Goal: Task Accomplishment & Management: Manage account settings

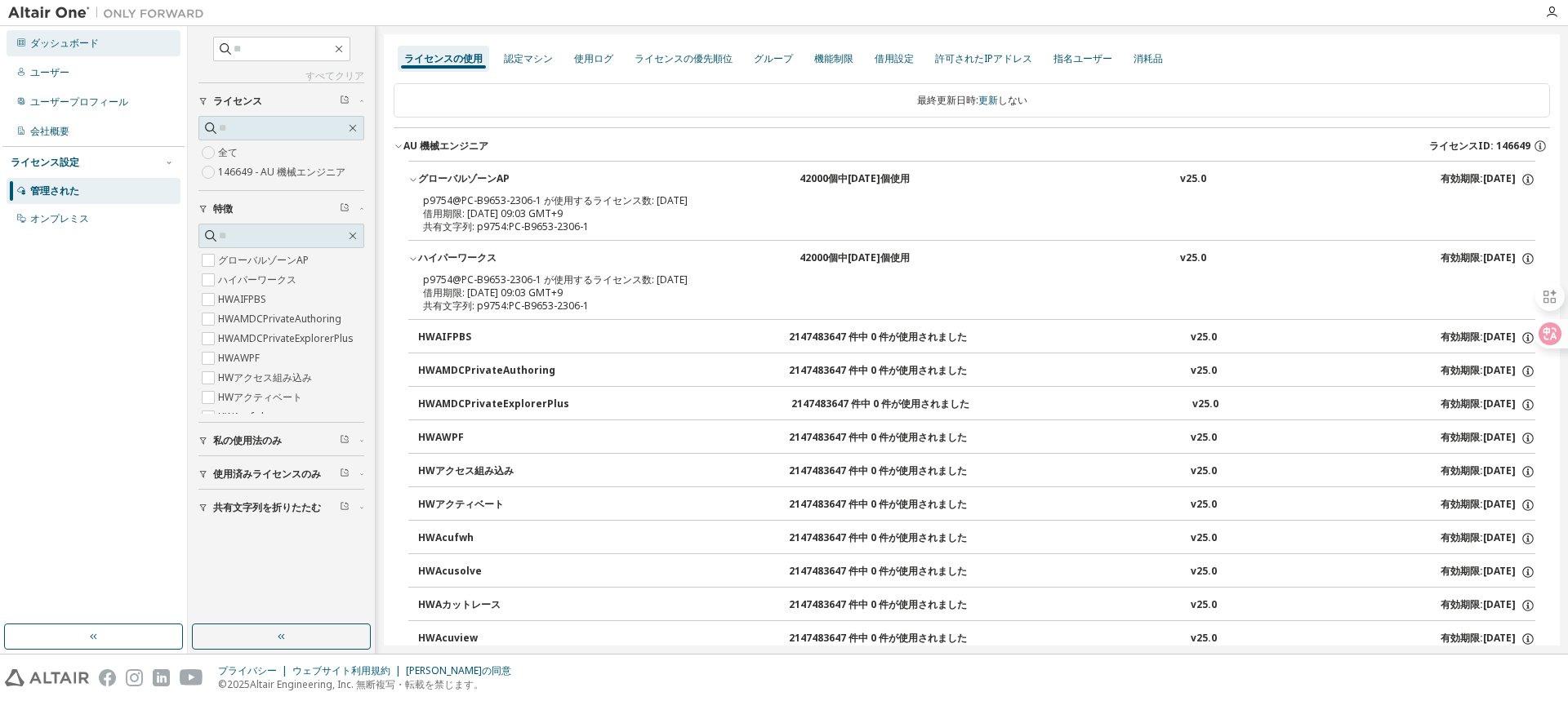
click at [74, 37] on font "ダッシュボード" at bounding box center [64, 42] width 69 height 14
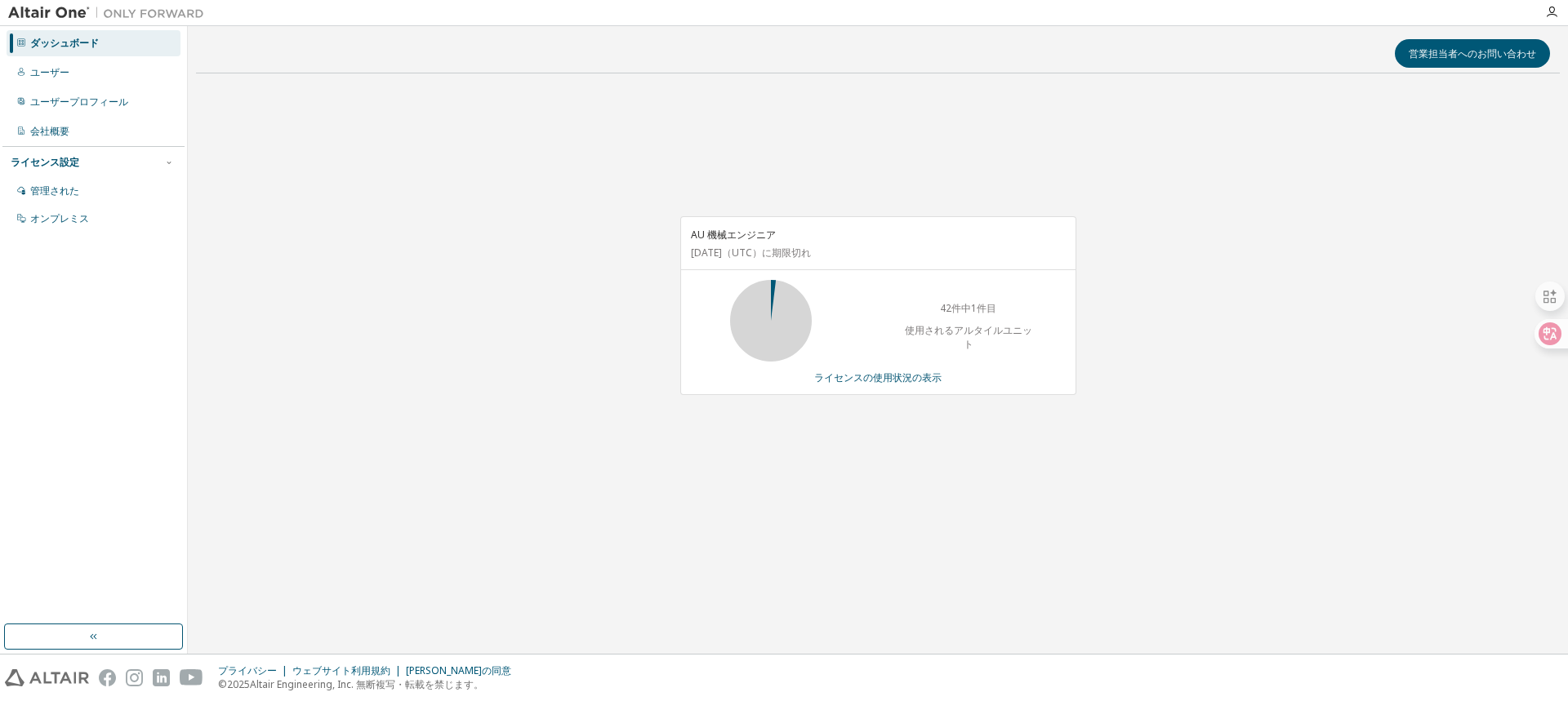
click at [445, 293] on div "AU 機械エンジニア 2026年7月10日 （UTC） に期限切れ 42件中1件目 使用されるアルタイルユニット ライセンスの使用状況の表示" at bounding box center [877, 314] width 1364 height 455
click at [480, 291] on div "AU 機械エンジニア 2026年7月10日 （UTC） に期限切れ 42件中1件目 使用されるアルタイルユニット ライセンスの使用状況の表示" at bounding box center [877, 314] width 1364 height 455
click at [892, 375] on font "ライセンスの使用状況の表示" at bounding box center [877, 377] width 127 height 14
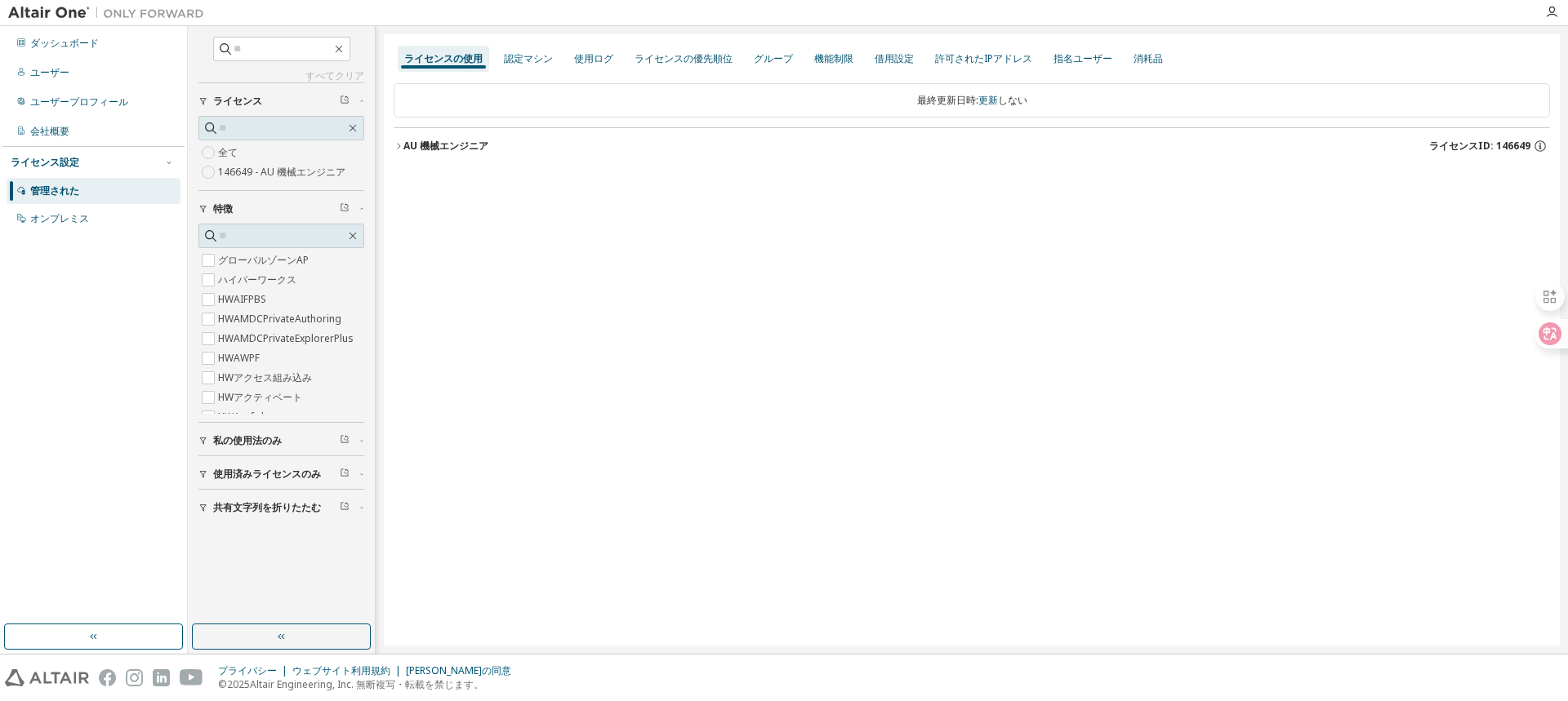
click at [442, 146] on font "AU 機械エンジニア" at bounding box center [446, 145] width 85 height 14
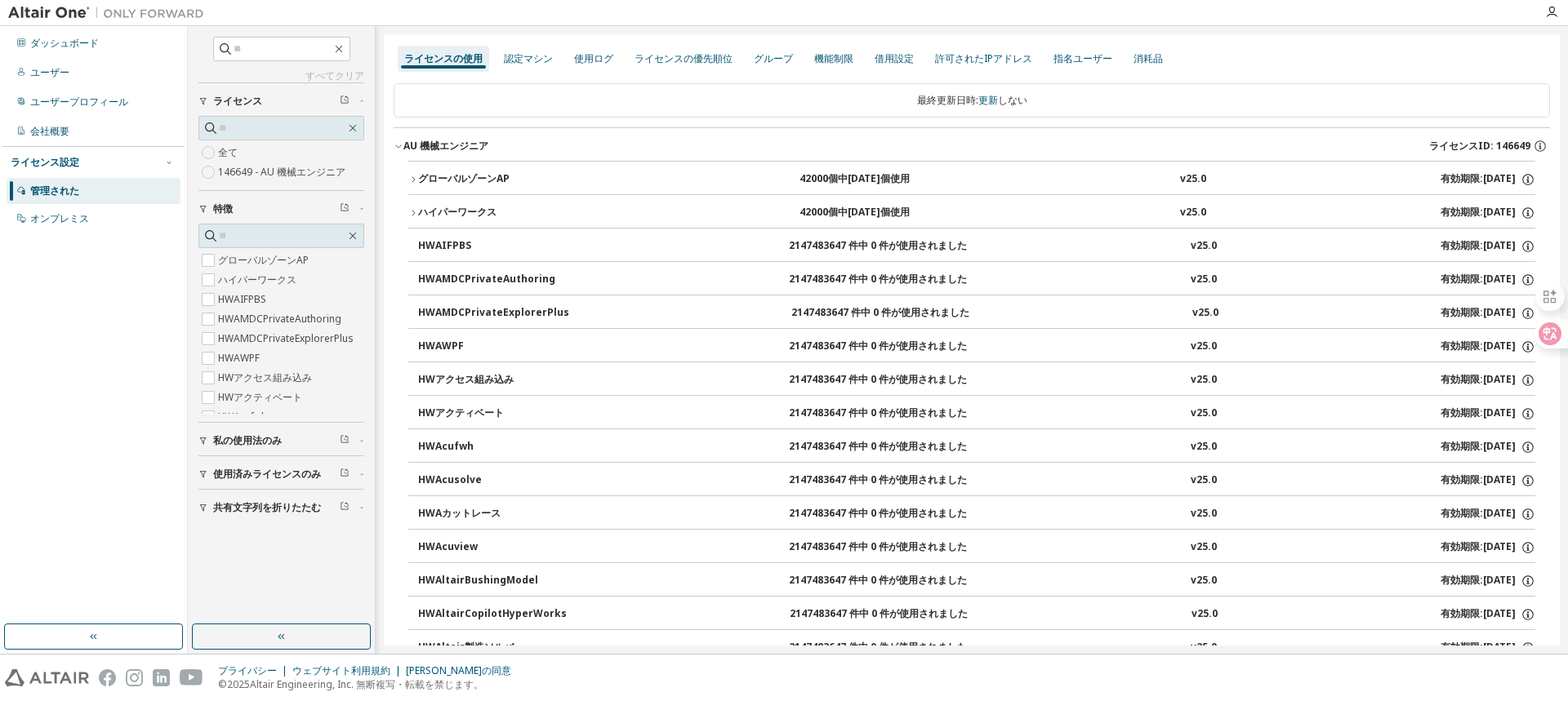
click at [450, 183] on font "グローバルゾーンAP" at bounding box center [464, 178] width 91 height 14
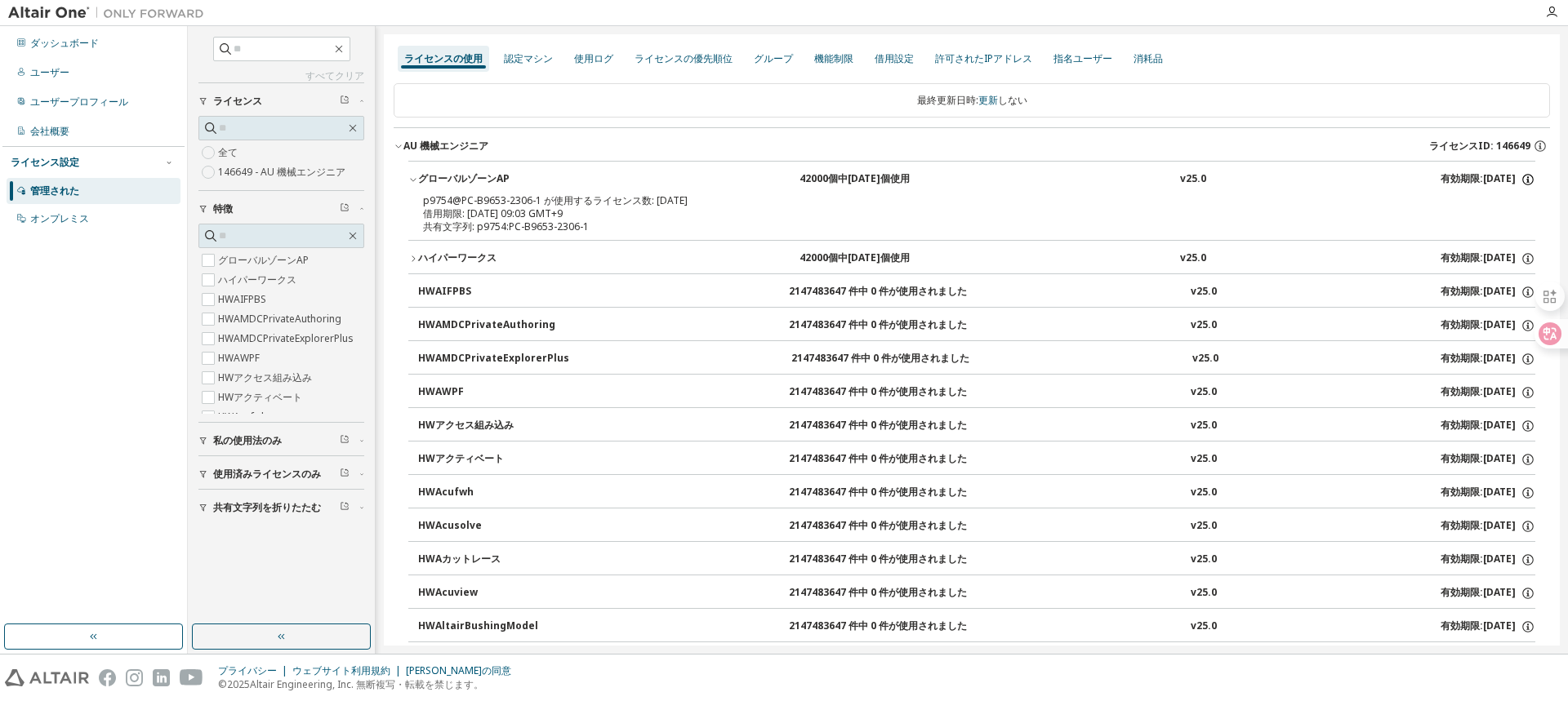
click at [1521, 175] on icon "button" at bounding box center [1528, 180] width 15 height 15
click at [1463, 208] on font "オプション:" at bounding box center [1477, 207] width 51 height 14
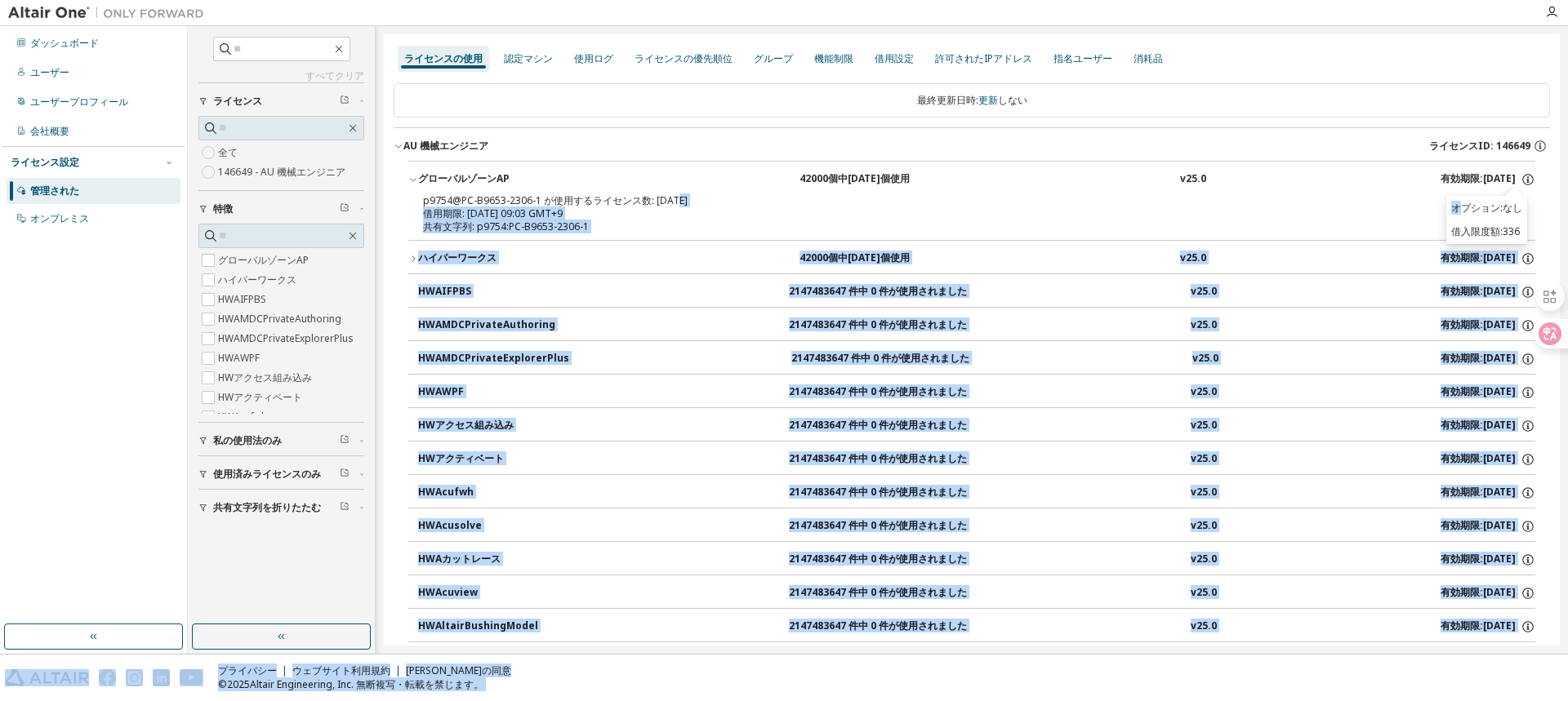
drag, startPoint x: 1457, startPoint y: 207, endPoint x: 1526, endPoint y: 206, distance: 69.0
click at [1526, 206] on body "ダッシュボード ユーザー ユーザープロフィール 会社概要 ライセンス設定 管理された オンプレミス すべてクリア 共有文字列を折りたたむ 使用済みライセンスの…" at bounding box center [784, 350] width 1568 height 701
click at [930, 209] on div "借用期限: [DATE] 09:03 GMT+9" at bounding box center [952, 214] width 1058 height 13
click at [934, 207] on div "借用期限: [DATE] 09:03 GMT+9" at bounding box center [952, 214] width 1058 height 13
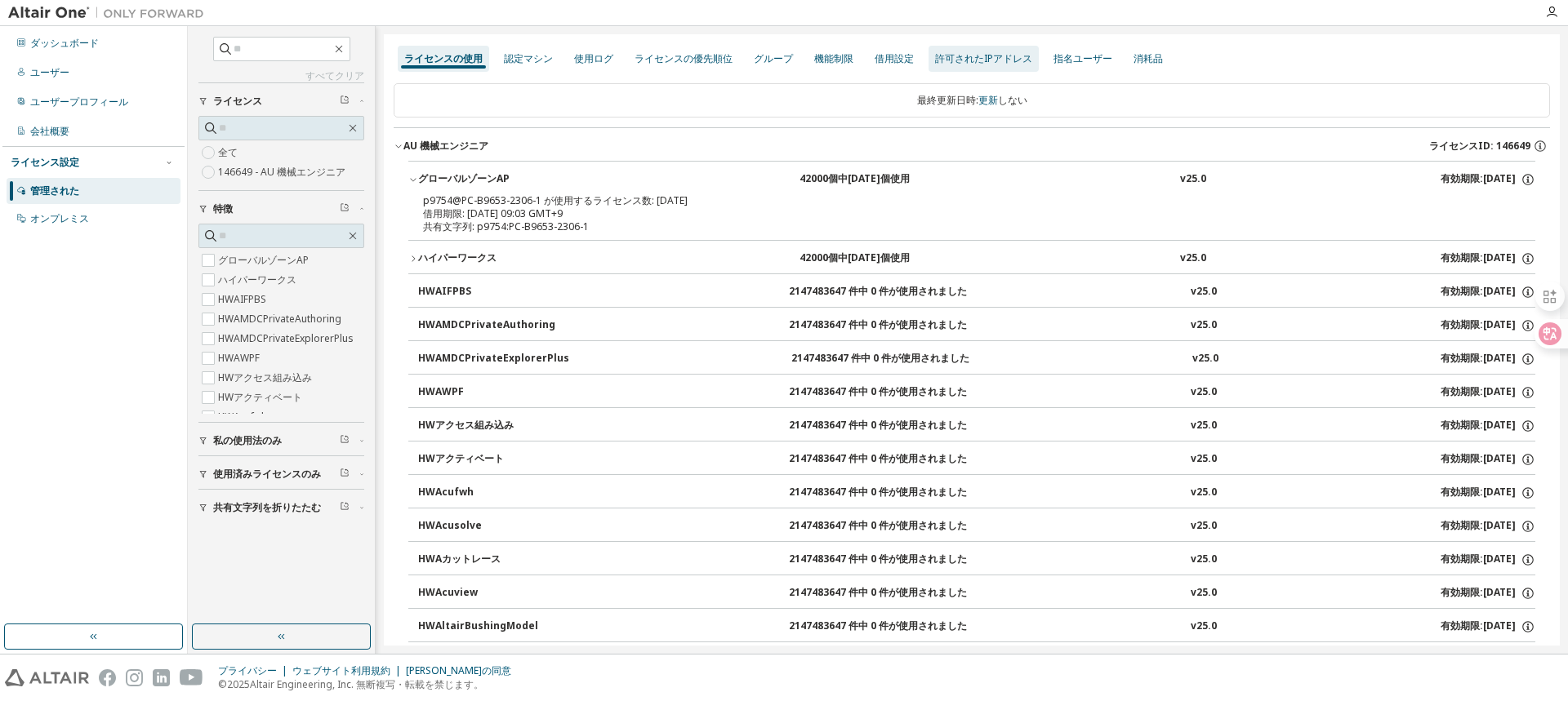
click at [980, 60] on font "許可されたIPアドレス" at bounding box center [983, 58] width 97 height 14
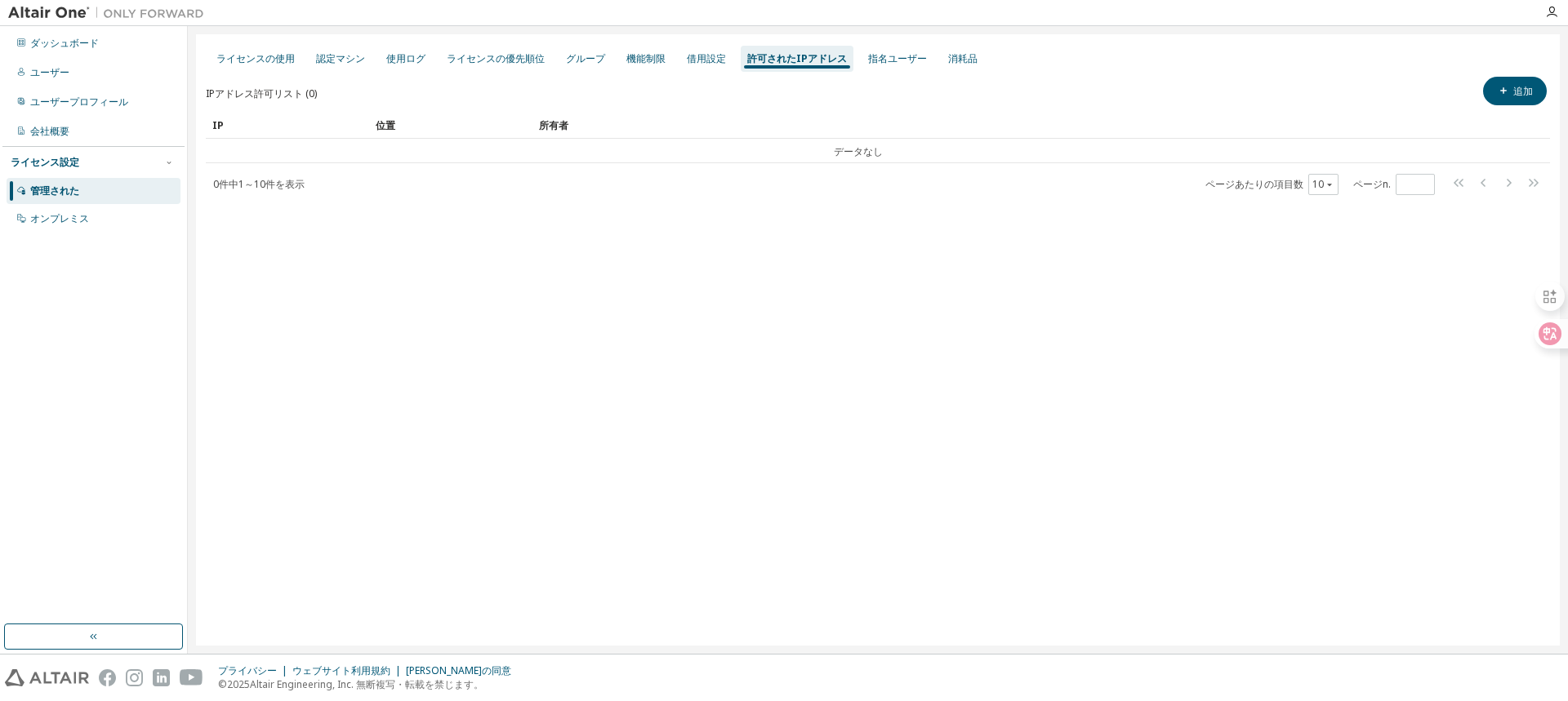
click at [898, 356] on div "ライセンスの使用 認定マシン 使用ログ ライセンスの優先順位 グループ 機能制限 借用設定 許可されたIPアドレス 指名ユーザー 消耗品 IPアドレス許可リス…" at bounding box center [877, 339] width 1364 height 611
click at [722, 57] on font "借用設定" at bounding box center [706, 58] width 39 height 14
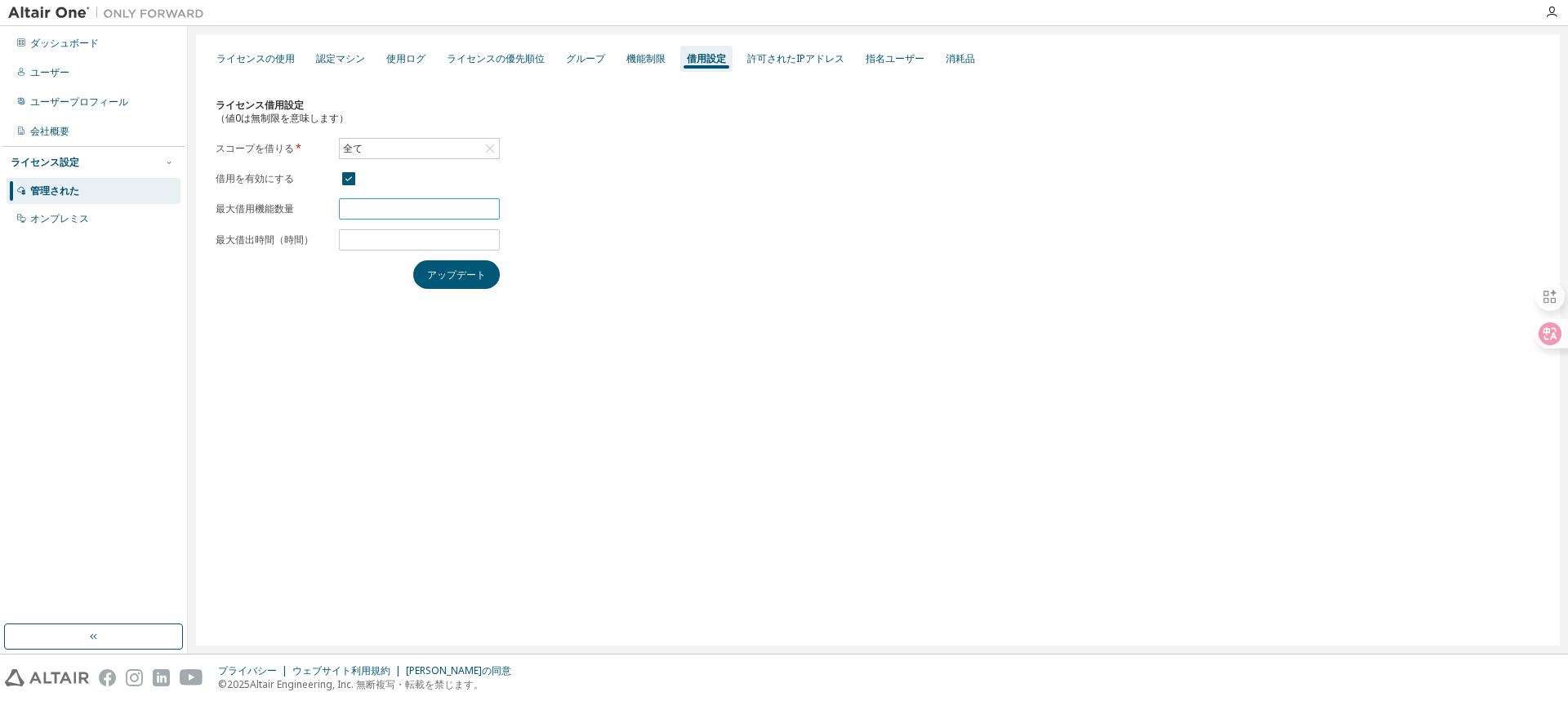
click at [474, 201] on span "**" at bounding box center [419, 209] width 161 height 22
click at [468, 207] on span "**" at bounding box center [419, 209] width 161 height 22
click at [416, 207] on input "**" at bounding box center [419, 209] width 153 height 13
click at [615, 223] on div "ライセンス借用設定 （値0は無制限を意味します） スコープを借りる * 全て 借用を有効にする 最大借用機能数量 ** 最大借出時間（時間） * アップデート" at bounding box center [877, 186] width 1344 height 225
drag, startPoint x: 462, startPoint y: 192, endPoint x: 453, endPoint y: 205, distance: 15.8
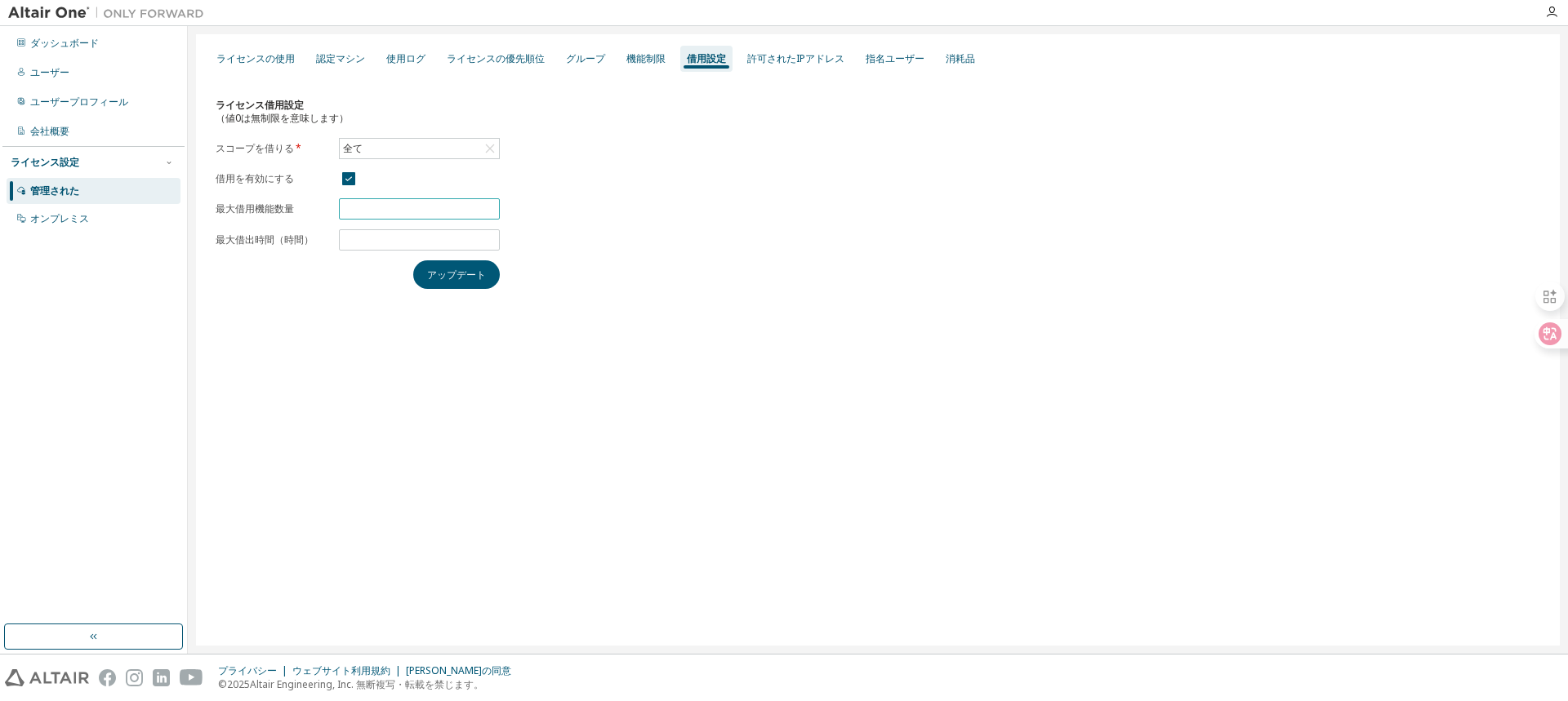
click at [458, 198] on form "スコープを借りる * 全て 借用を有効にする 最大借用機能数量 ** 最大借出時間（時間） *" at bounding box center [358, 194] width 284 height 113
click at [453, 206] on input "**" at bounding box center [419, 209] width 153 height 13
click at [703, 224] on div "ライセンス借用設定 （値0は無制限を意味します） スコープを借りる * 全て 借用を有効にする 最大借用機能数量 ** 最大借出時間（時間） * アップデート" at bounding box center [877, 186] width 1344 height 225
click at [704, 224] on div "ライセンス借用設定 （値0は無制限を意味します） スコープを借りる * 全て 借用を有効にする 最大借用機能数量 ** 最大借出時間（時間） * アップデート" at bounding box center [877, 186] width 1344 height 225
click at [773, 58] on font "許可されたIPアドレス" at bounding box center [795, 58] width 97 height 14
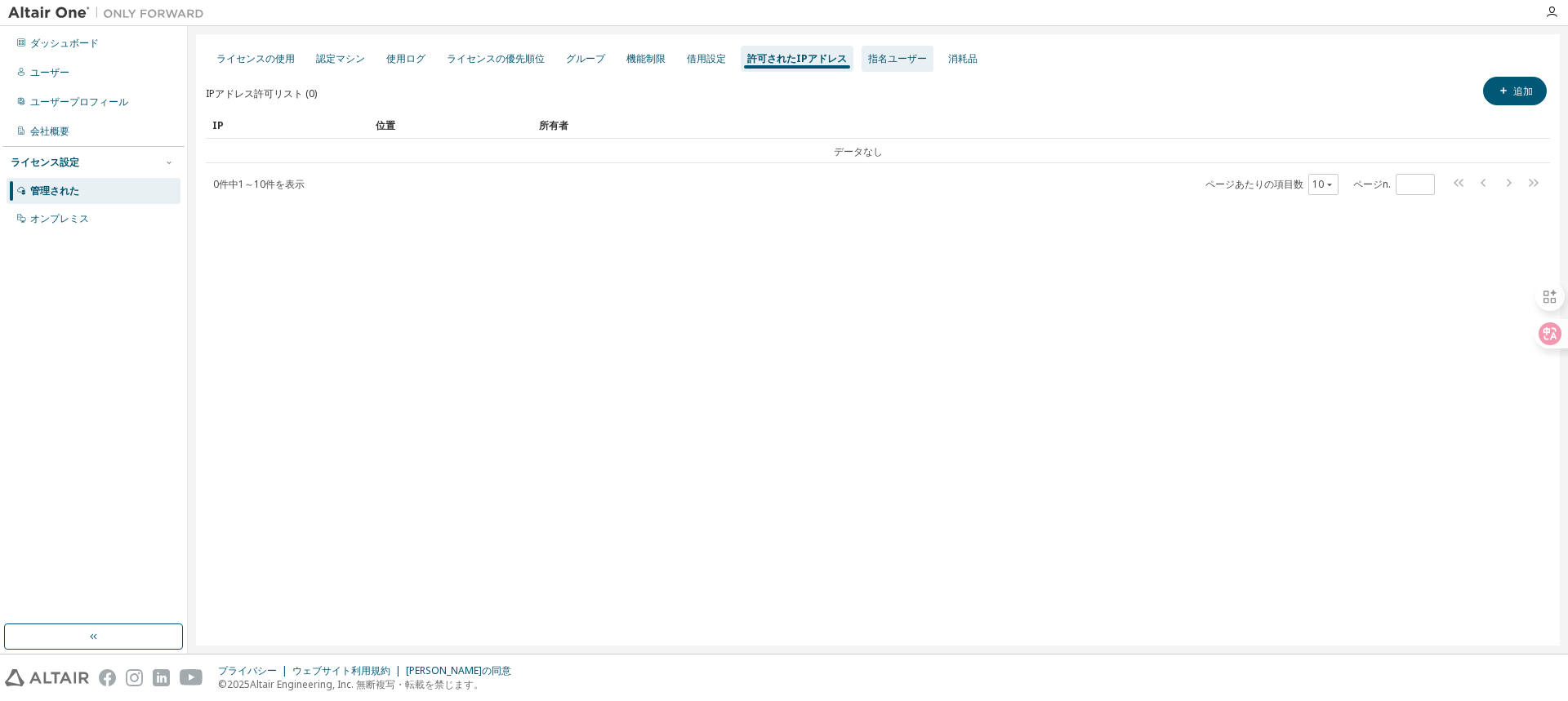
click at [916, 58] on font "指名ユーザー" at bounding box center [897, 58] width 59 height 14
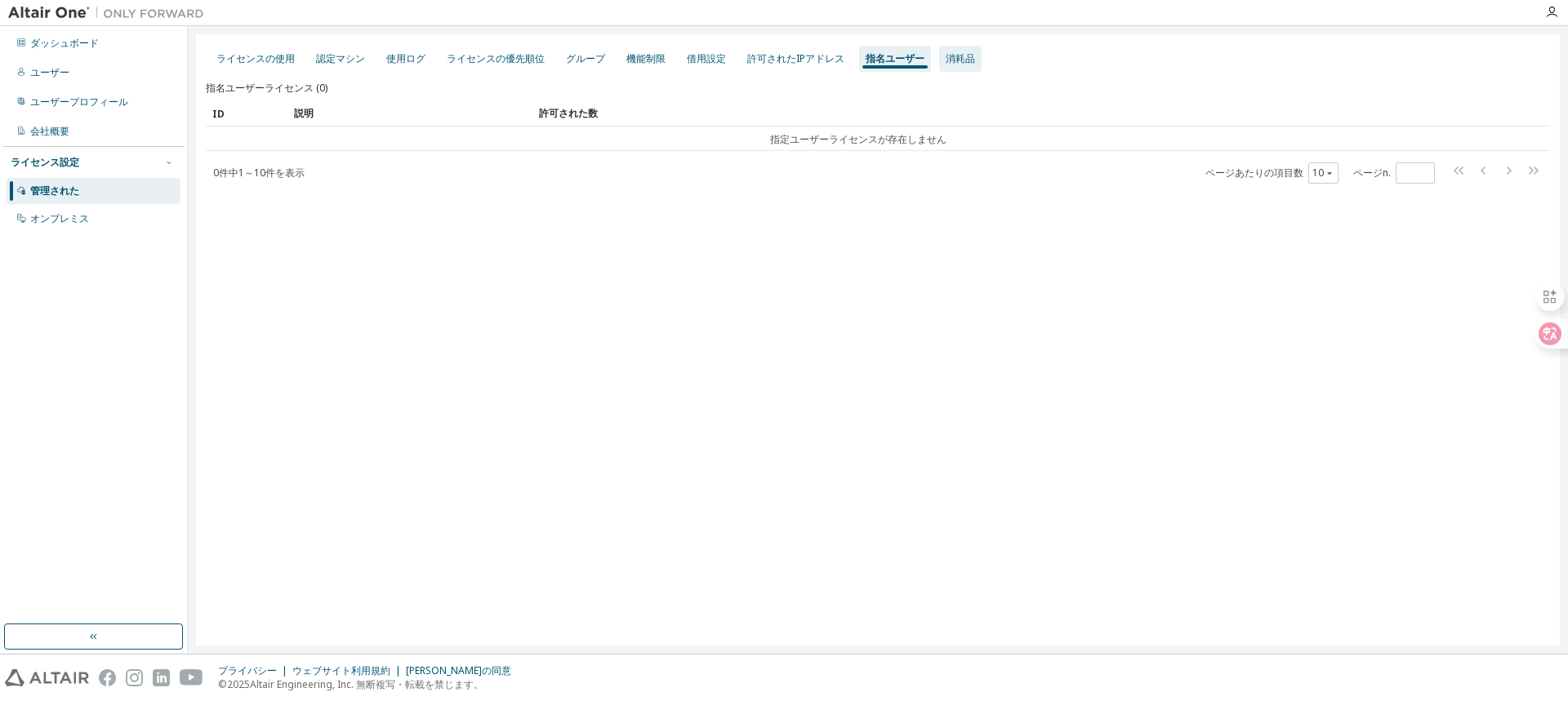
click at [974, 64] on div "消耗品" at bounding box center [960, 58] width 42 height 26
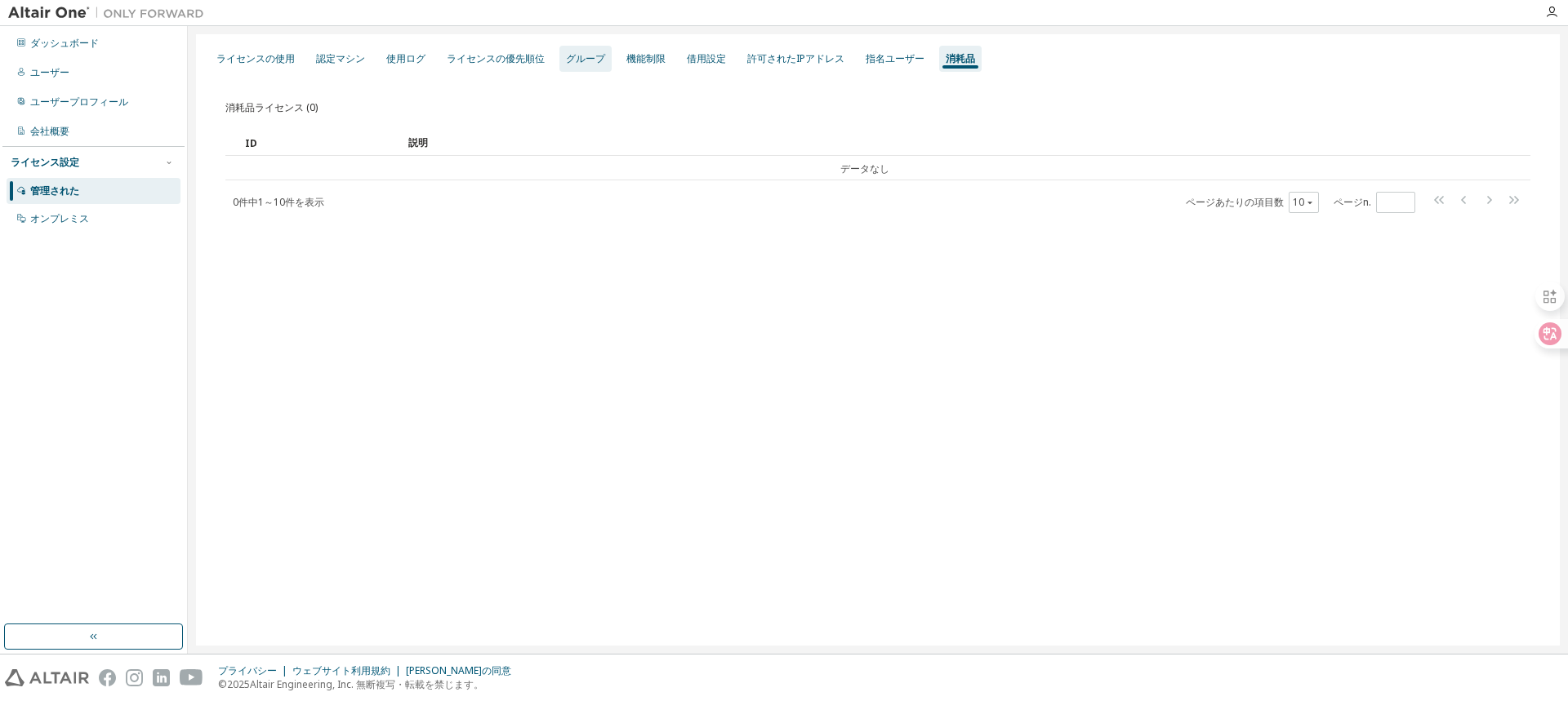
click at [598, 49] on div "グループ" at bounding box center [585, 58] width 52 height 26
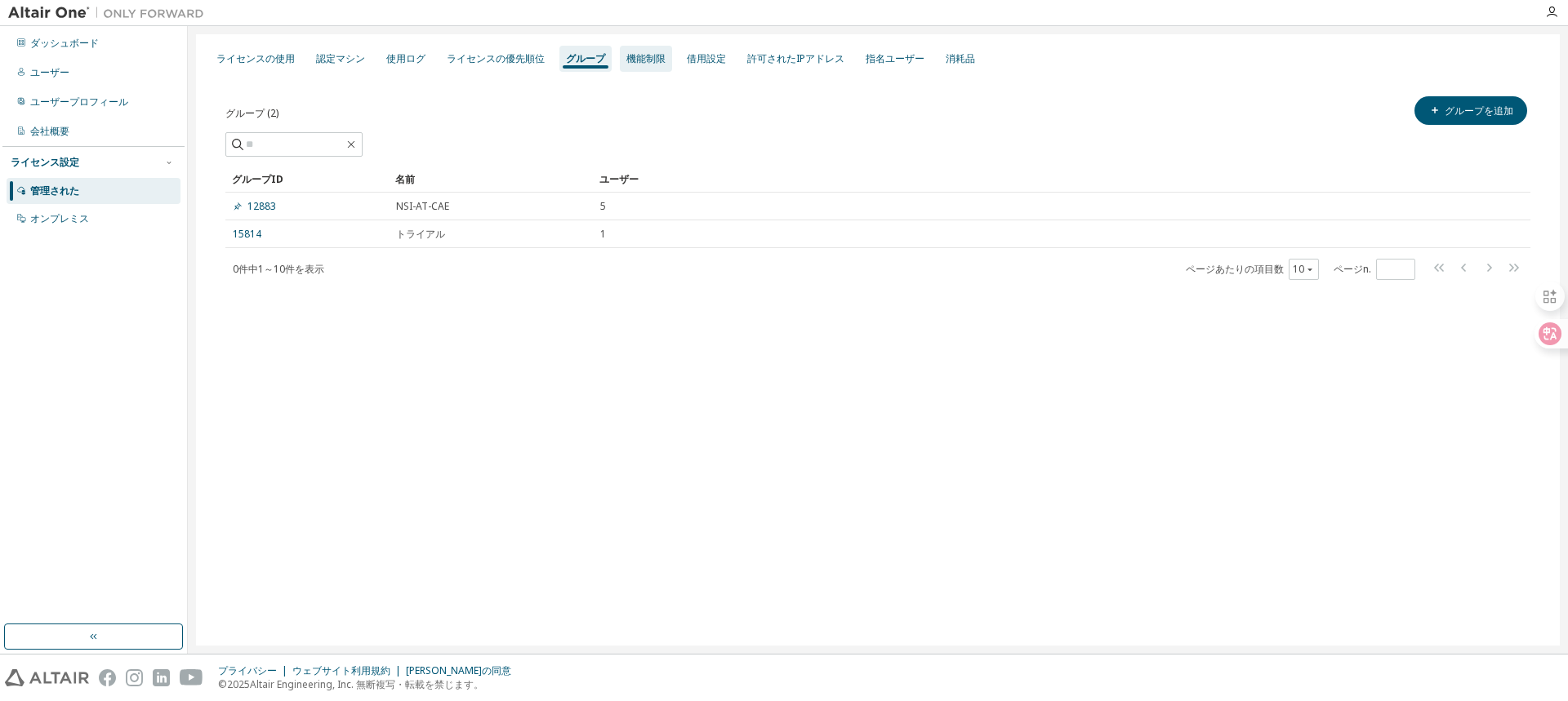
click at [657, 66] on div "機能制限" at bounding box center [646, 58] width 52 height 26
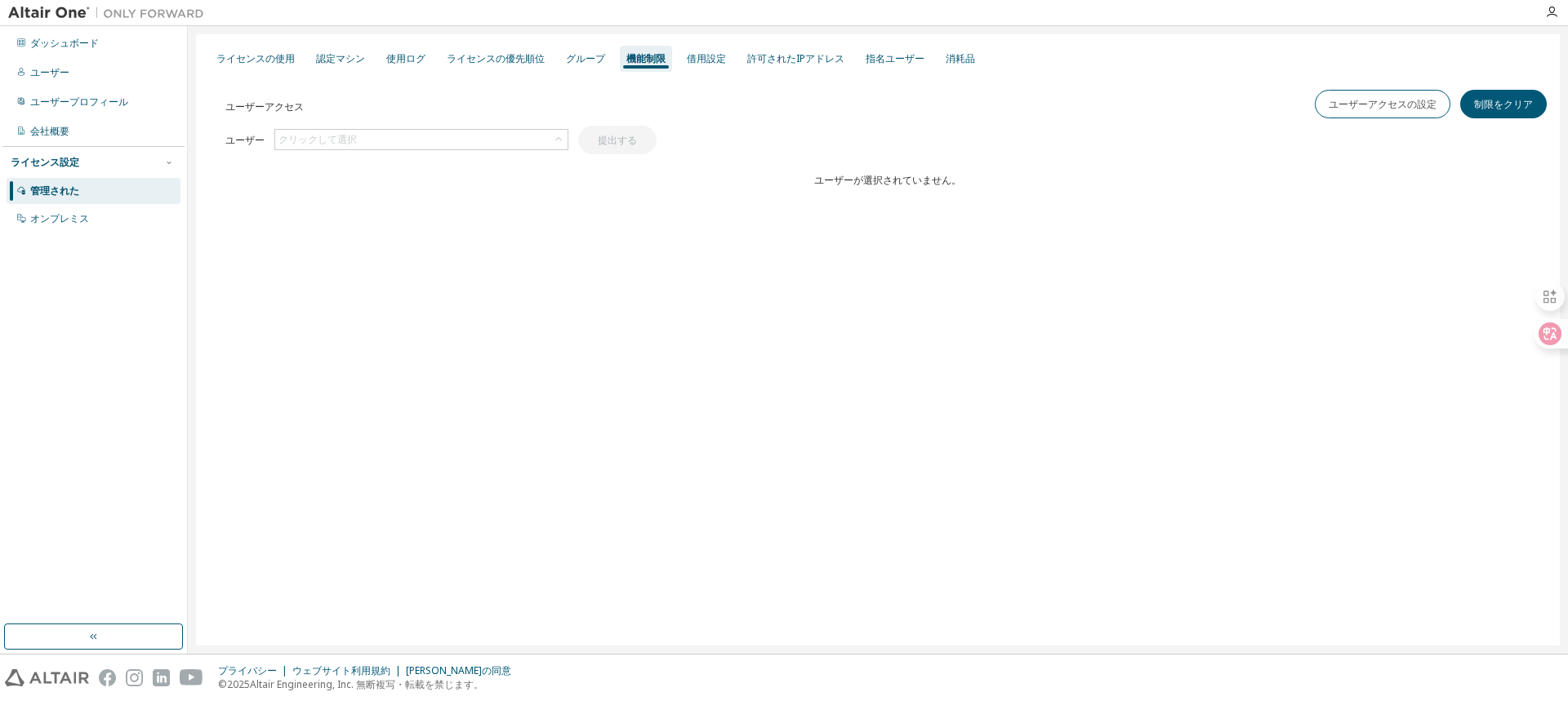
click at [985, 335] on div "ライセンスの使用 認定マシン 使用ログ ライセンスの優先順位 グループ 機能制限 借用設定 許可されたIPアドレス 指名ユーザー 消耗品 ユーザーアクセス ユ…" at bounding box center [877, 339] width 1364 height 611
click at [394, 128] on div "ユーザー クリックして選択 提出する" at bounding box center [440, 139] width 431 height 28
click at [388, 151] on div "ユーザー クリックして選択 提出する" at bounding box center [440, 139] width 431 height 28
click at [386, 143] on div "クリックして選択" at bounding box center [421, 139] width 292 height 20
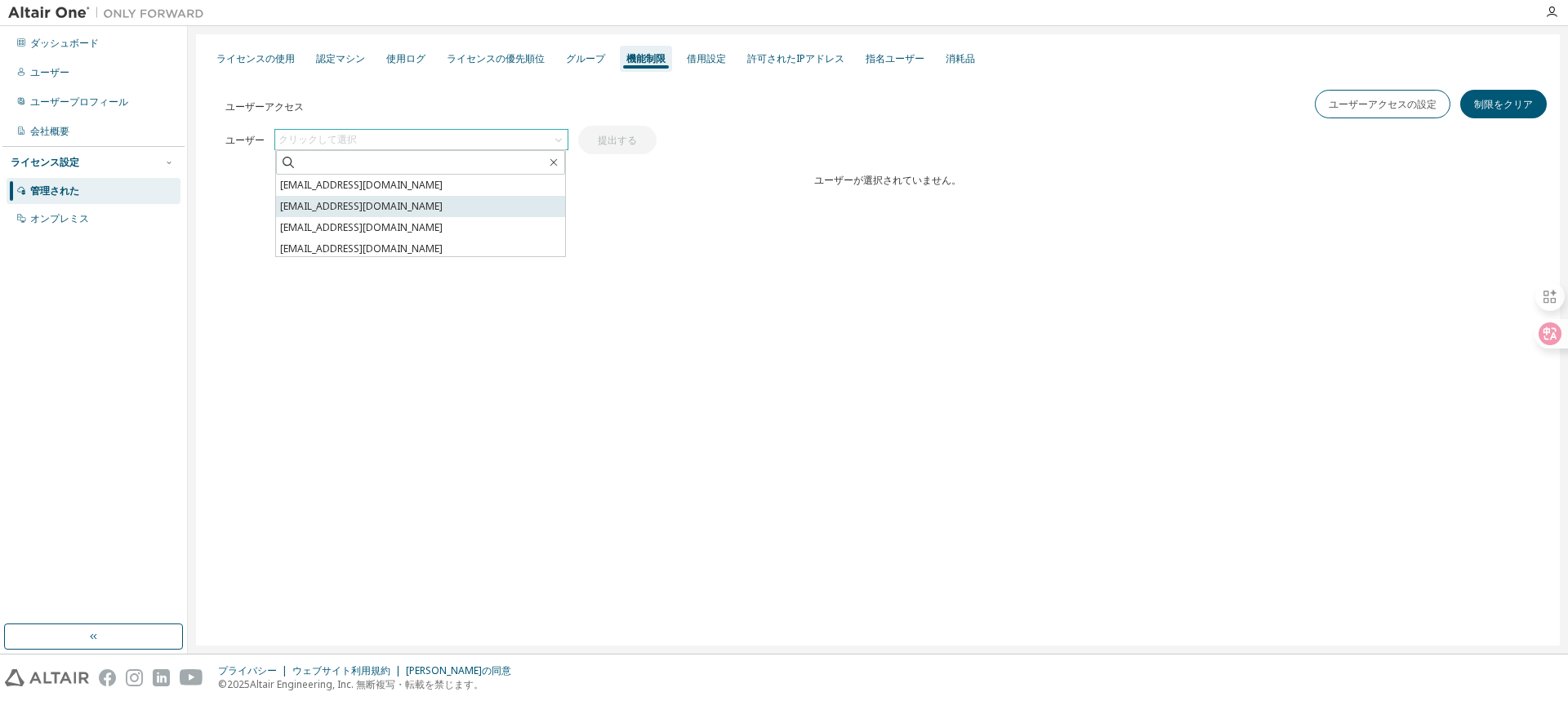
click at [358, 207] on font "[EMAIL_ADDRESS][DOMAIN_NAME]" at bounding box center [361, 206] width 163 height 14
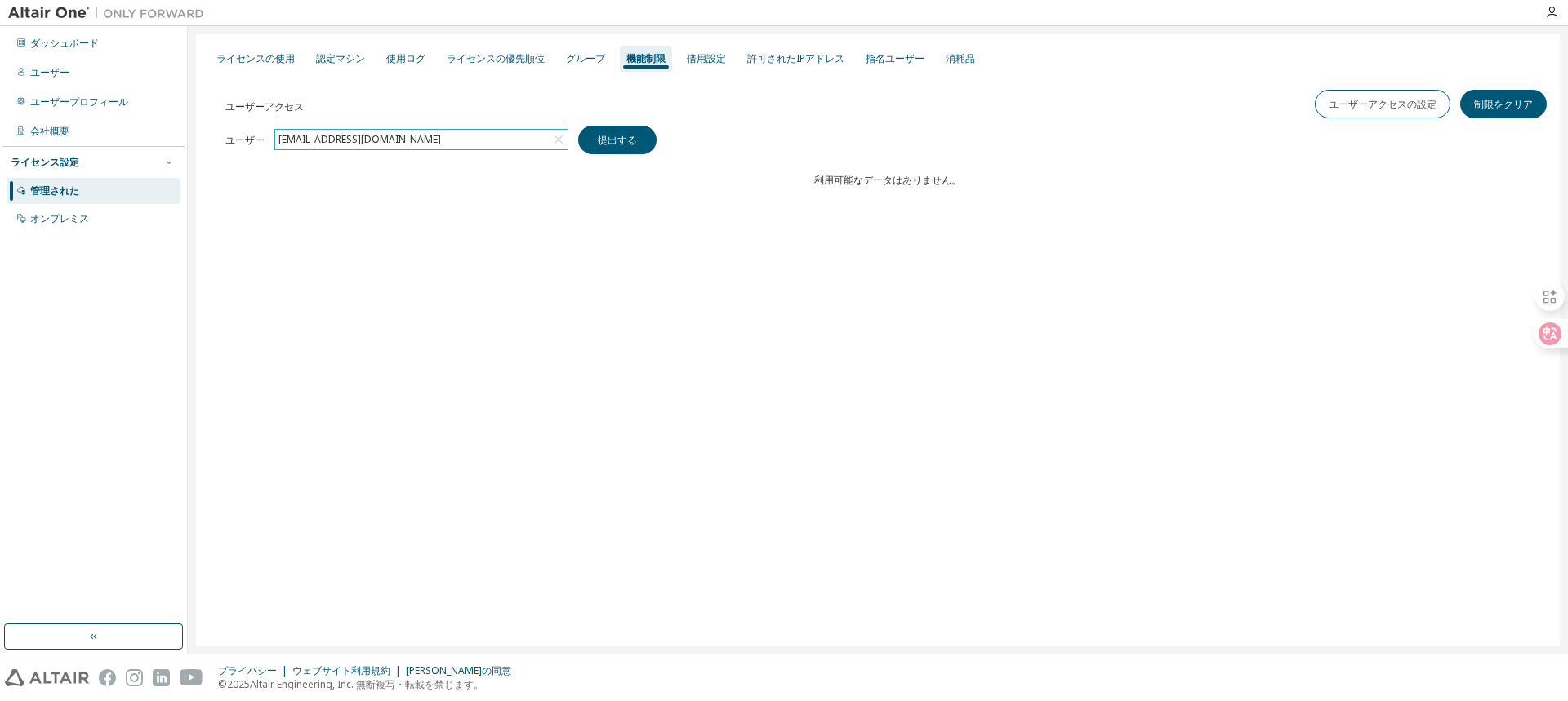
click at [587, 295] on div "ライセンスの使用 認定マシン 使用ログ ライセンスの優先順位 グループ 機能制限 借用設定 許可されたIPアドレス 指名ユーザー 消耗品 ユーザーアクセス ユ…" at bounding box center [877, 339] width 1364 height 611
click at [721, 218] on div "ユーザーアクセス ユーザーアクセスの設定 制限をクリア クリア 負荷 保存 名前を付けて保存 分野 オペレーター 価値 フィルターを選択 オペランドを選択 条…" at bounding box center [887, 172] width 1324 height 196
click at [1372, 108] on font "ユーザーアクセスの設定" at bounding box center [1382, 104] width 108 height 14
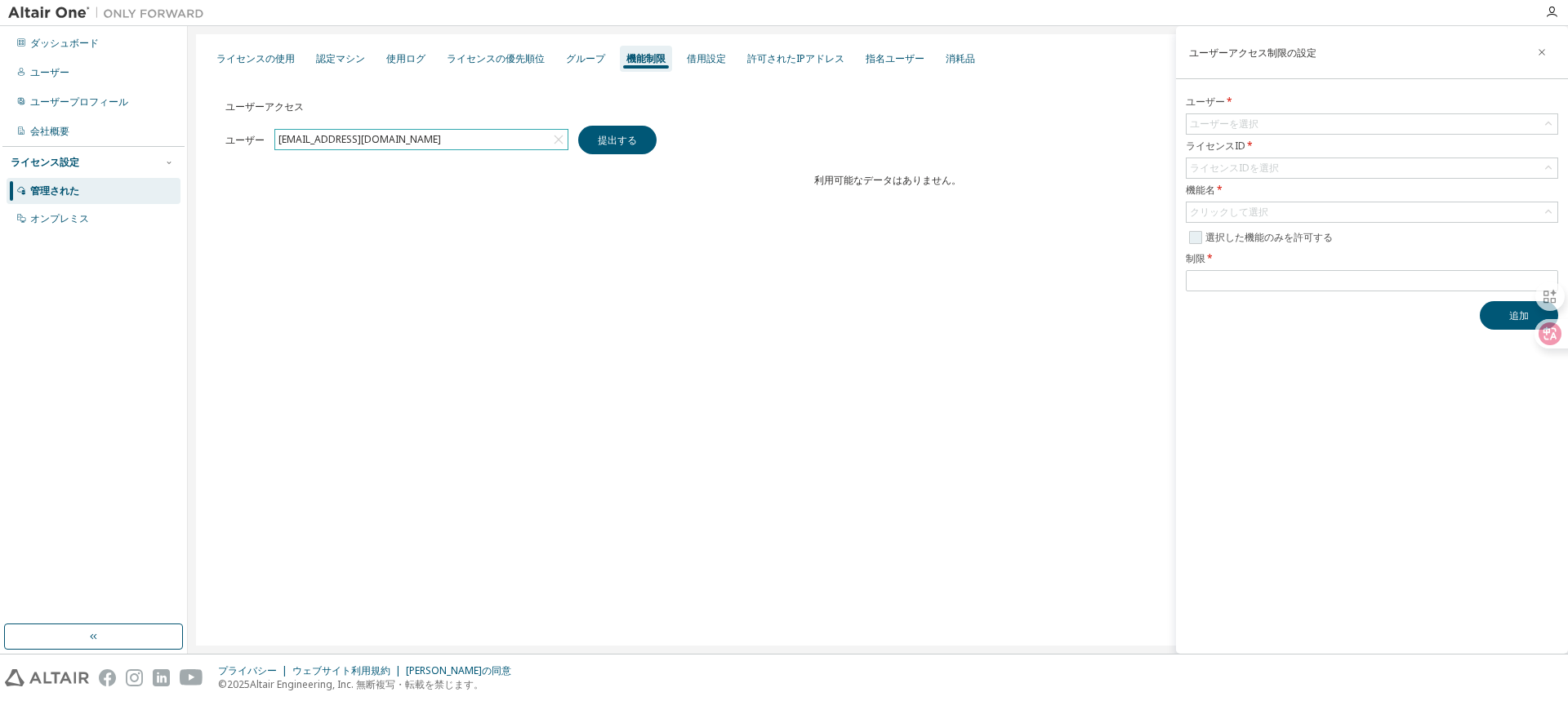
click at [1267, 238] on font "選択した機能のみを許可する" at bounding box center [1268, 236] width 127 height 14
click at [1272, 214] on div "クリックして選択" at bounding box center [1371, 212] width 371 height 20
click at [1282, 451] on div "ユーザーアクセス制限の設定 ユーザー * ユーザーを選択 ライセンスID * ライセンスIDを選択 機能名 * クリックして選択 グローバルゾーンAP ハイパ…" at bounding box center [1371, 339] width 392 height 627
click at [1224, 280] on input "number" at bounding box center [1371, 280] width 364 height 13
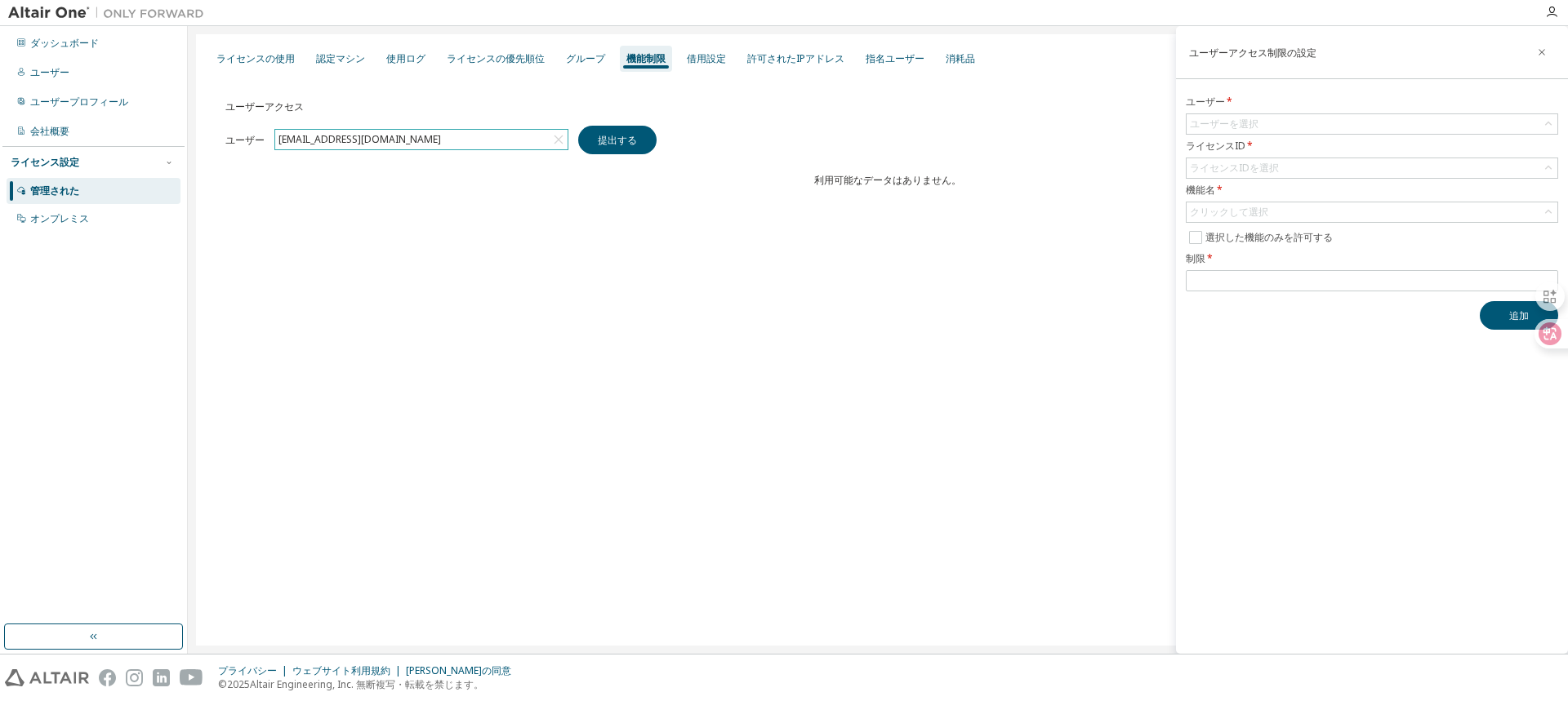
click at [1238, 201] on form "ユーザー * ユーザーを選択 ライセンスID * ライセンスIDを選択 機能名 * クリックして選択 選択した機能のみを許可する 制限 *" at bounding box center [1371, 193] width 373 height 196
click at [1238, 212] on font "クリックして選択" at bounding box center [1229, 212] width 78 height 14
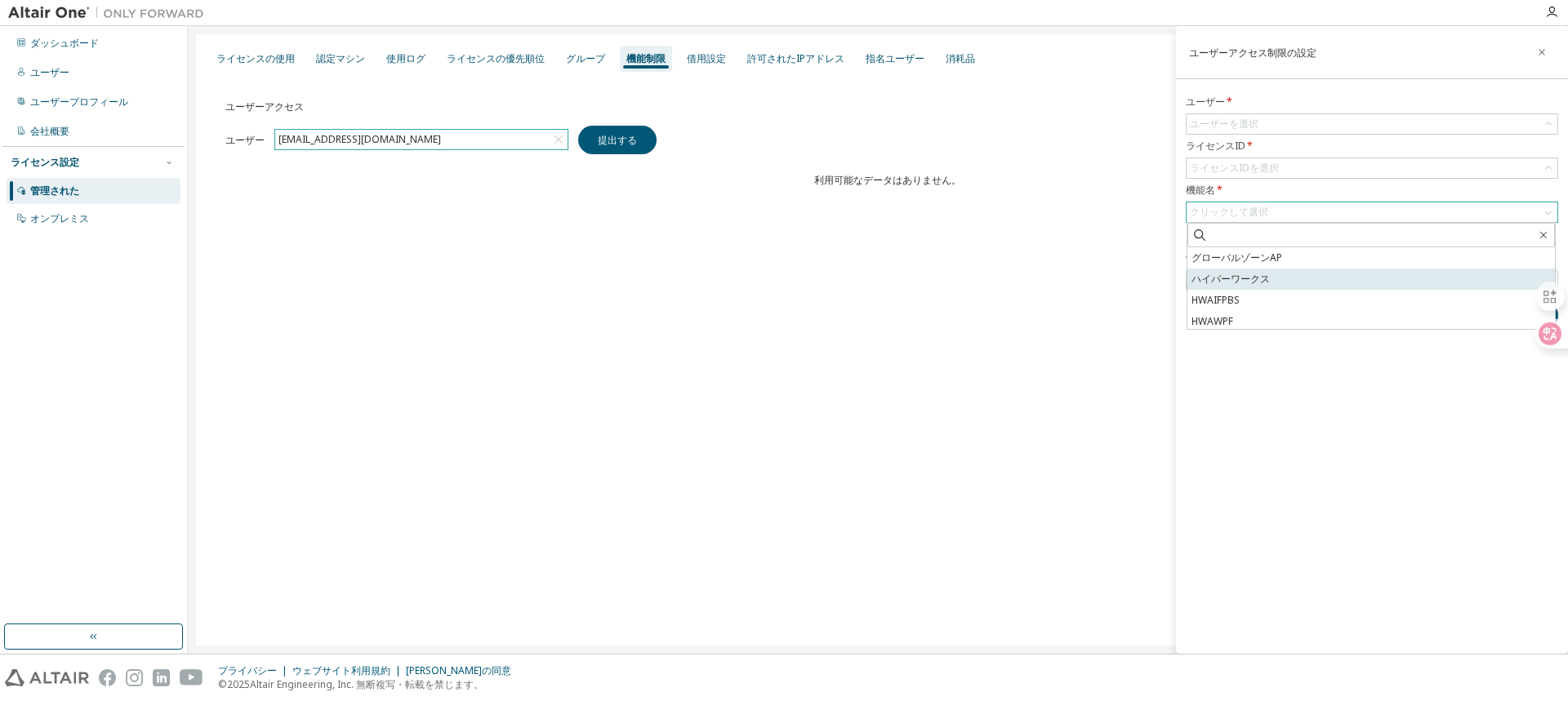
click at [1241, 279] on font "ハイパーワークス" at bounding box center [1230, 279] width 78 height 14
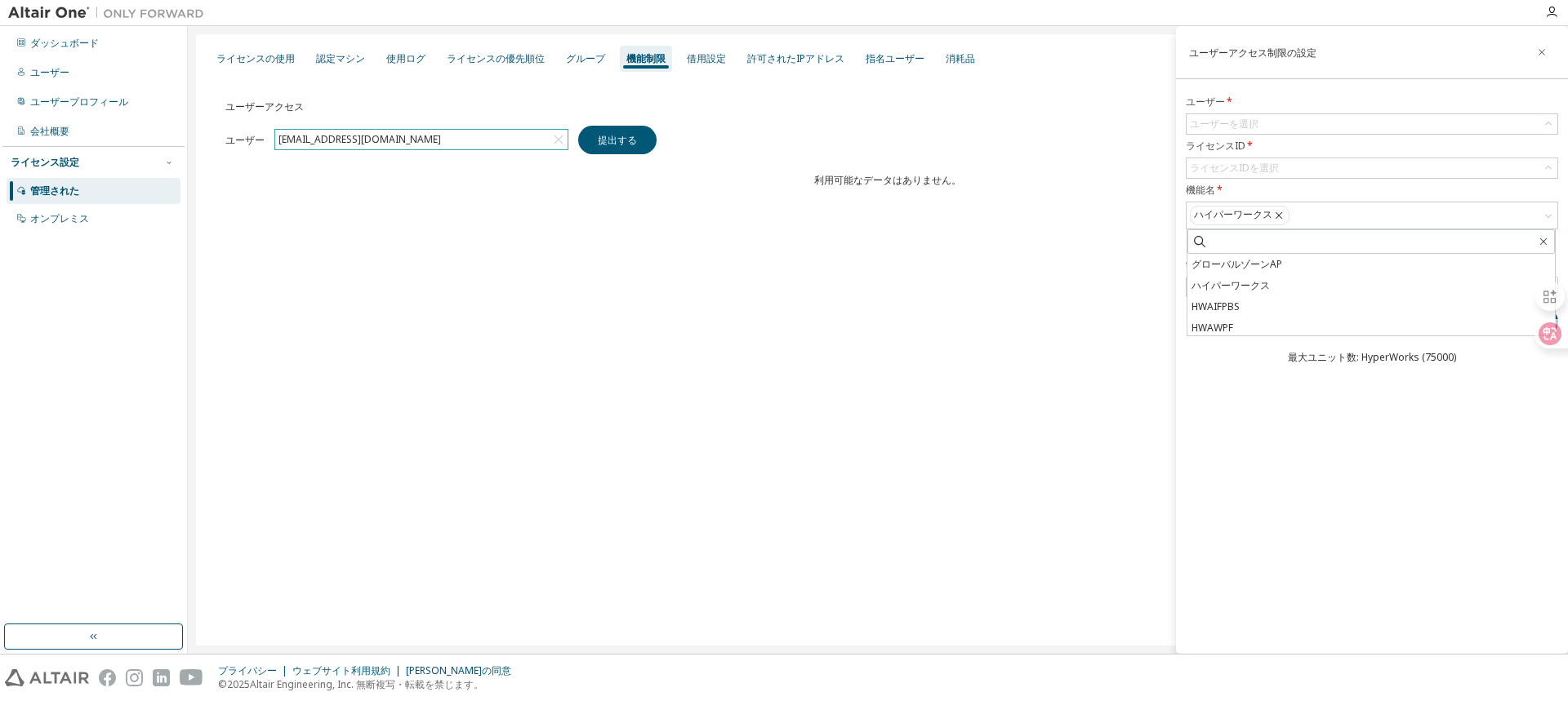
click at [1270, 397] on div "ユーザーアクセス制限の設定 ユーザー * ユーザーを選択 ライセンスID * ライセンスIDを選択 機能名 * ハイパーワークス グローバルゾーンAP ハイパ…" at bounding box center [1371, 339] width 392 height 627
click at [1292, 275] on form "ユーザー * ユーザーを選択 ライセンスID * ライセンスIDを選択 機能名 * ハイパーワークス 選択した機能のみを許可する 制限 *" at bounding box center [1371, 197] width 373 height 202
click at [1292, 285] on input "number" at bounding box center [1371, 287] width 364 height 13
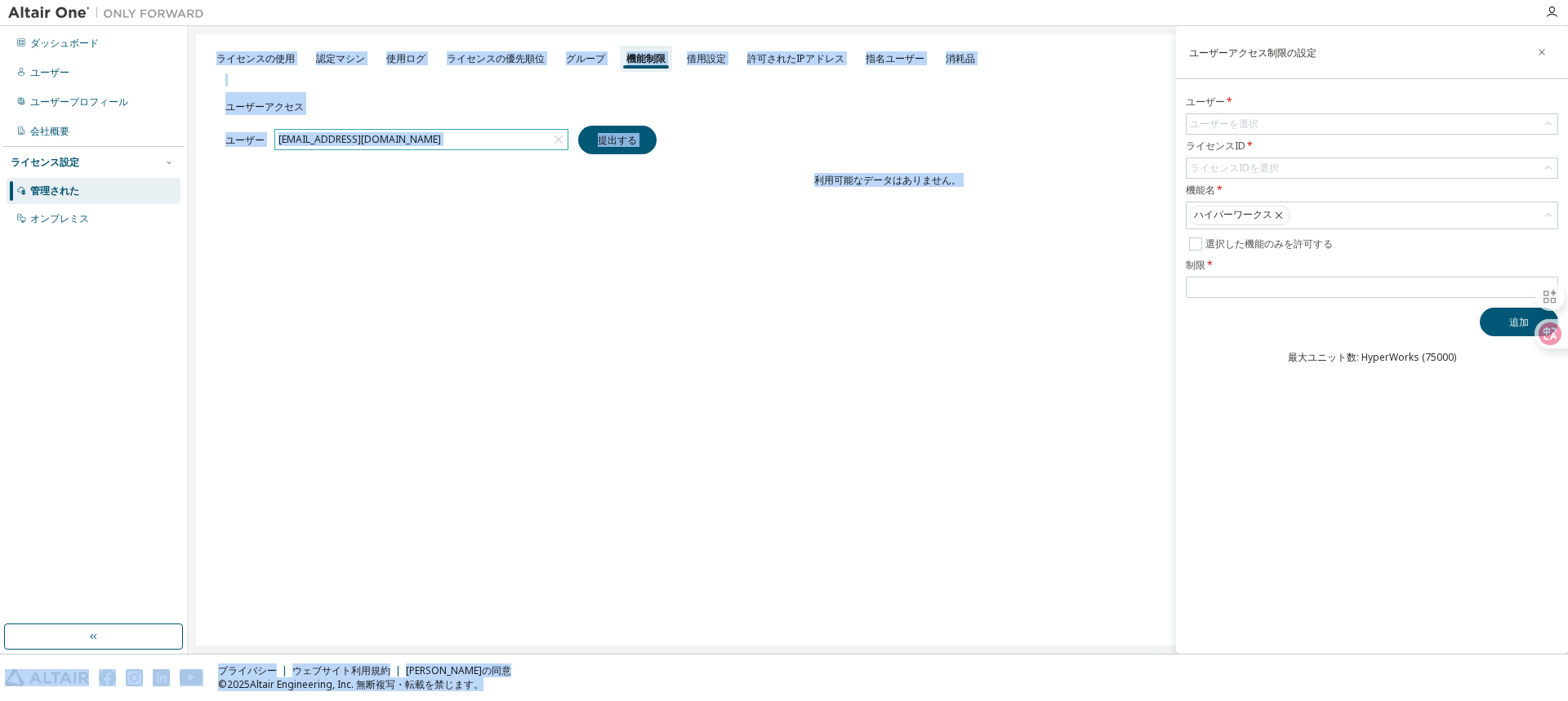
drag, startPoint x: 1546, startPoint y: 297, endPoint x: 1496, endPoint y: 346, distance: 70.0
click at [1496, 346] on html "ダッシュボード ユーザー ユーザープロフィール 会社概要 ライセンス設定 管理された オンプレミス ユーザーアクセス制限の設定 ユーザー * ユーザーを選択 …" at bounding box center [784, 350] width 1568 height 701
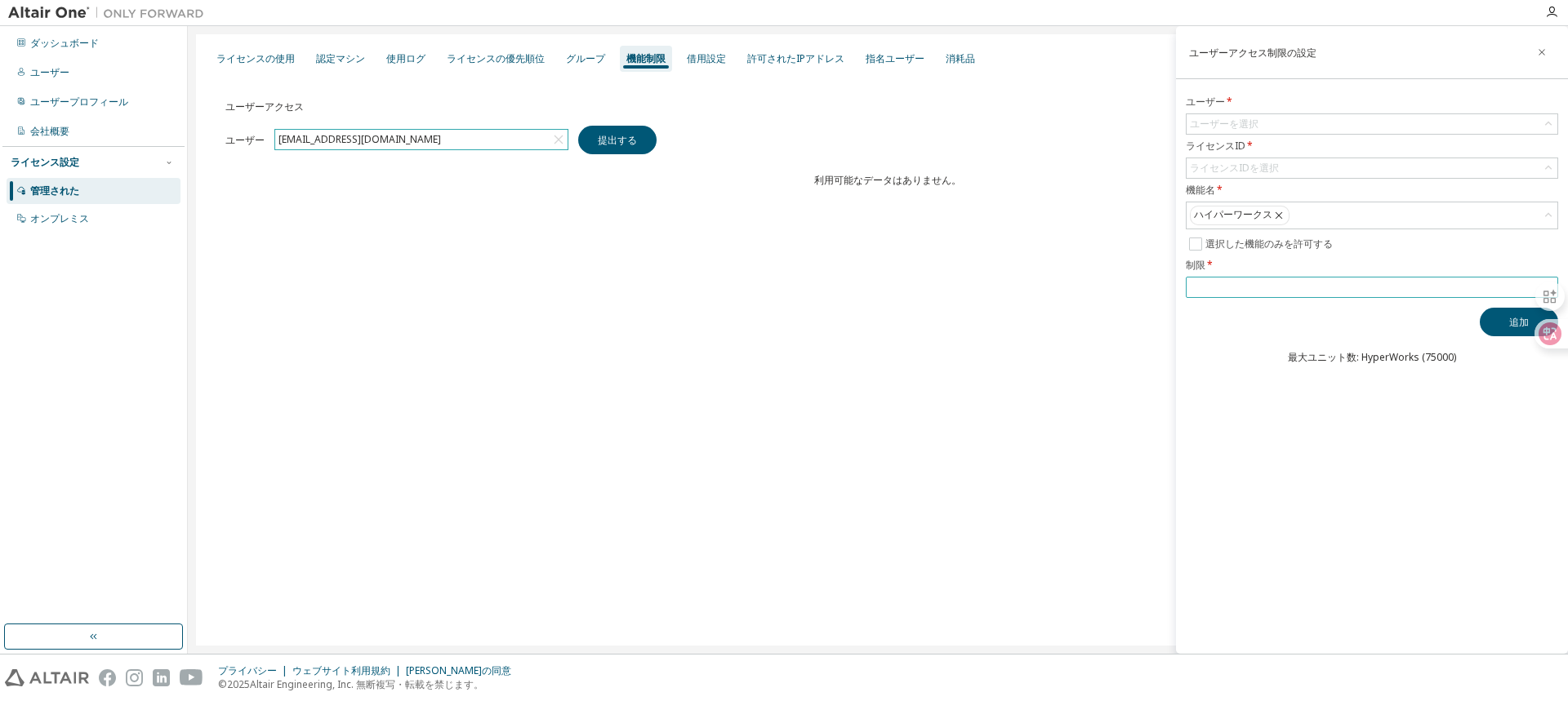
click at [1519, 290] on input "number" at bounding box center [1371, 287] width 364 height 13
click at [1547, 279] on div at bounding box center [1546, 296] width 29 height 46
drag, startPoint x: 1561, startPoint y: 280, endPoint x: 1542, endPoint y: 356, distance: 78.3
click at [1542, 356] on div at bounding box center [1539, 343] width 57 height 139
drag, startPoint x: 1542, startPoint y: 336, endPoint x: 1531, endPoint y: 469, distance: 133.5
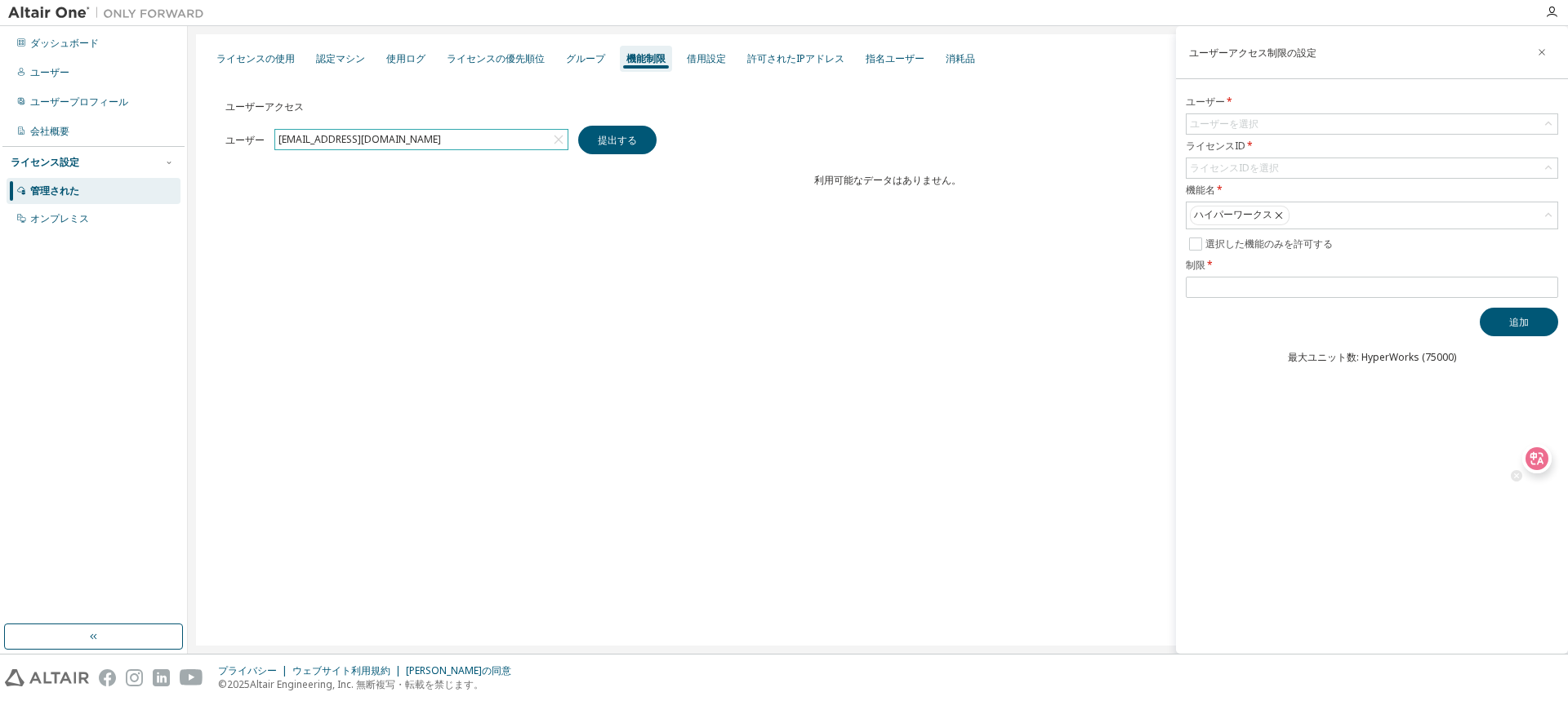
click at [1533, 470] on icon at bounding box center [1536, 459] width 23 height 23
click at [1544, 292] on input "**" at bounding box center [1371, 287] width 364 height 13
click at [1550, 285] on input "*" at bounding box center [1371, 287] width 364 height 13
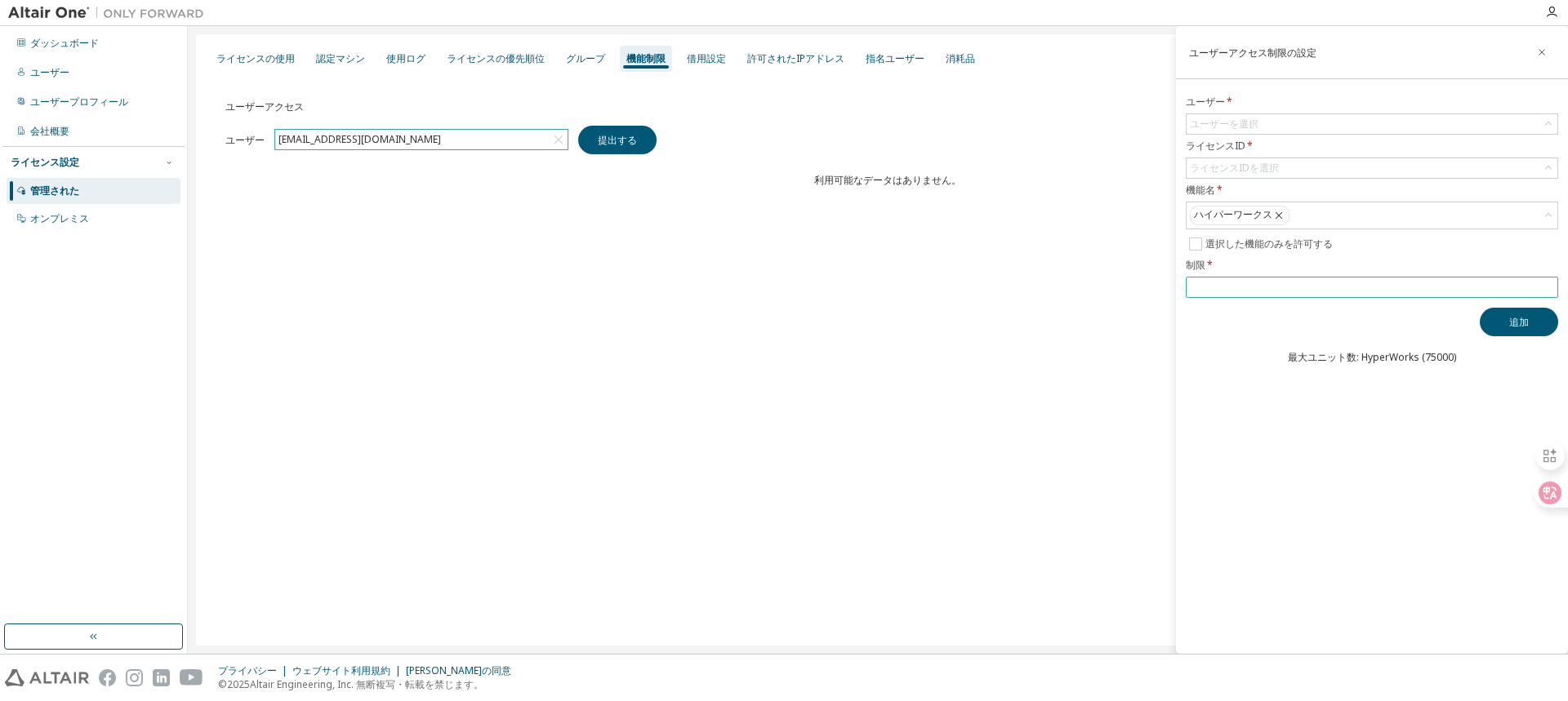
click at [1550, 285] on input "*" at bounding box center [1371, 287] width 364 height 13
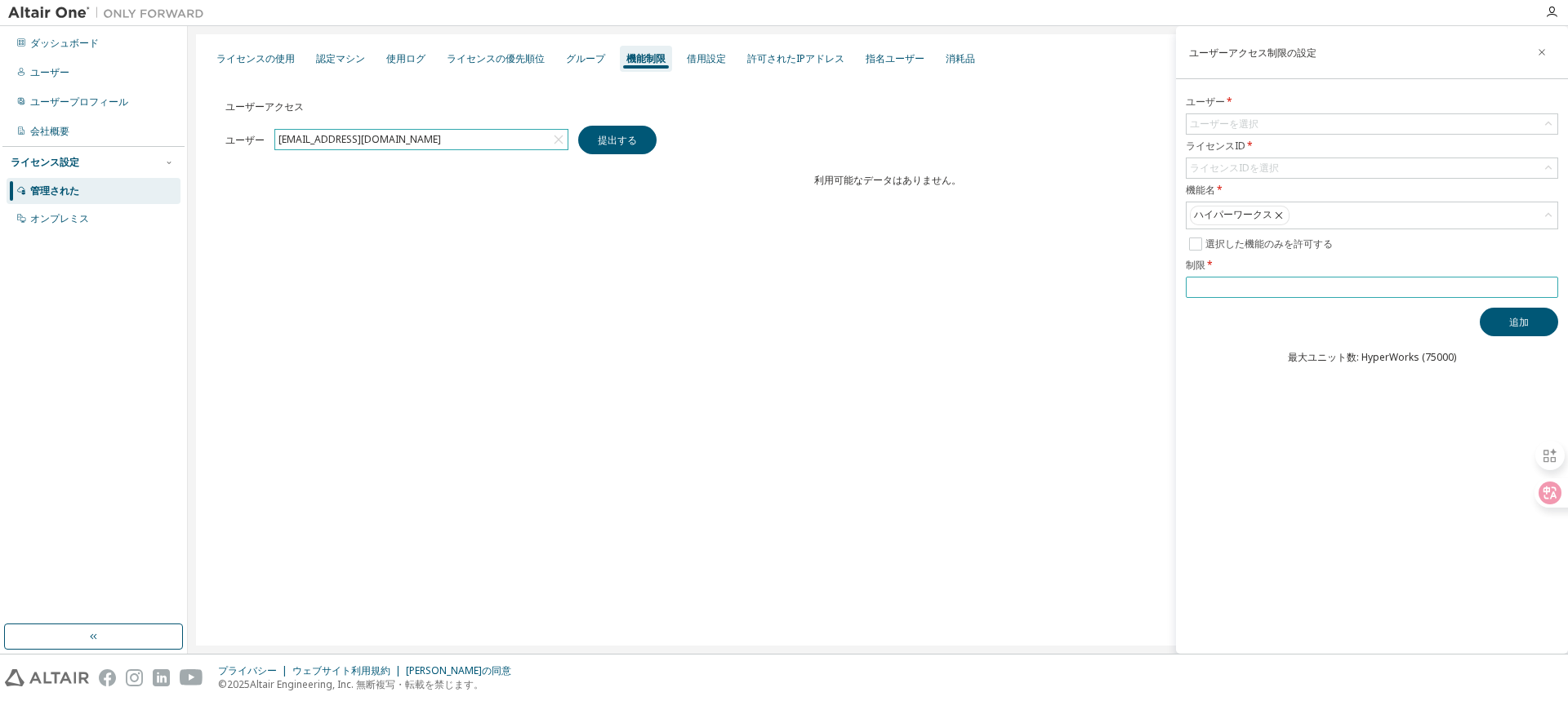
click at [1550, 285] on input "*" at bounding box center [1371, 287] width 364 height 13
click at [1550, 285] on input "**" at bounding box center [1371, 287] width 364 height 13
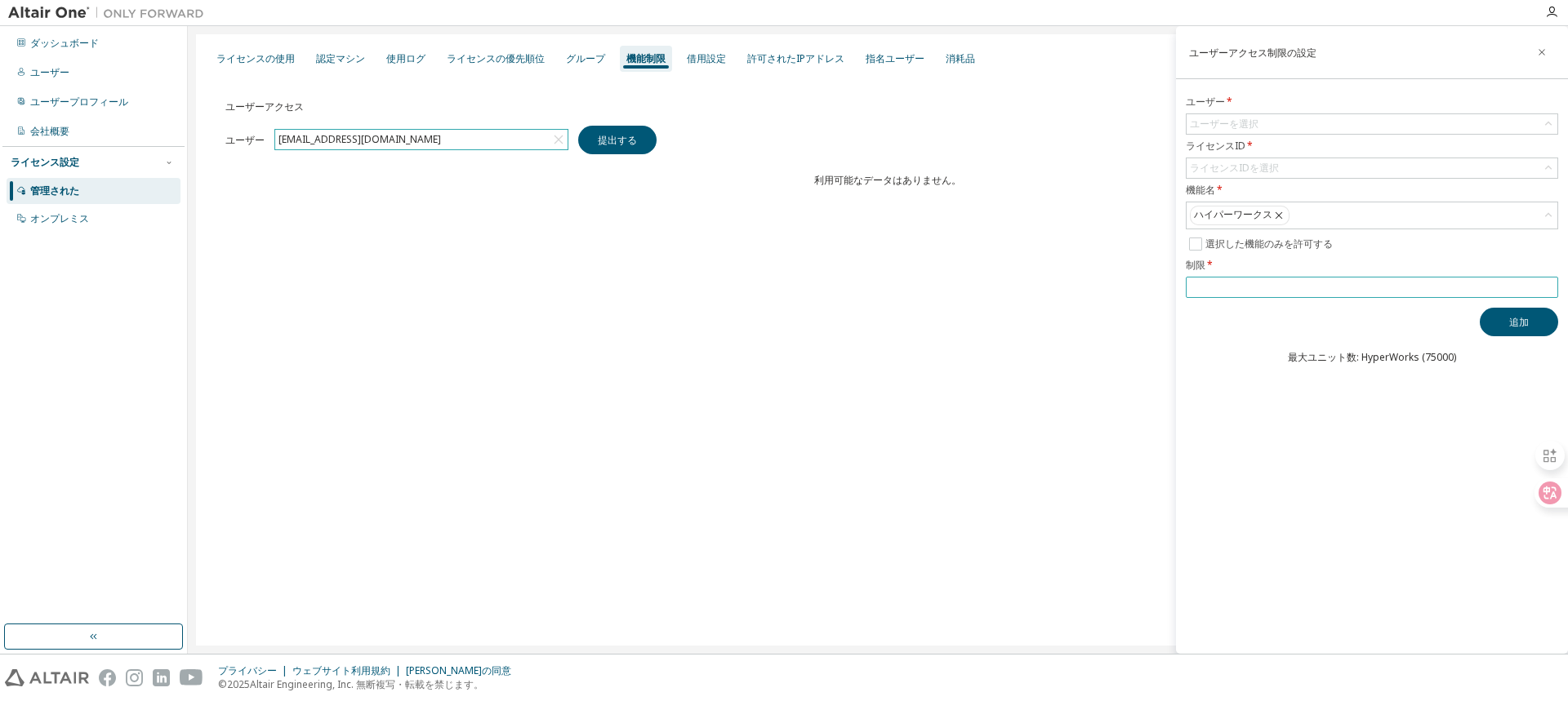
click at [1550, 285] on input "**" at bounding box center [1371, 287] width 364 height 13
click at [1550, 284] on input "**" at bounding box center [1371, 287] width 364 height 13
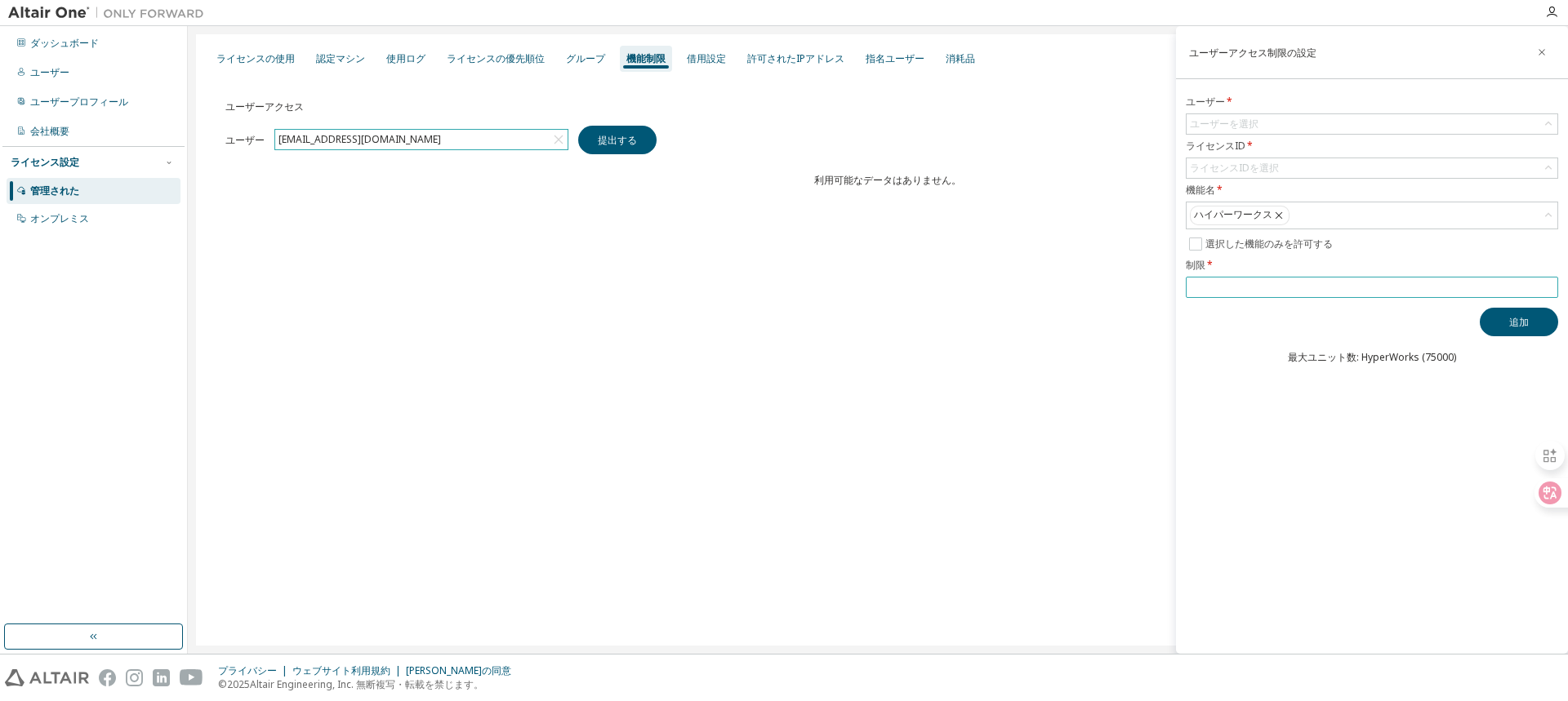
click at [1550, 284] on input "**" at bounding box center [1371, 287] width 364 height 13
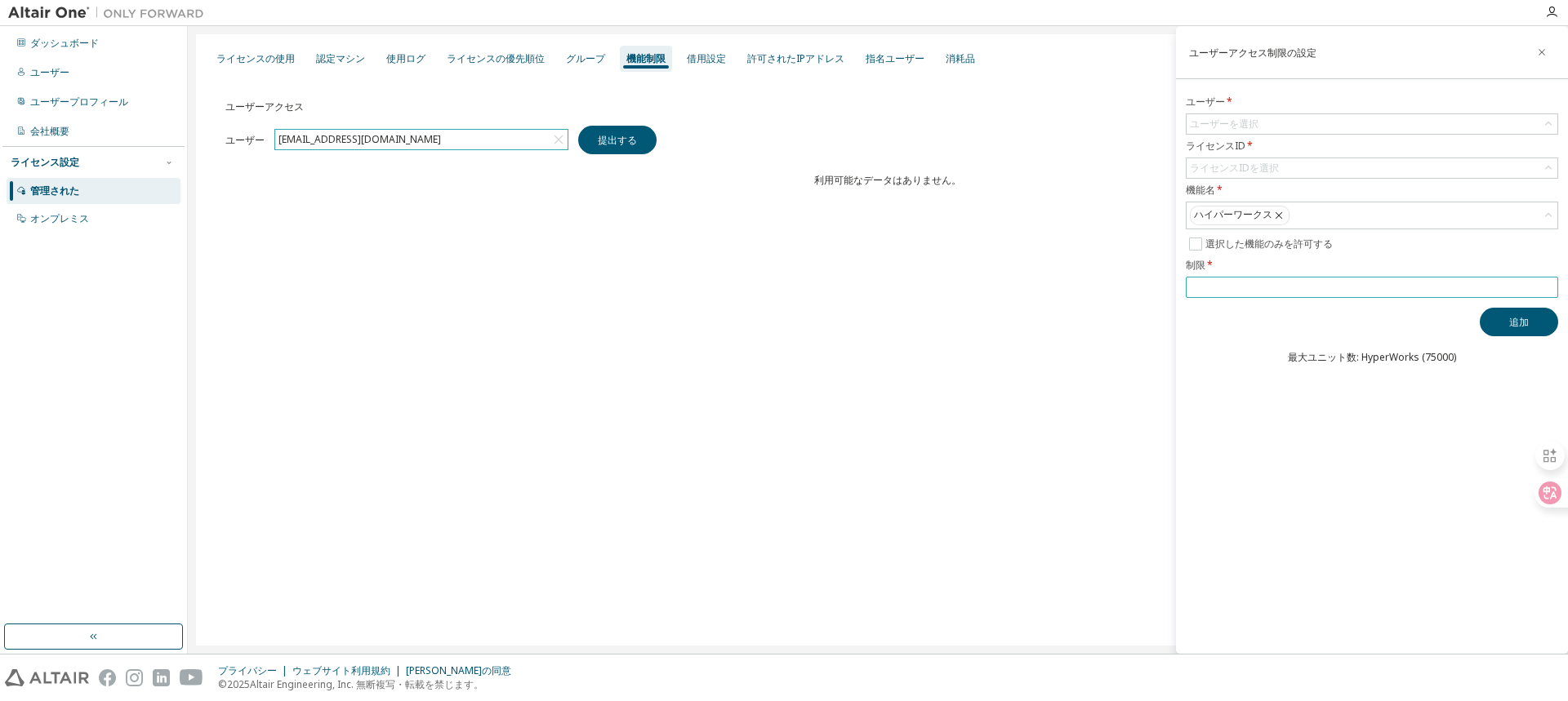
click at [1550, 284] on input "**" at bounding box center [1371, 287] width 364 height 13
click at [1549, 294] on span "**" at bounding box center [1371, 287] width 373 height 22
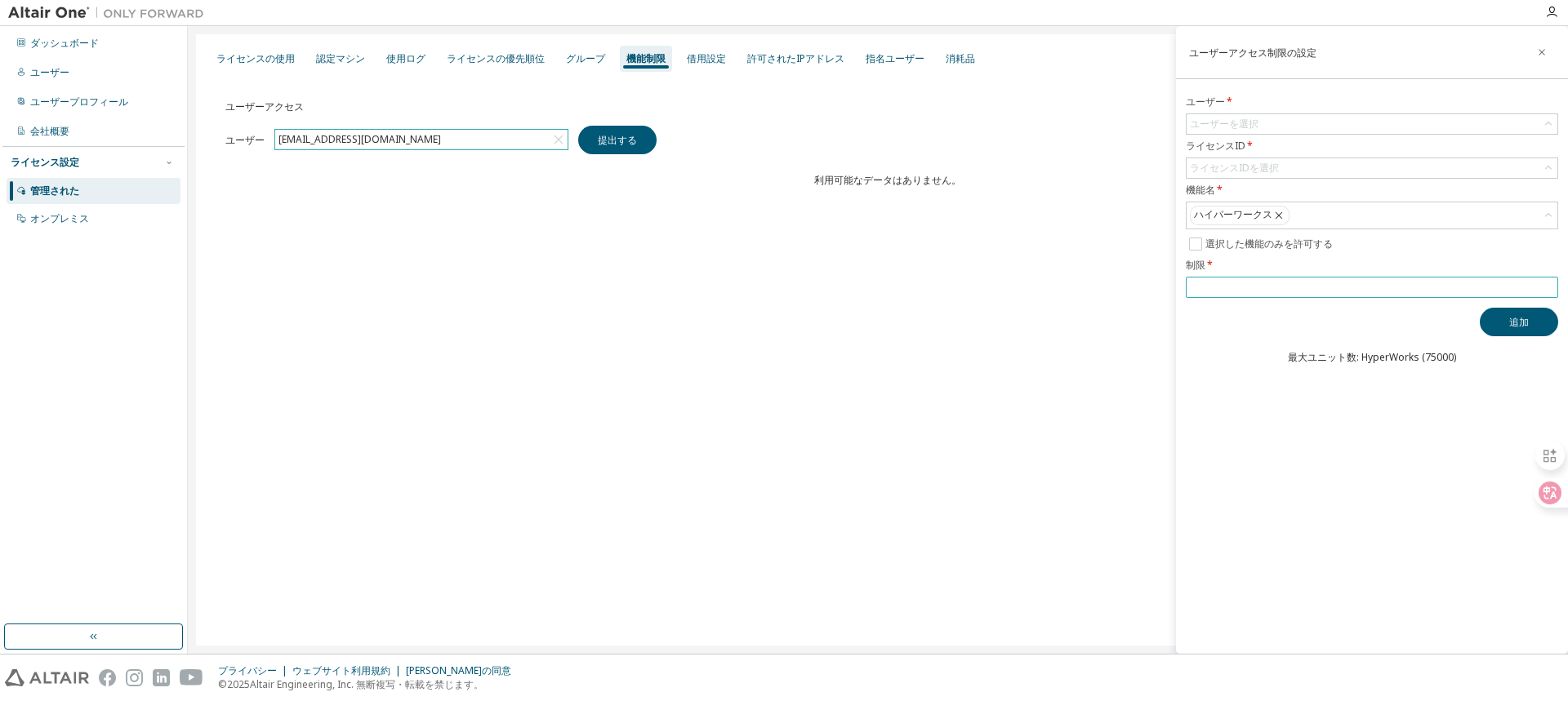
click at [1549, 294] on span "**" at bounding box center [1371, 287] width 373 height 22
click at [1471, 287] on input "**" at bounding box center [1371, 287] width 364 height 13
click at [1548, 291] on input "**" at bounding box center [1371, 287] width 364 height 13
click at [1548, 290] on input "**" at bounding box center [1371, 287] width 364 height 13
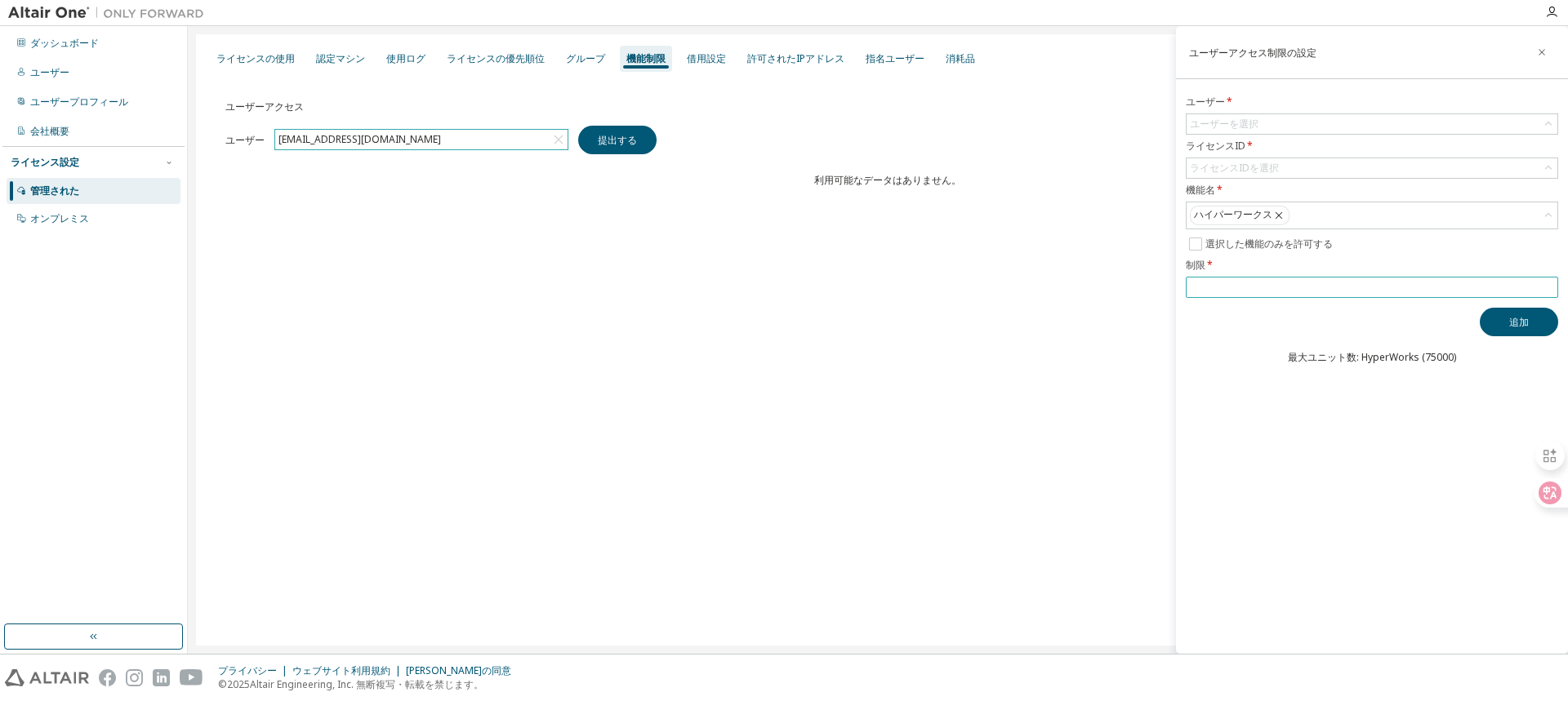
click at [1548, 290] on input "**" at bounding box center [1371, 287] width 364 height 13
type input "**"
click at [1548, 290] on input "**" at bounding box center [1371, 287] width 364 height 13
click at [1269, 176] on div "ライセンスIDを選択" at bounding box center [1233, 168] width 94 height 18
click at [1267, 215] on font "146649 - AU 機械エンジニア" at bounding box center [1254, 213] width 127 height 14
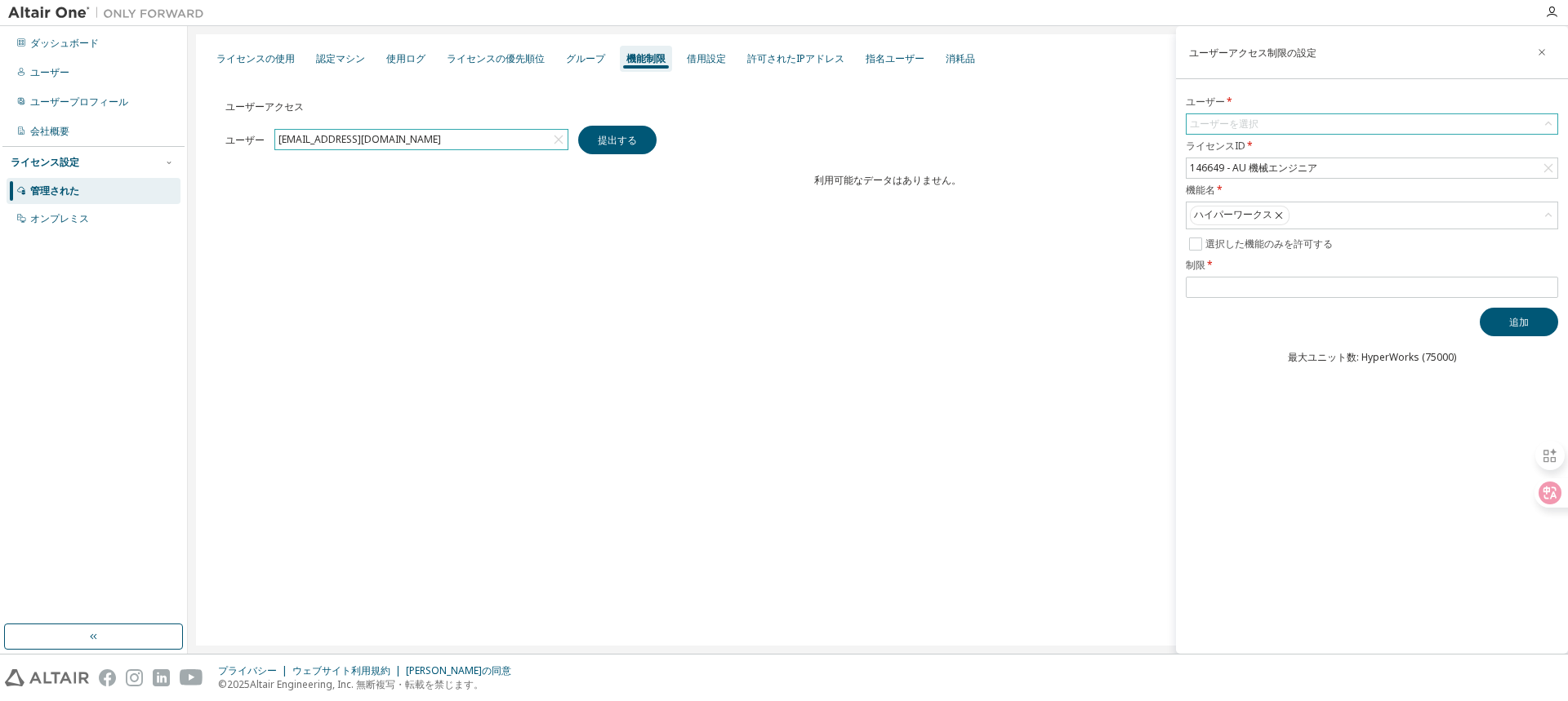
click at [1265, 126] on div "ユーザーを選択" at bounding box center [1371, 124] width 371 height 20
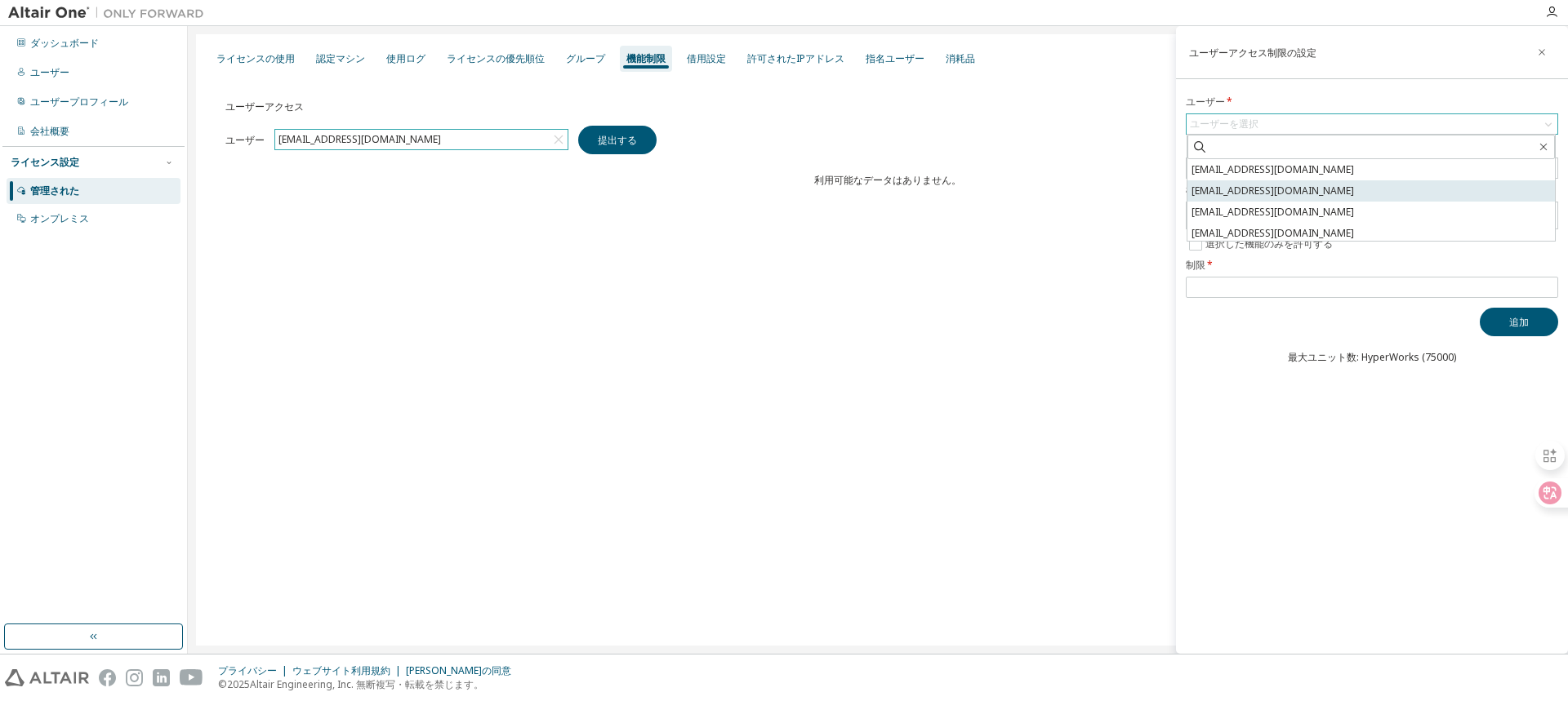
click at [1254, 189] on font "[EMAIL_ADDRESS][DOMAIN_NAME]" at bounding box center [1272, 190] width 163 height 14
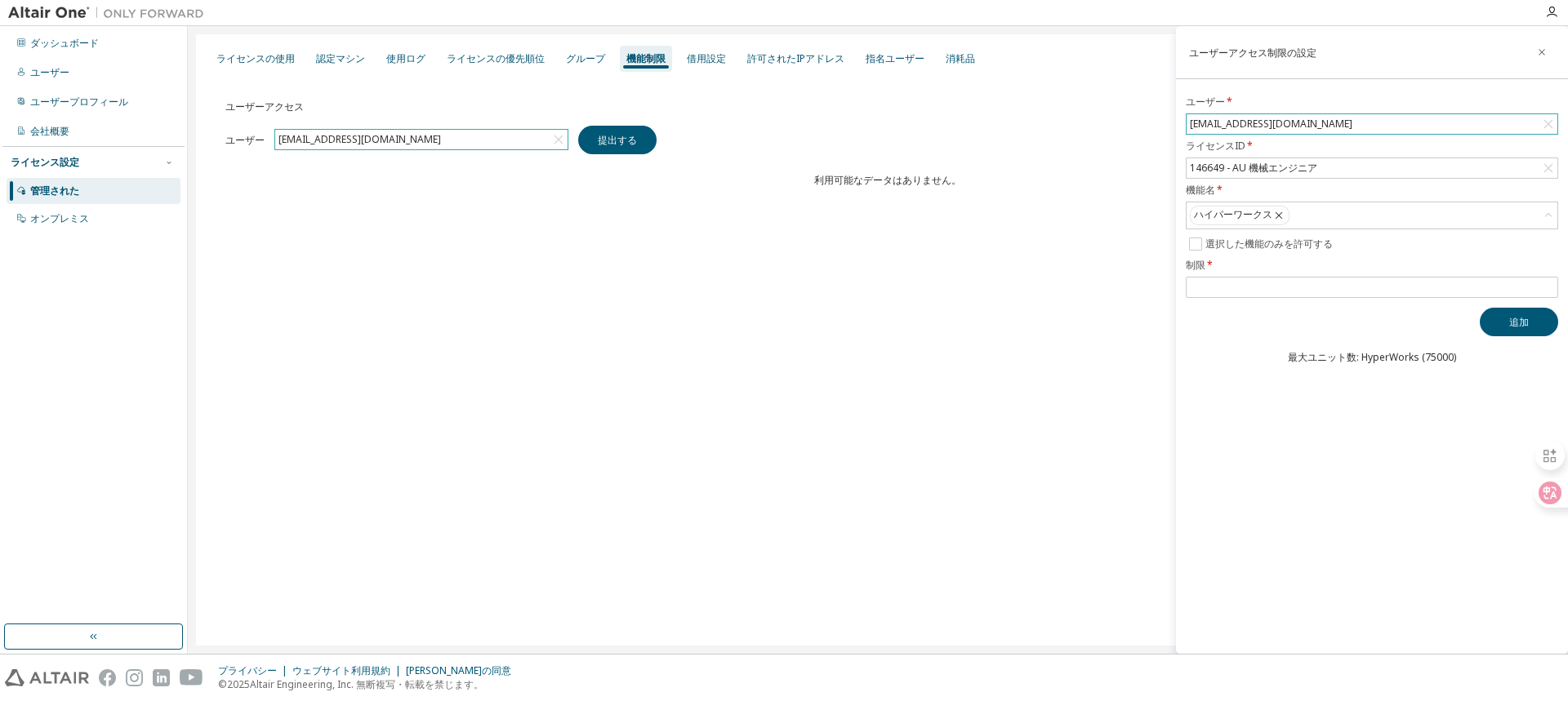
click at [1214, 450] on div "ユーザーアクセス制限の設定 ユーザー * rui.matsumoto@nikon.com ライセンスID * 146649 - AU 機械エンジニア 機能名 …" at bounding box center [1371, 339] width 392 height 627
click at [1218, 418] on div "ユーザーアクセス制限の設定 ユーザー * rui.matsumoto@nikon.com ライセンスID * 146649 - AU 機械エンジニア 機能名 …" at bounding box center [1371, 339] width 392 height 627
click at [1281, 218] on icon at bounding box center [1278, 216] width 13 height 15
click at [1255, 362] on div "ユーザーアクセス制限の設定 ユーザー * rui.matsumoto@nikon.com ライセンスID * 146649 - AU 機械エンジニア 機能名 …" at bounding box center [1371, 339] width 392 height 627
click at [493, 71] on div "ライセンスの優先順位" at bounding box center [496, 58] width 111 height 26
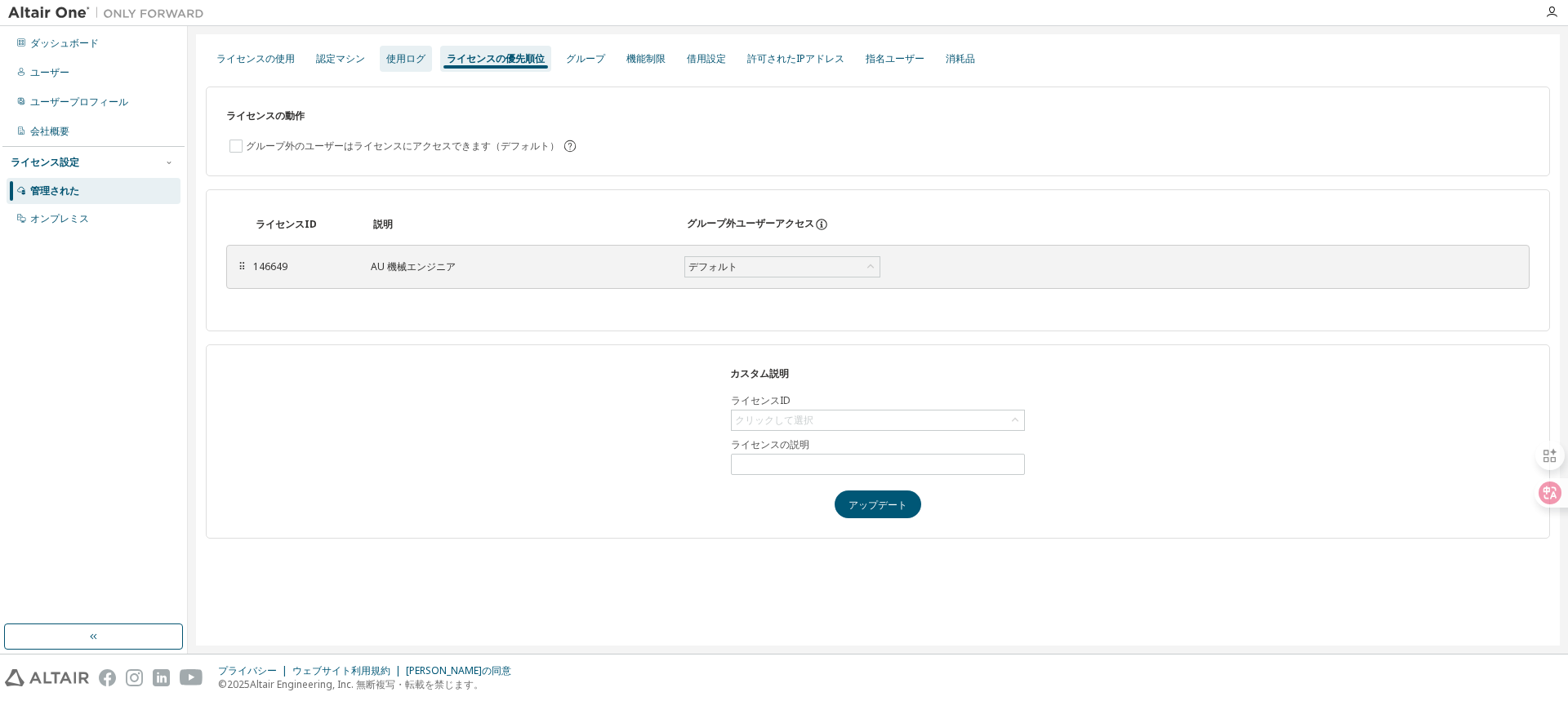
click at [408, 58] on font "使用ログ" at bounding box center [405, 58] width 39 height 14
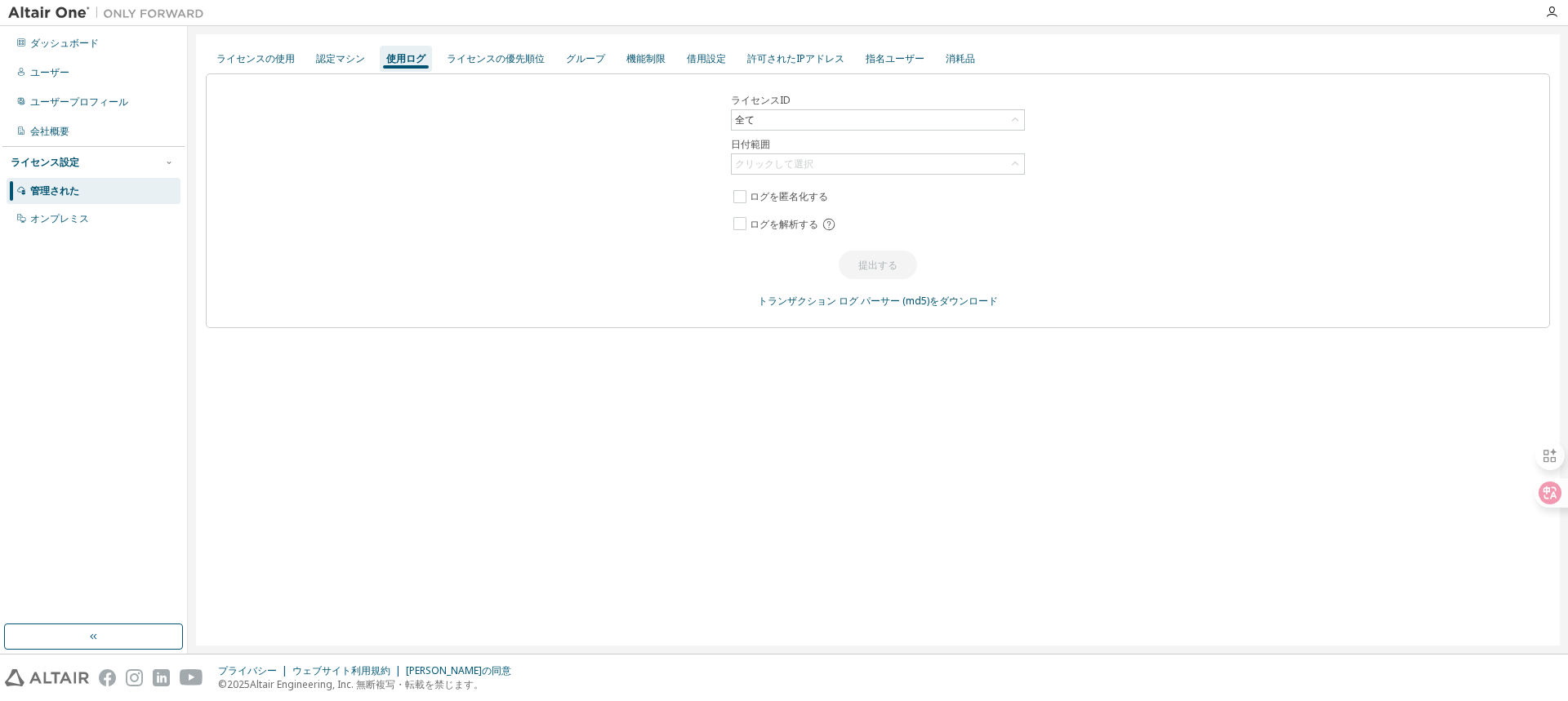
click at [488, 171] on div "ライセンスID 全て 日付範囲 クリックして選択 ログを匿名化する ログを解析する 提出する トランザクション ログ パーサー (md5)をダウンロード" at bounding box center [877, 201] width 1344 height 255
click at [488, 170] on div "ライセンスID 全て 日付範囲 クリックして選択 ログを匿名化する ログを解析する 提出する トランザクション ログ パーサー (md5)をダウンロード" at bounding box center [877, 201] width 1344 height 255
click at [340, 60] on font "認定マシン" at bounding box center [340, 58] width 49 height 14
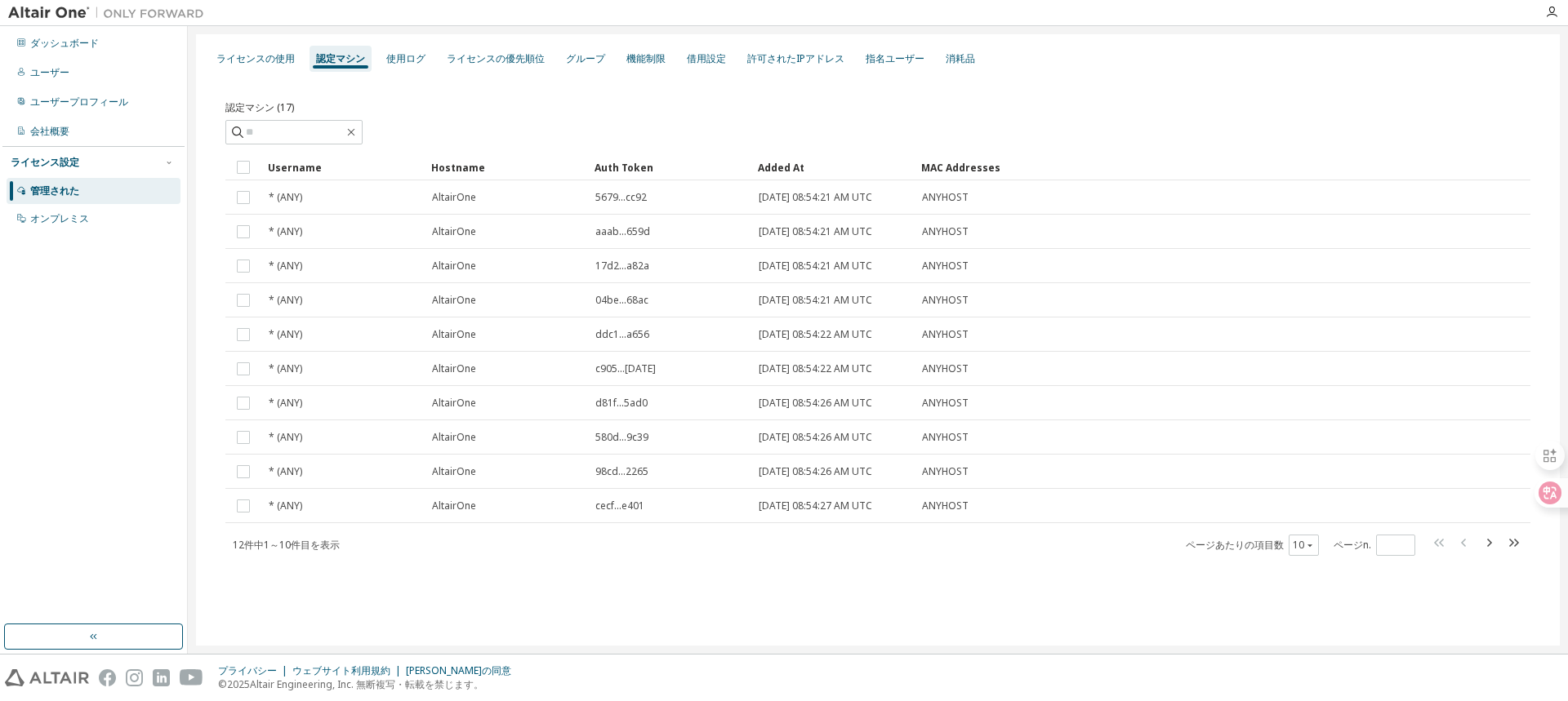
click at [426, 100] on div "認定マシン (17)" at bounding box center [877, 105] width 1305 height 23
click at [338, 128] on input "text" at bounding box center [295, 133] width 98 height 17
click at [481, 107] on div "認定マシン (17)" at bounding box center [877, 105] width 1305 height 23
click at [1485, 544] on icon "button" at bounding box center [1488, 543] width 20 height 20
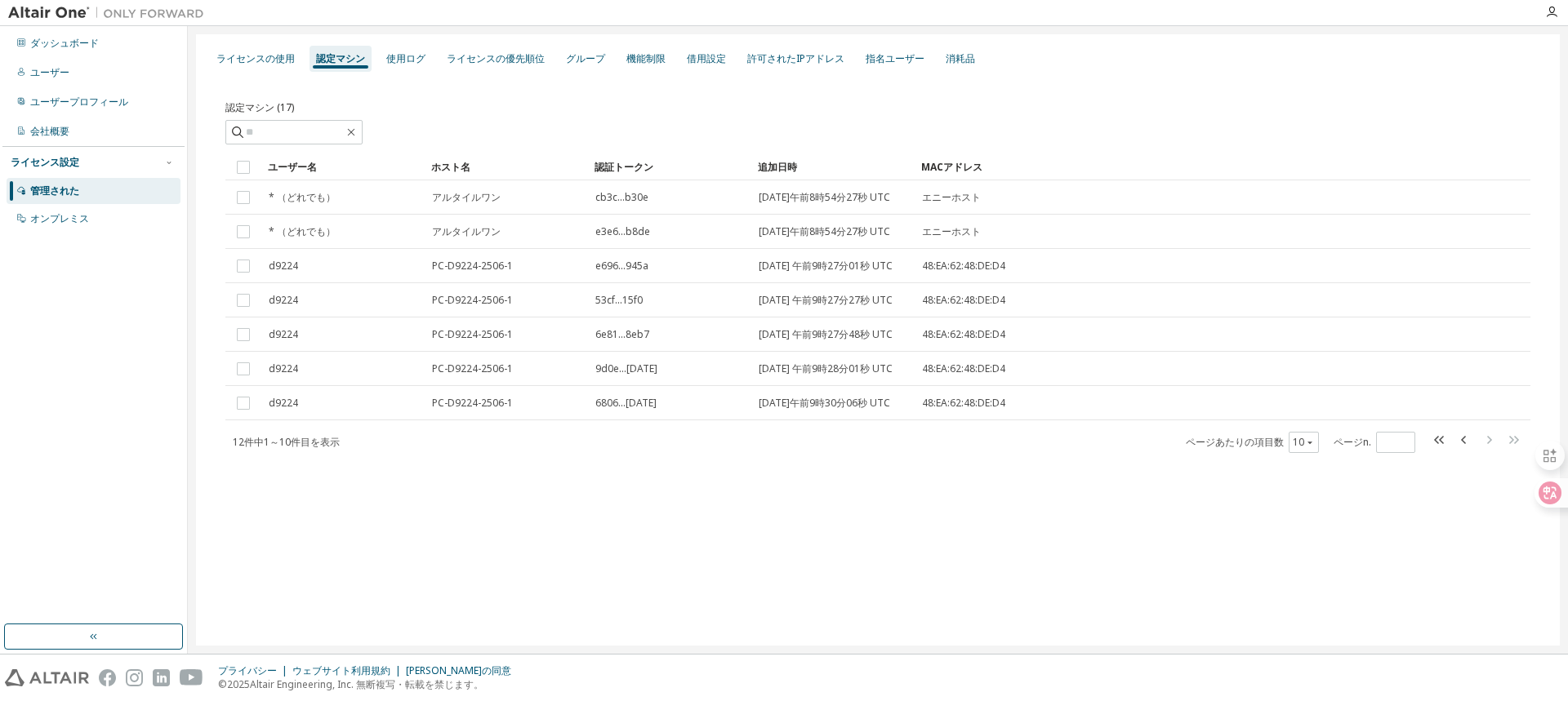
click at [534, 557] on div "ライセンスの使用 認定マシン 使用ログ ライセンスの優先順位 グループ 機能制限 借用設定 許可されたIPアドレス 指名ユーザー 消耗品 認定マシン (17)…" at bounding box center [877, 339] width 1364 height 611
click at [760, 577] on div "ライセンスの使用 認定マシン 使用ログ ライセンスの優先順位 グループ 機能制限 借用設定 許可されたIPアドレス 指名ユーザー 消耗品 認定マシン (17)…" at bounding box center [877, 339] width 1364 height 611
click at [758, 571] on div "ライセンスの使用 認定マシン 使用ログ ライセンスの優先順位 グループ 機能制限 借用設定 許可されたIPアドレス 指名ユーザー 消耗品 認定マシン (17)…" at bounding box center [877, 339] width 1364 height 611
click at [750, 553] on div "ライセンスの使用 認定マシン 使用ログ ライセンスの優先順位 グループ 機能制限 借用設定 許可されたIPアドレス 指名ユーザー 消耗品 認定マシン (17)…" at bounding box center [877, 339] width 1364 height 611
click at [816, 454] on div "12件 中 1 ～ 10件 目を表示 ページあたりの項目数 10 ページn. *" at bounding box center [877, 441] width 1305 height 24
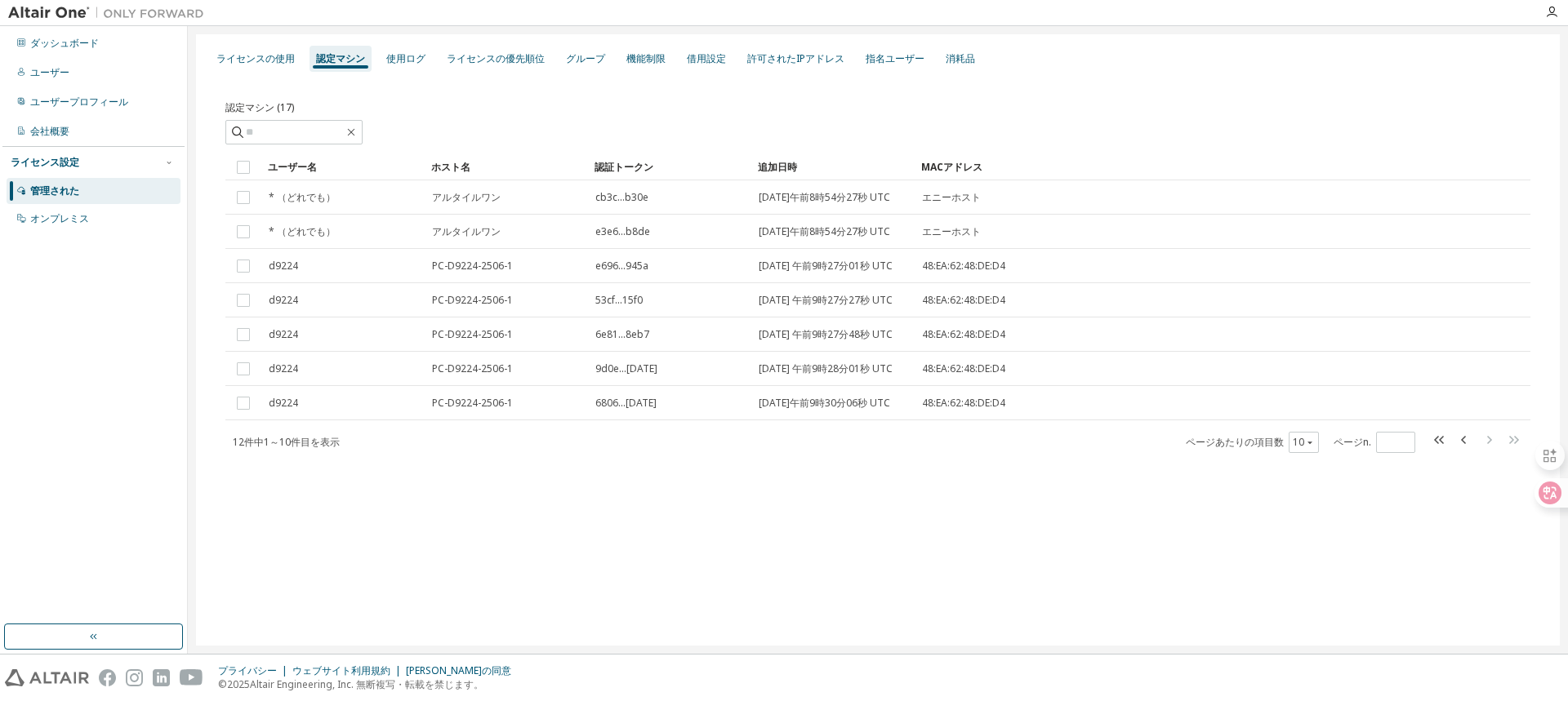
click at [816, 454] on div "12件 中 1 ～ 10件 目を表示 ページあたりの項目数 10 ページn. *" at bounding box center [877, 441] width 1305 height 24
click at [815, 454] on div "ユーザー名 ホスト名 認証トークン 追加日時 MACアドレス * （どれでも） アルタイルワン cb3c...b30e 2025年9月8日午前8時54分27秒…" at bounding box center [877, 304] width 1305 height 299
click at [1464, 444] on icon "button" at bounding box center [1463, 440] width 5 height 8
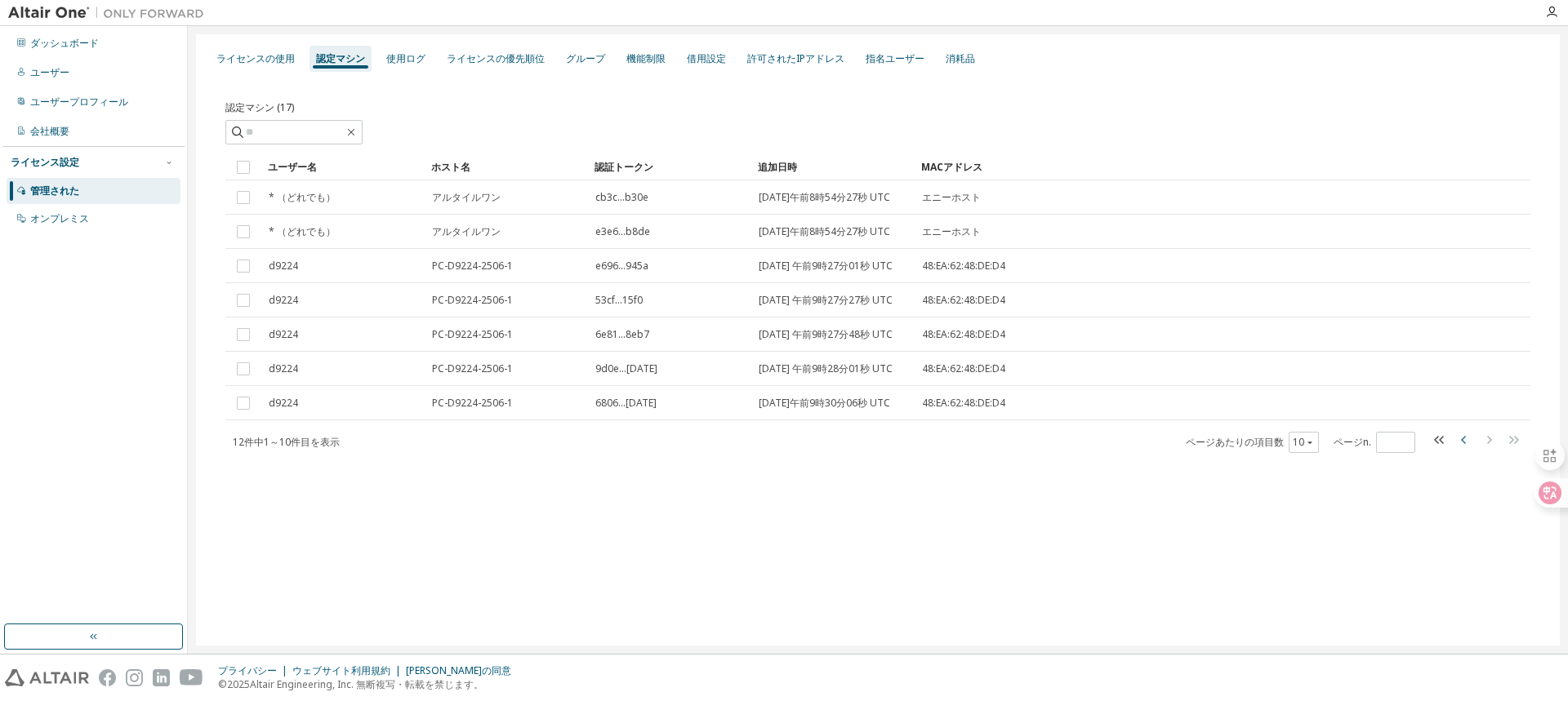
type input "*"
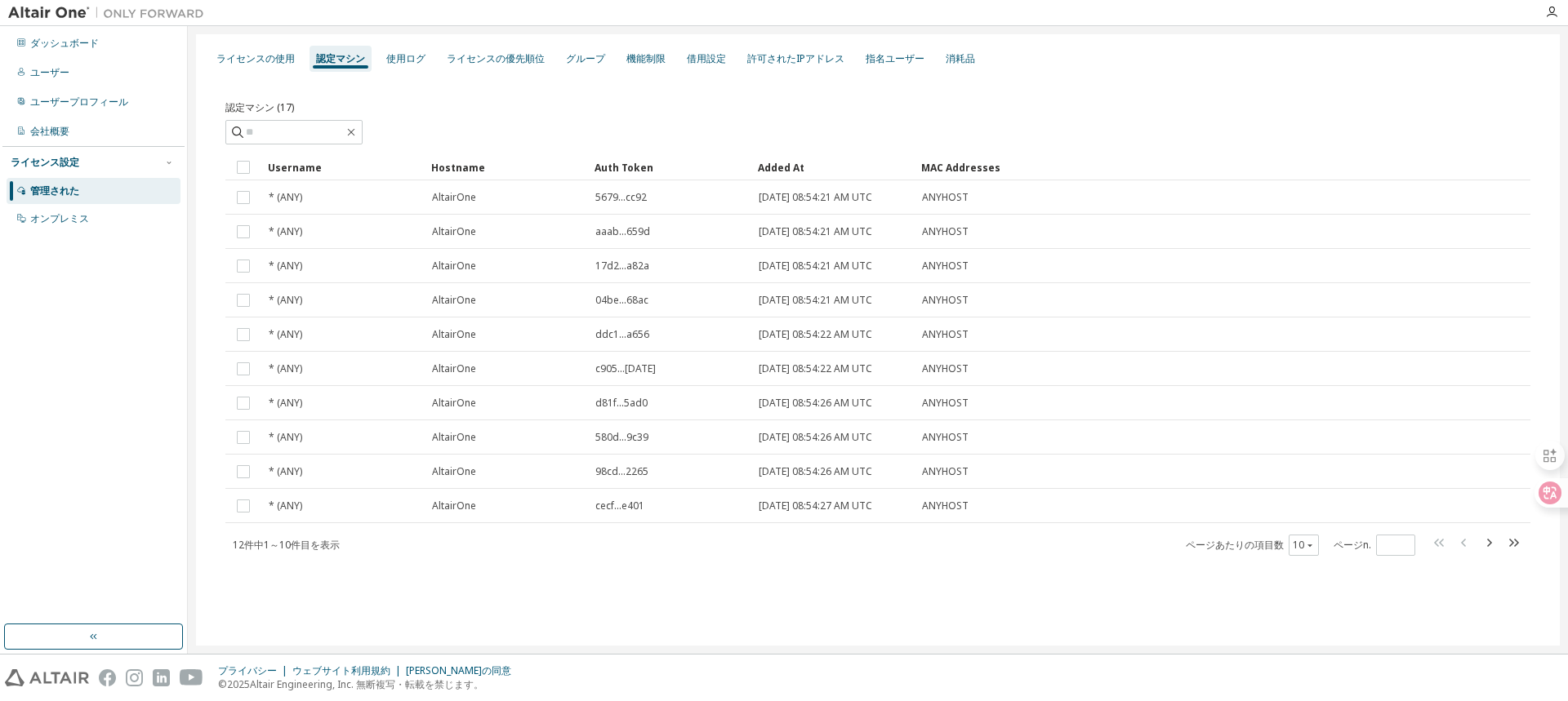
click at [926, 528] on div "Username Hostname Auth Token Added At MAC Addresses * (ANY) AltairOne 5679...cc…" at bounding box center [877, 355] width 1305 height 402
click at [484, 103] on div "認定マシン (17)" at bounding box center [877, 105] width 1305 height 23
click at [642, 60] on font "機能制限" at bounding box center [645, 58] width 39 height 14
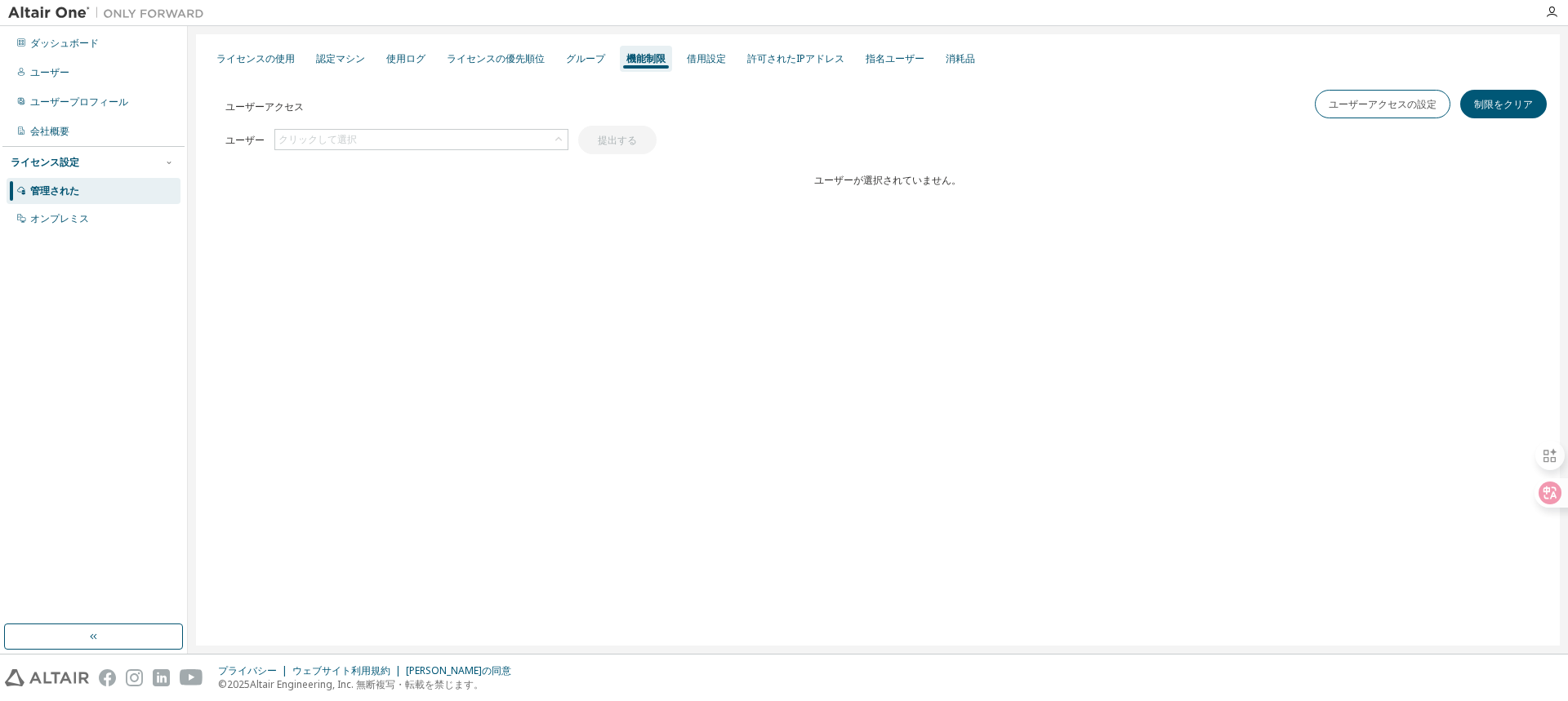
click at [794, 289] on div "ライセンスの使用 認定マシン 使用ログ ライセンスの優先順位 グループ 機能制限 借用設定 許可されたIPアドレス 指名ユーザー 消耗品 ユーザーアクセス ユ…" at bounding box center [877, 339] width 1364 height 611
click at [1338, 105] on font "ユーザーアクセスの設定" at bounding box center [1382, 104] width 108 height 14
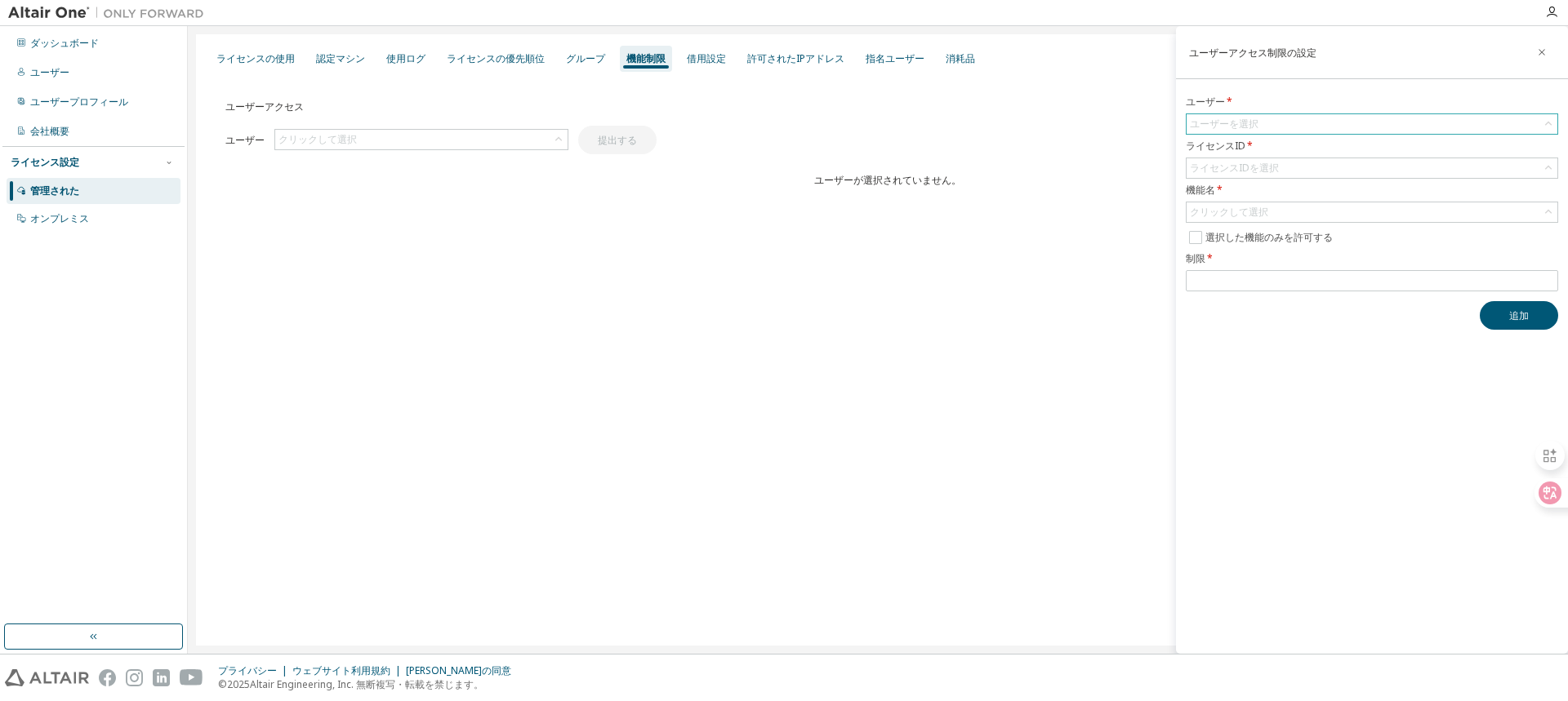
click at [1233, 124] on font "ユーザーを選択" at bounding box center [1224, 124] width 69 height 14
click at [483, 330] on div "ライセンスの使用 認定マシン 使用ログ ライセンスの優先順位 グループ 機能制限 借用設定 許可されたIPアドレス 指名ユーザー 消耗品 ユーザーアクセス ユ…" at bounding box center [877, 339] width 1364 height 611
click at [428, 414] on div "ライセンスの使用 認定マシン 使用ログ ライセンスの優先順位 グループ 機能制限 借用設定 許可されたIPアドレス 指名ユーザー 消耗品 ユーザーアクセス ユ…" at bounding box center [877, 339] width 1364 height 611
click at [374, 409] on div "ライセンスの使用 認定マシン 使用ログ ライセンスの優先順位 グループ 機能制限 借用設定 許可されたIPアドレス 指名ユーザー 消耗品 ユーザーアクセス ユ…" at bounding box center [877, 339] width 1364 height 611
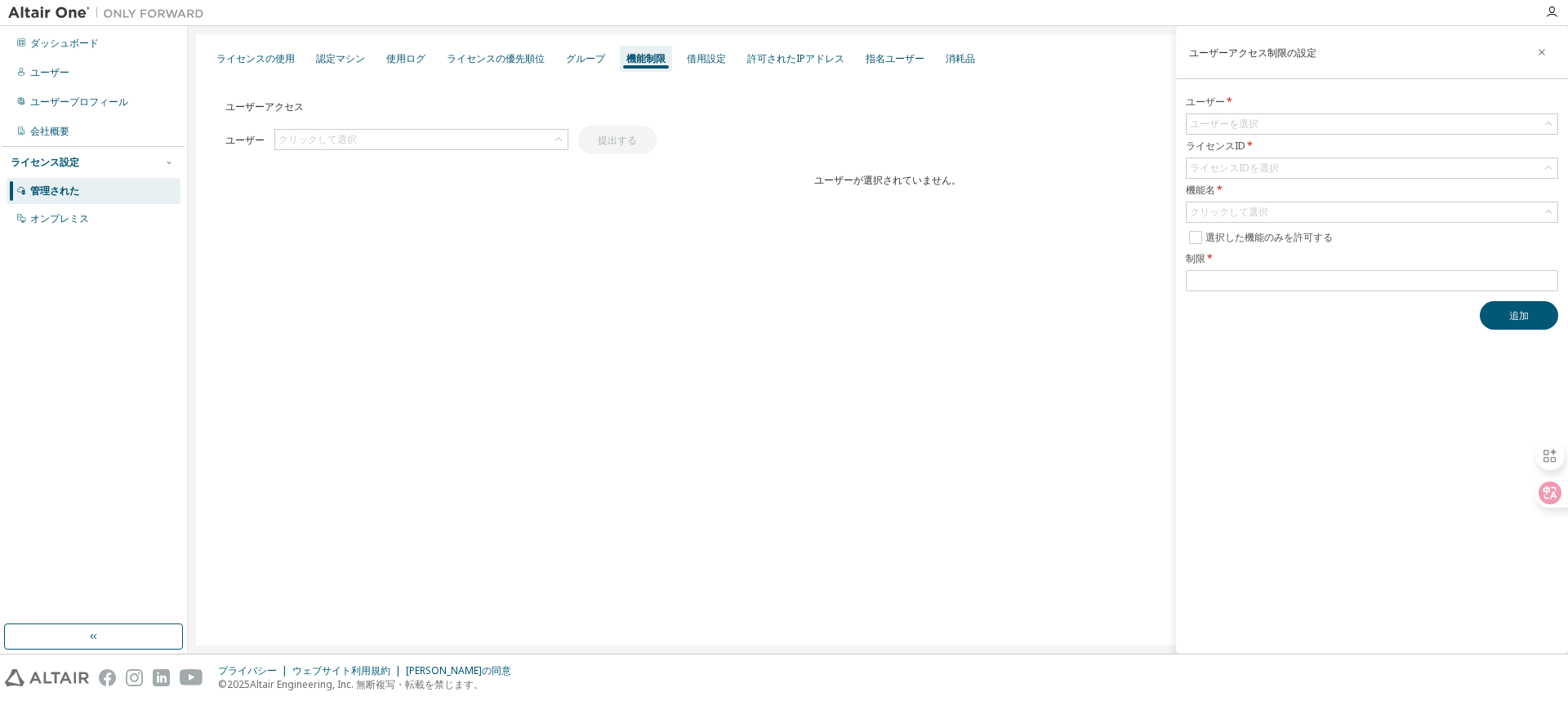
click at [258, 524] on div "ライセンスの使用 認定マシン 使用ログ ライセンスの優先順位 グループ 機能制限 借用設定 許可されたIPアドレス 指名ユーザー 消耗品 ユーザーアクセス ユ…" at bounding box center [877, 339] width 1364 height 611
click at [48, 13] on img at bounding box center [110, 13] width 204 height 17
click at [40, 679] on img at bounding box center [46, 678] width 84 height 17
click at [1554, 15] on icon "button" at bounding box center [1551, 12] width 13 height 13
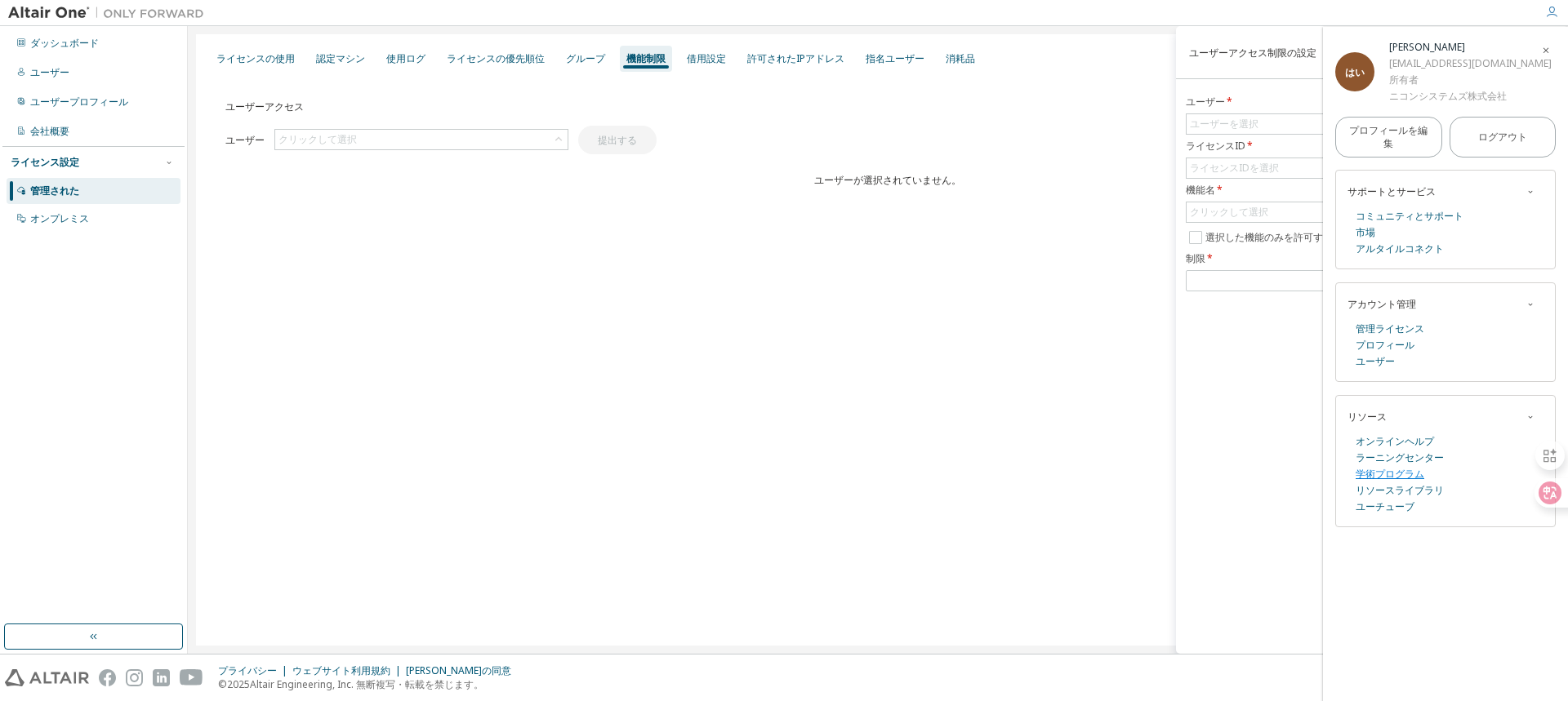
click at [1394, 470] on font "学術プログラム" at bounding box center [1390, 474] width 69 height 14
click at [1413, 135] on font "プロフィールを編集" at bounding box center [1388, 137] width 78 height 27
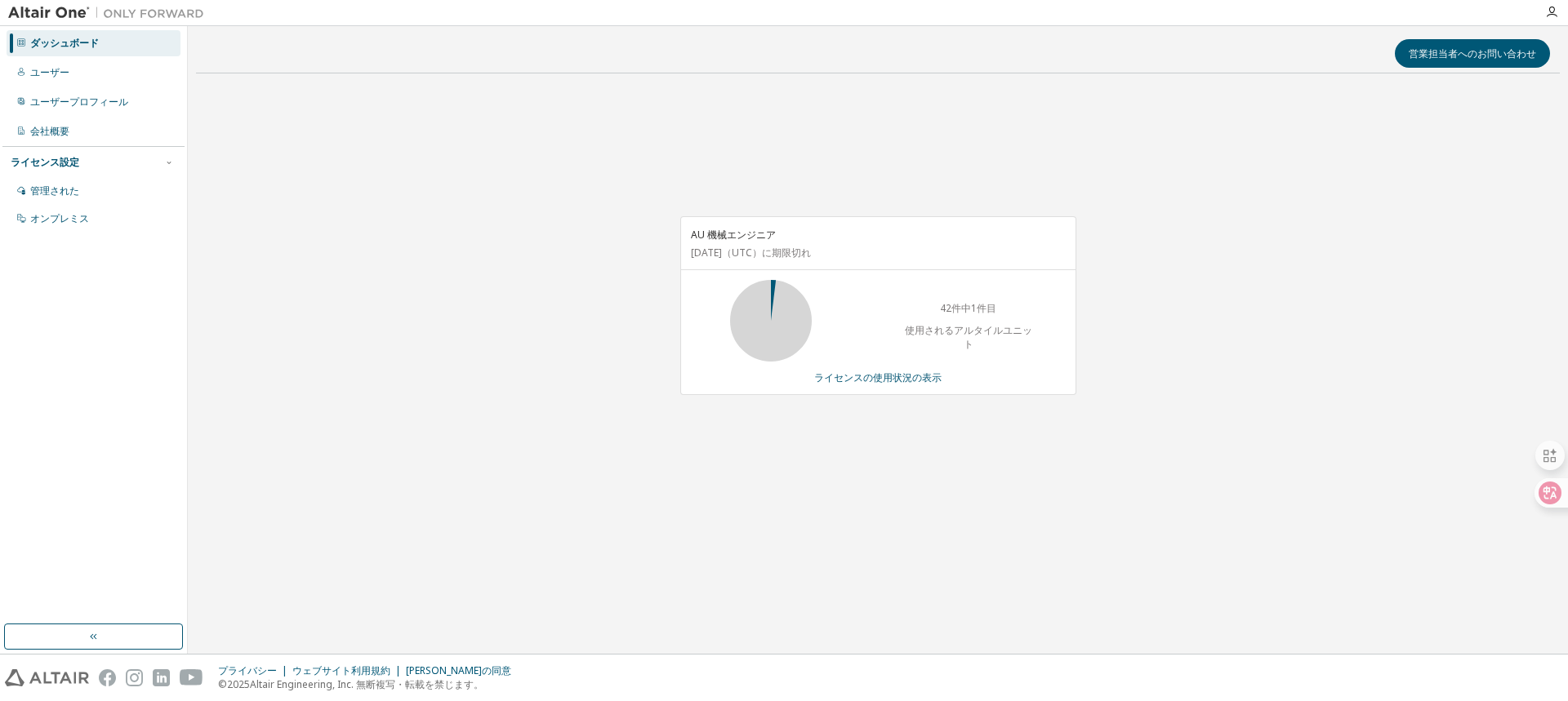
click at [1546, 5] on div at bounding box center [1551, 12] width 32 height 25
click at [1553, 11] on icon "button" at bounding box center [1551, 12] width 13 height 13
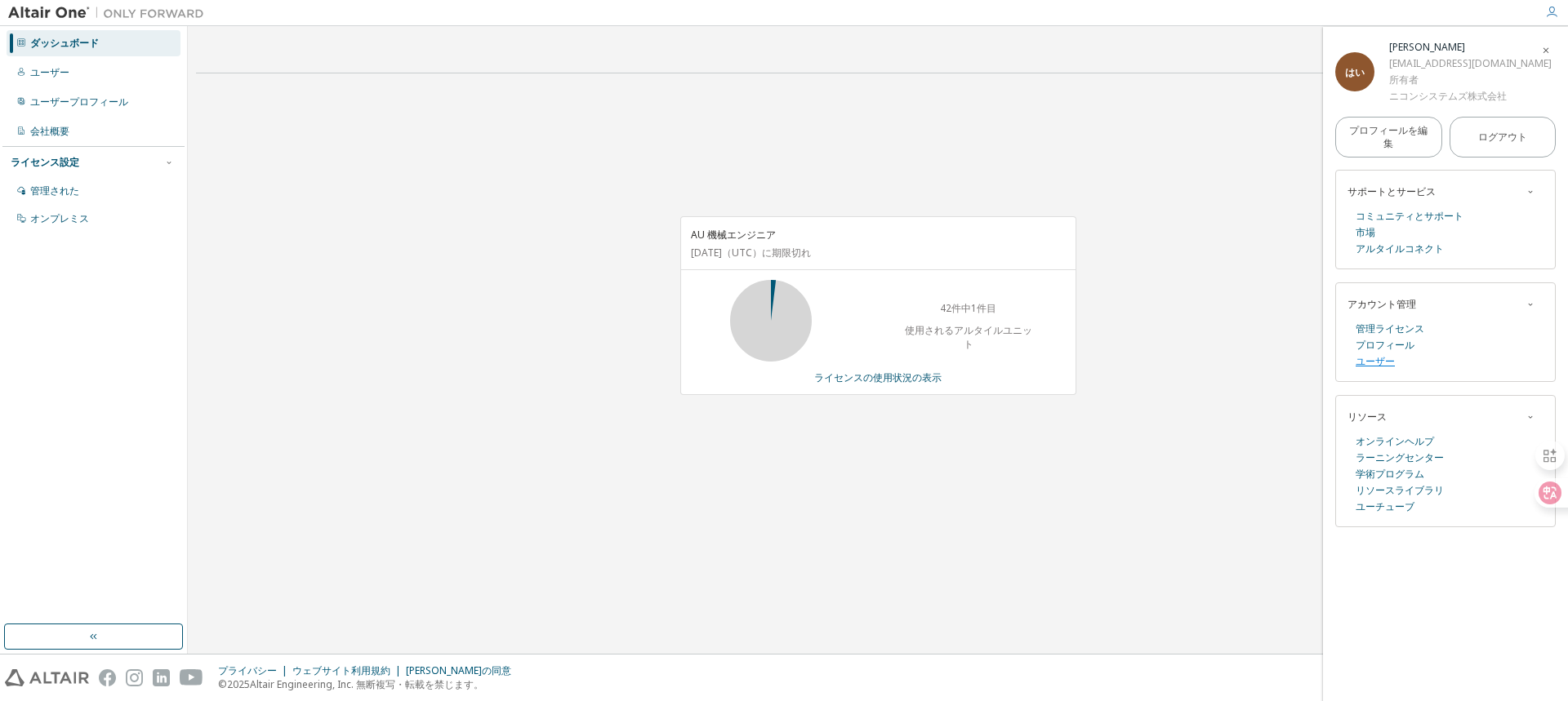
click at [1380, 363] on font "ユーザー" at bounding box center [1375, 361] width 39 height 14
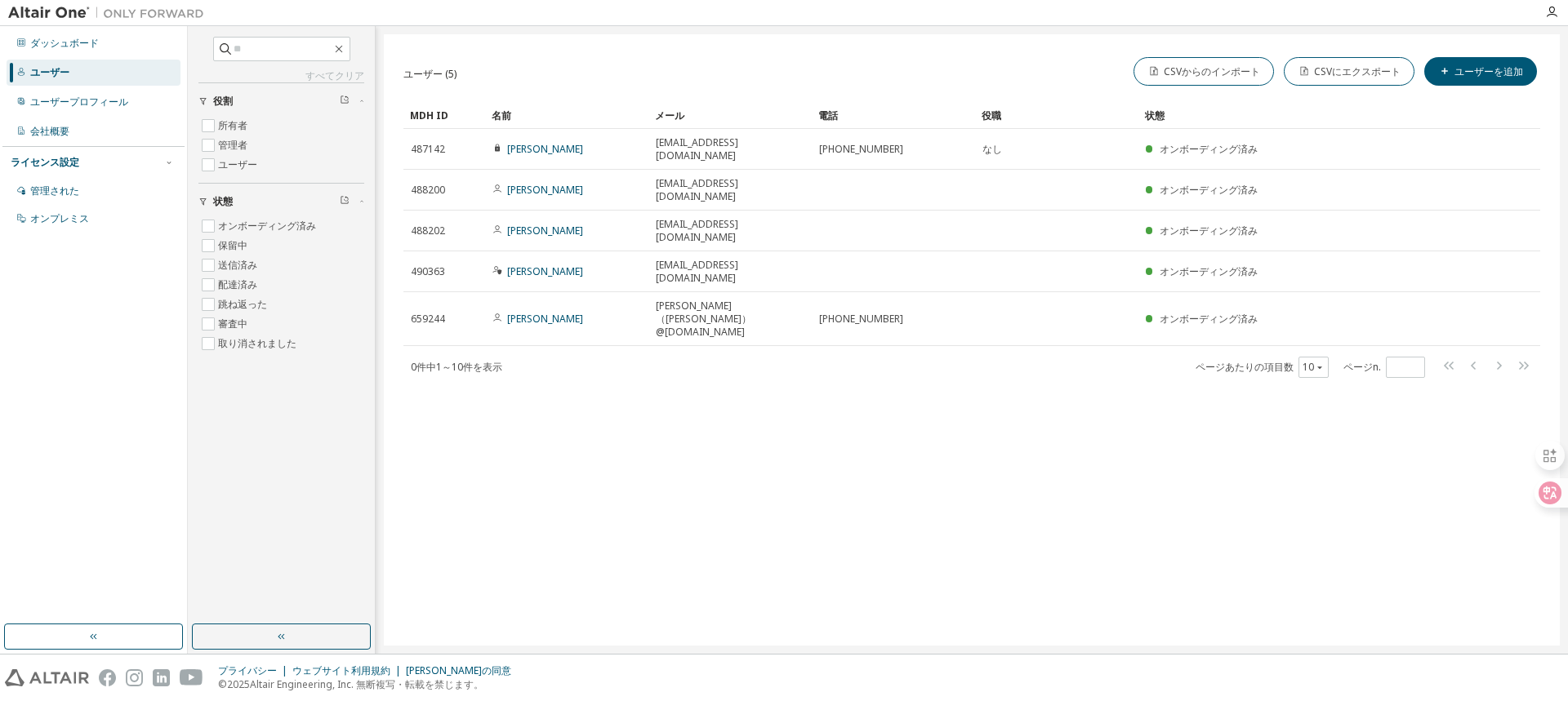
click at [1546, 21] on div at bounding box center [1551, 12] width 32 height 25
click at [1548, 5] on div at bounding box center [1551, 12] width 32 height 25
click at [1552, 7] on icon "button" at bounding box center [1551, 12] width 13 height 13
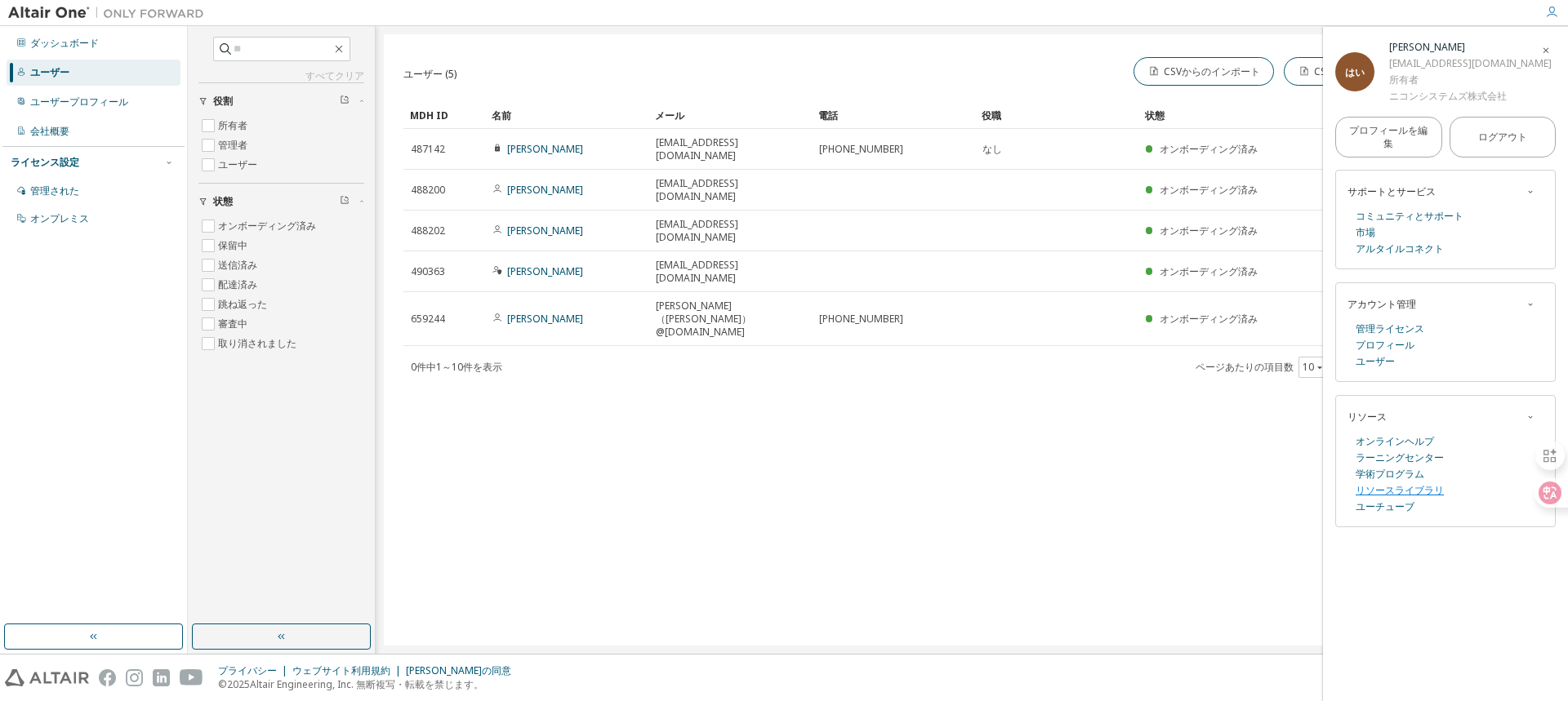
click at [1375, 484] on font "リソースライブラリ" at bounding box center [1399, 489] width 88 height 14
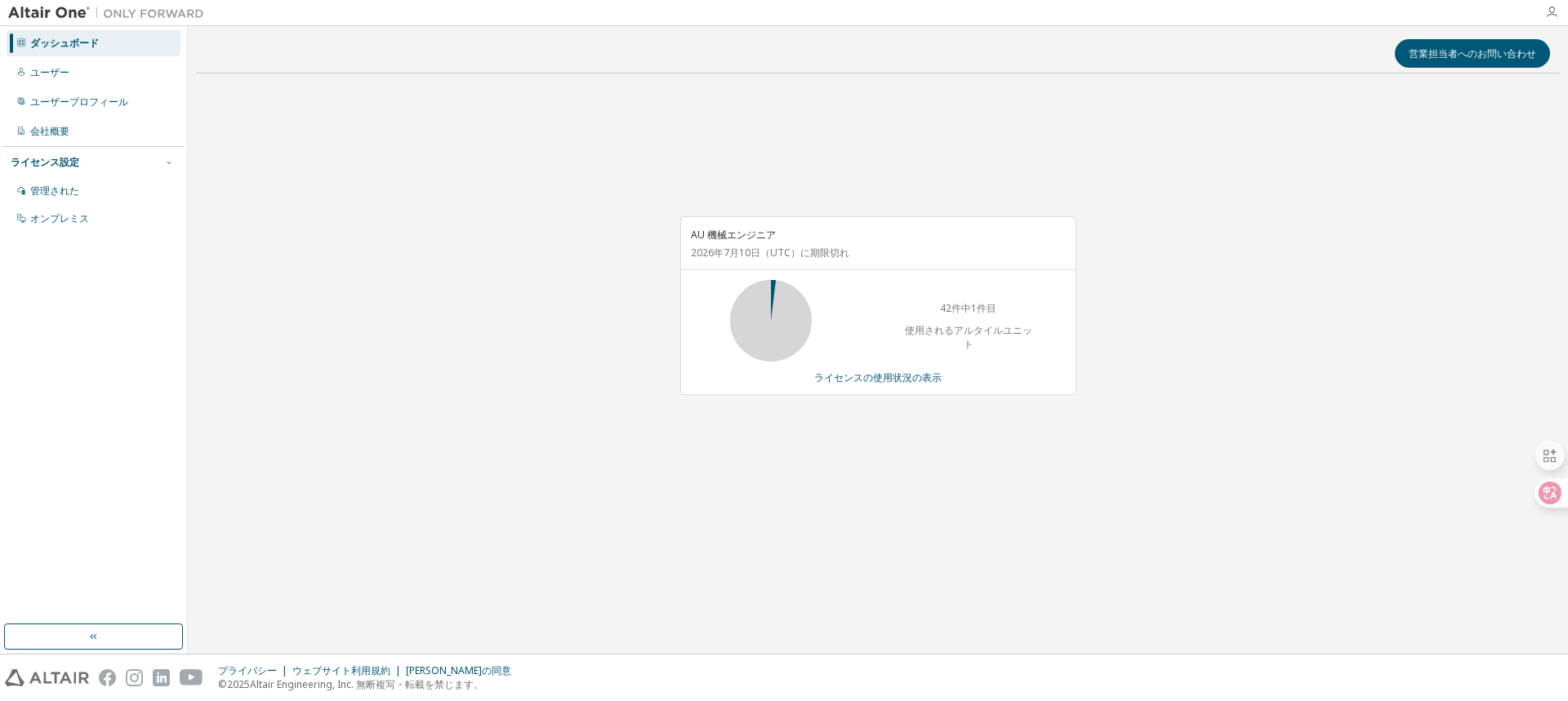
click at [1551, 13] on icon "button" at bounding box center [1551, 12] width 13 height 13
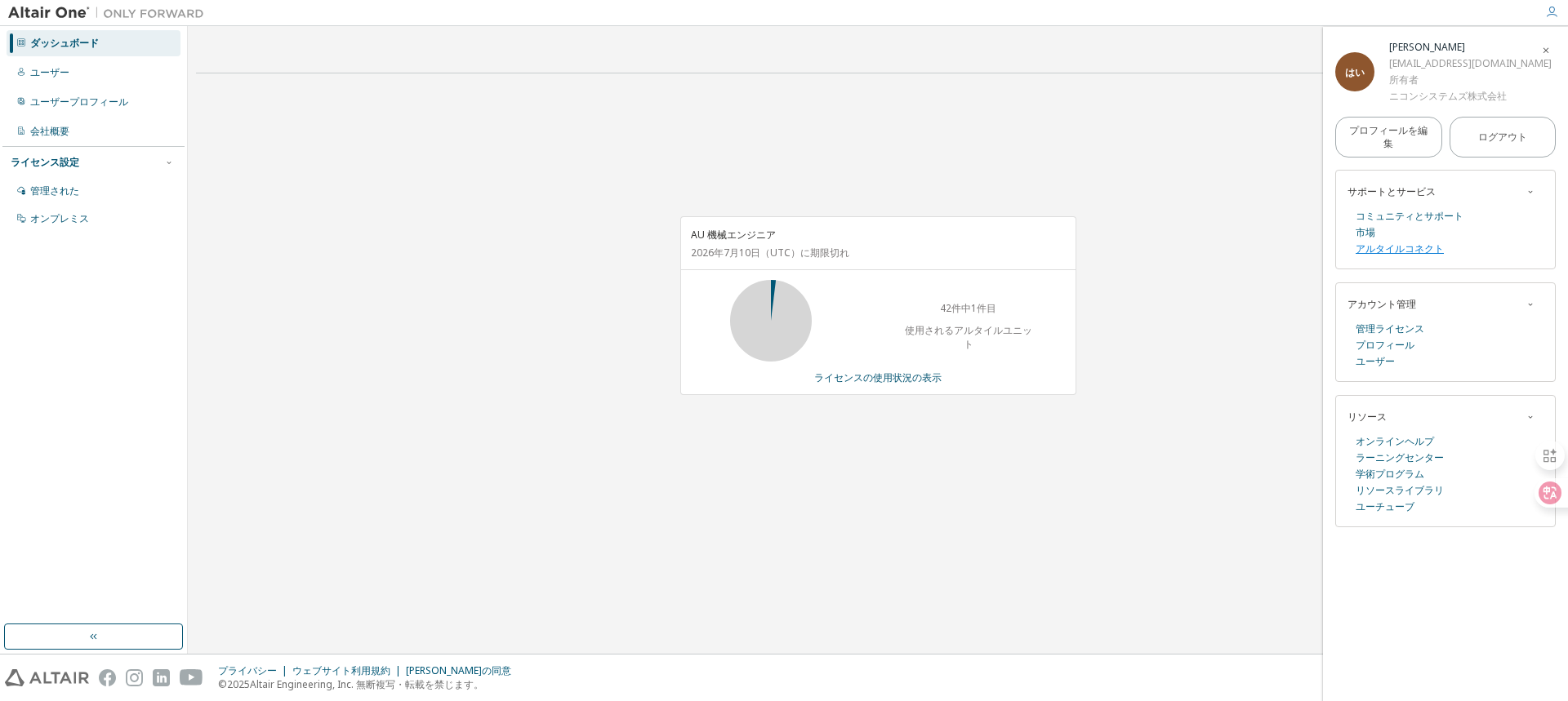
click at [1397, 253] on font "アルタイルコネクト" at bounding box center [1399, 248] width 88 height 14
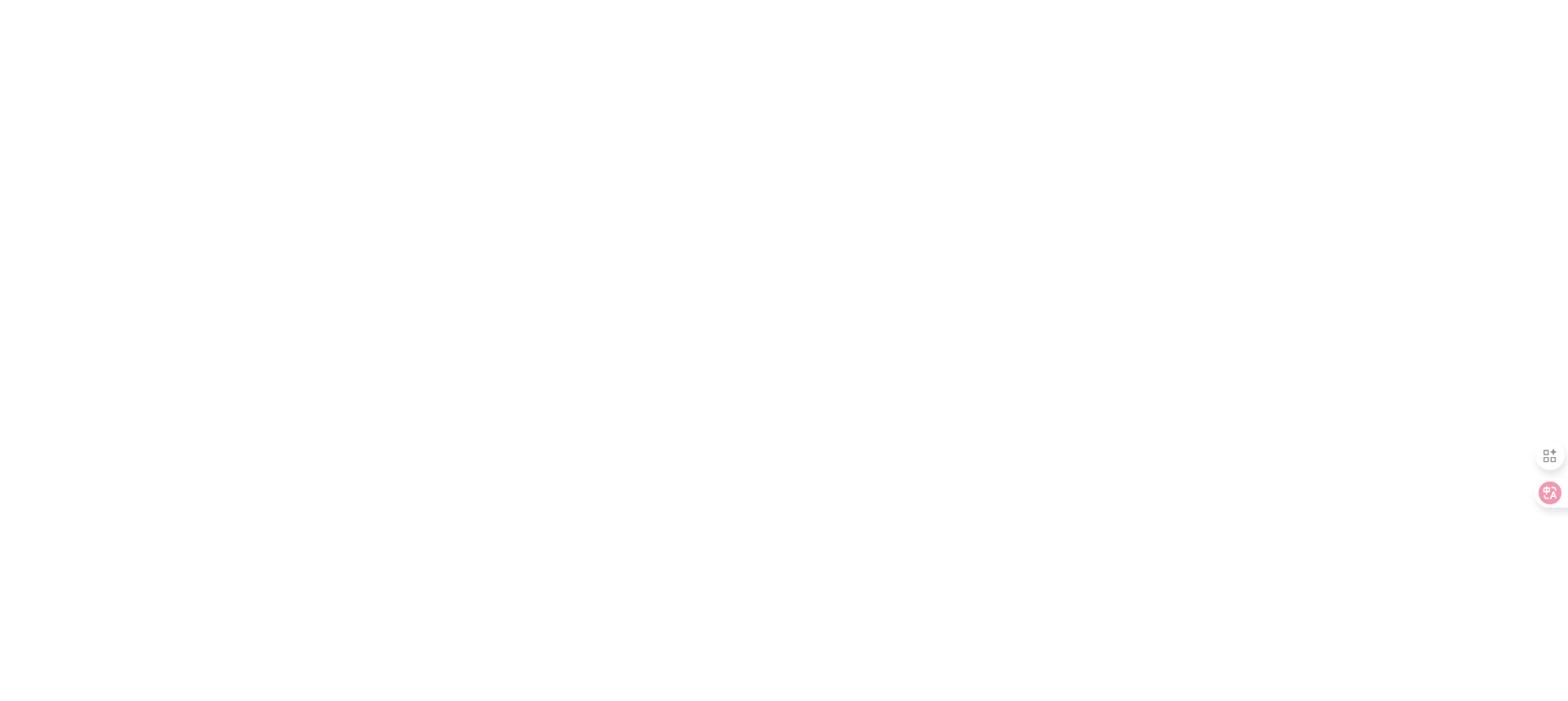
click at [768, 302] on div at bounding box center [784, 350] width 1568 height 701
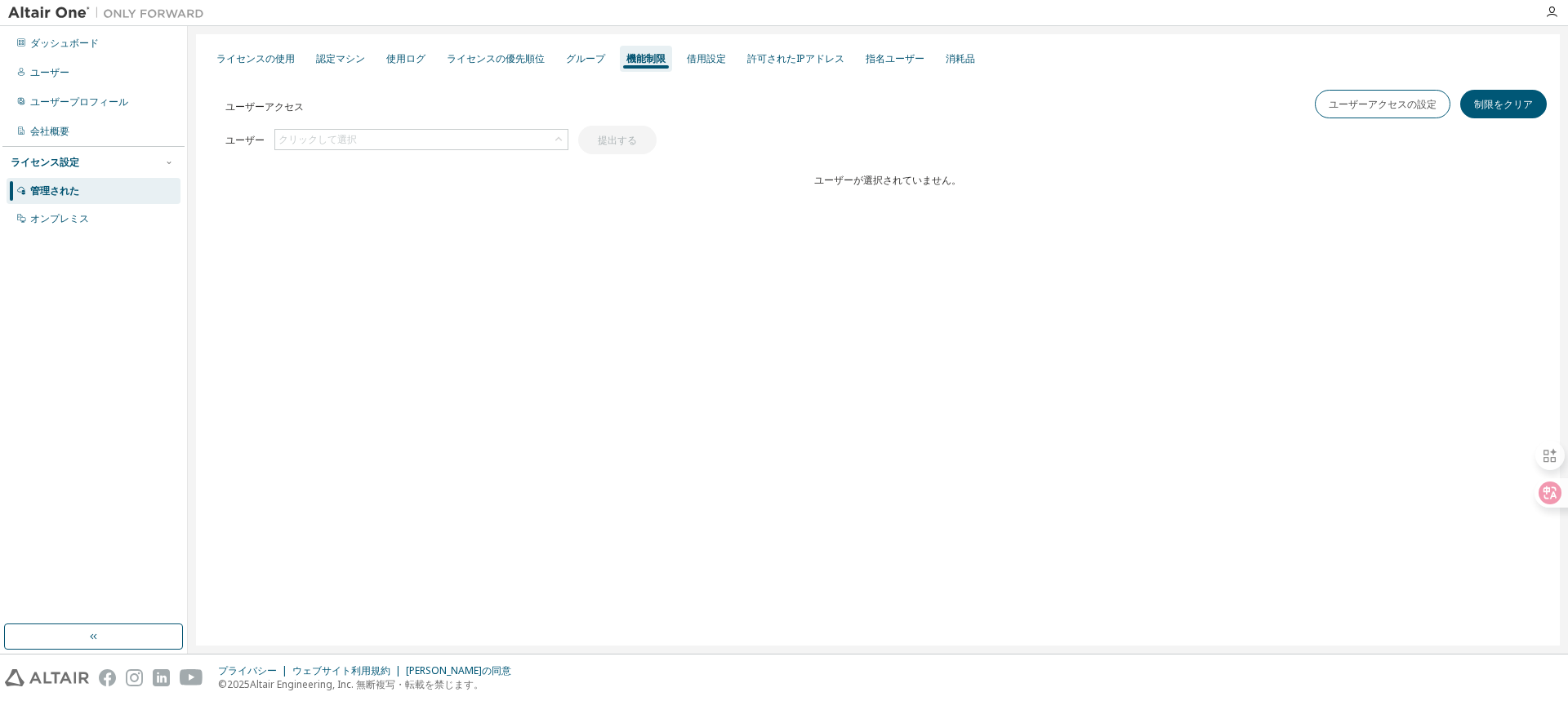
drag, startPoint x: 452, startPoint y: 420, endPoint x: 426, endPoint y: 396, distance: 35.4
click at [453, 420] on div "ライセンスの使用 認定マシン 使用ログ ライセンスの優先順位 グループ 機能制限 借用設定 許可されたIPアドレス 指名ユーザー 消耗品 ユーザーアクセス ユ…" at bounding box center [877, 339] width 1364 height 611
click at [40, 73] on font "ユーザー" at bounding box center [49, 72] width 39 height 14
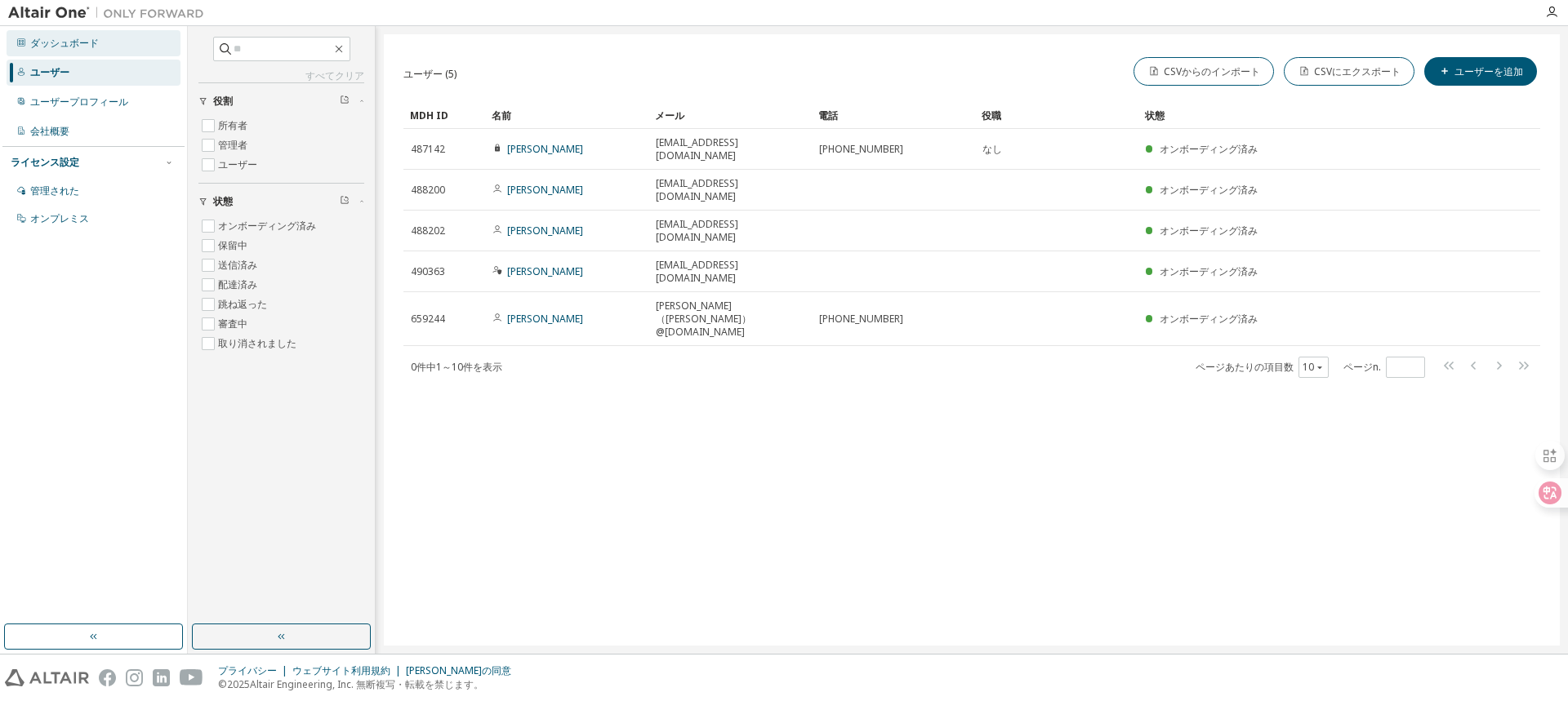
click at [51, 41] on font "ダッシュボード" at bounding box center [64, 42] width 69 height 14
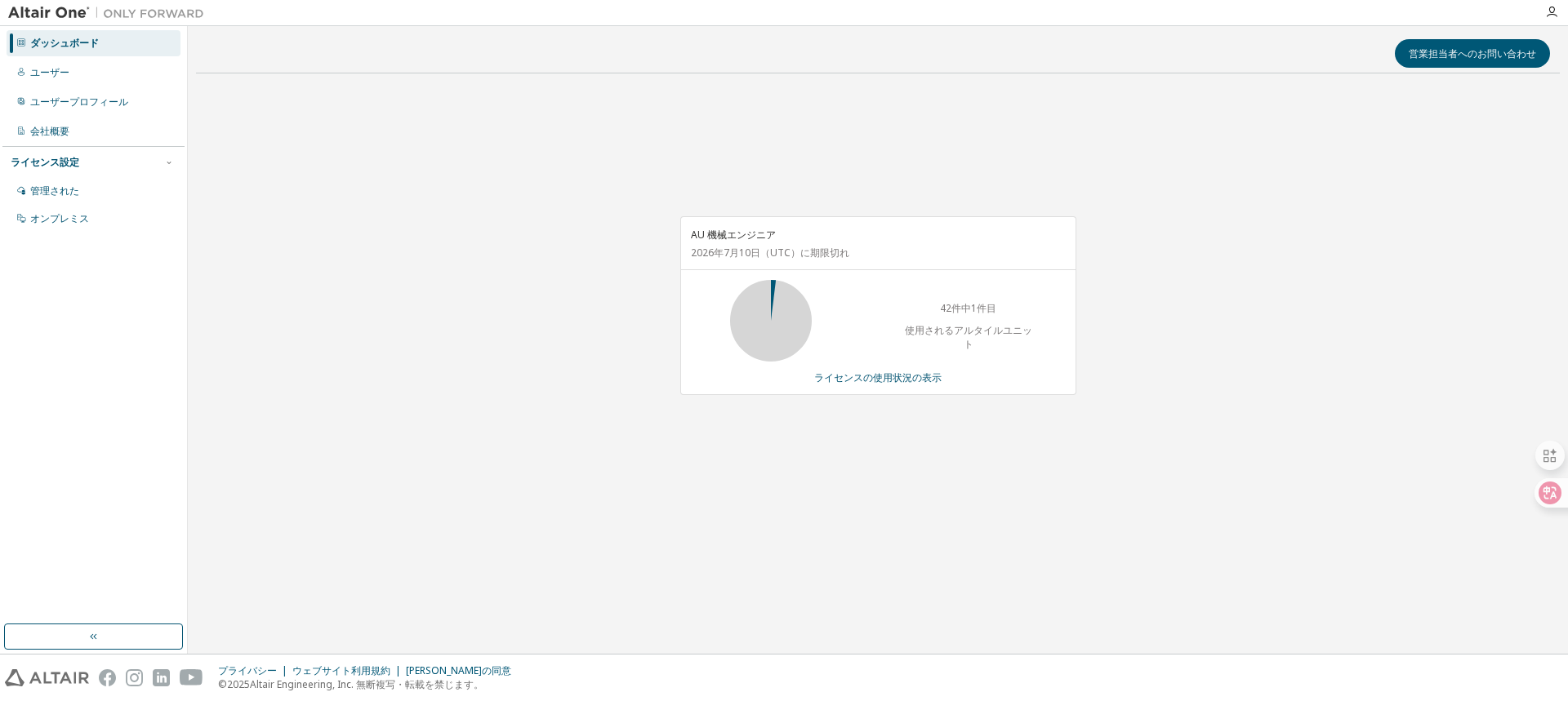
click at [750, 284] on icon at bounding box center [771, 320] width 98 height 81
click at [766, 300] on icon at bounding box center [770, 320] width 41 height 41
click at [780, 300] on icon at bounding box center [770, 320] width 41 height 41
click at [864, 380] on font "ライセンスの使用状況の表示" at bounding box center [877, 377] width 127 height 14
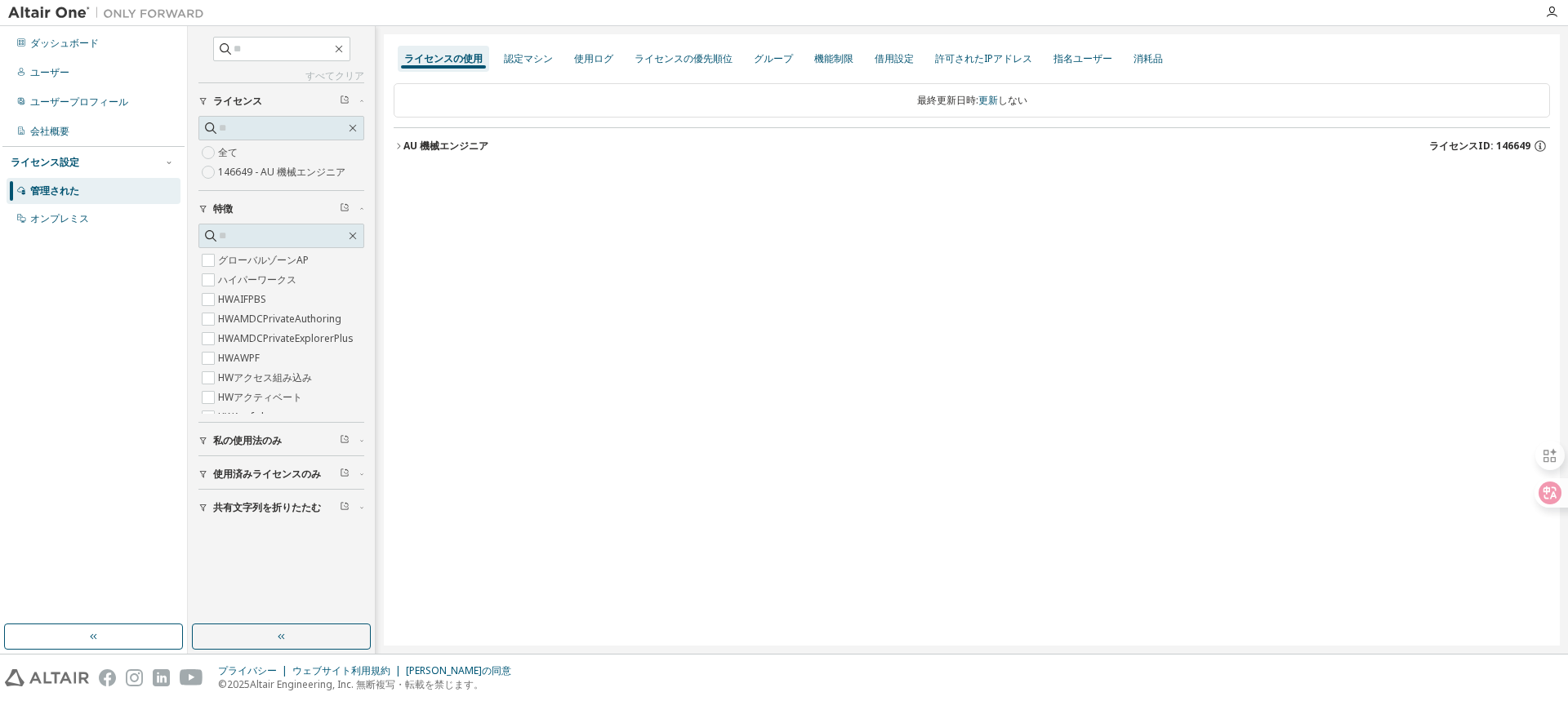
click at [423, 148] on font "AU 機械エンジニア" at bounding box center [446, 145] width 85 height 14
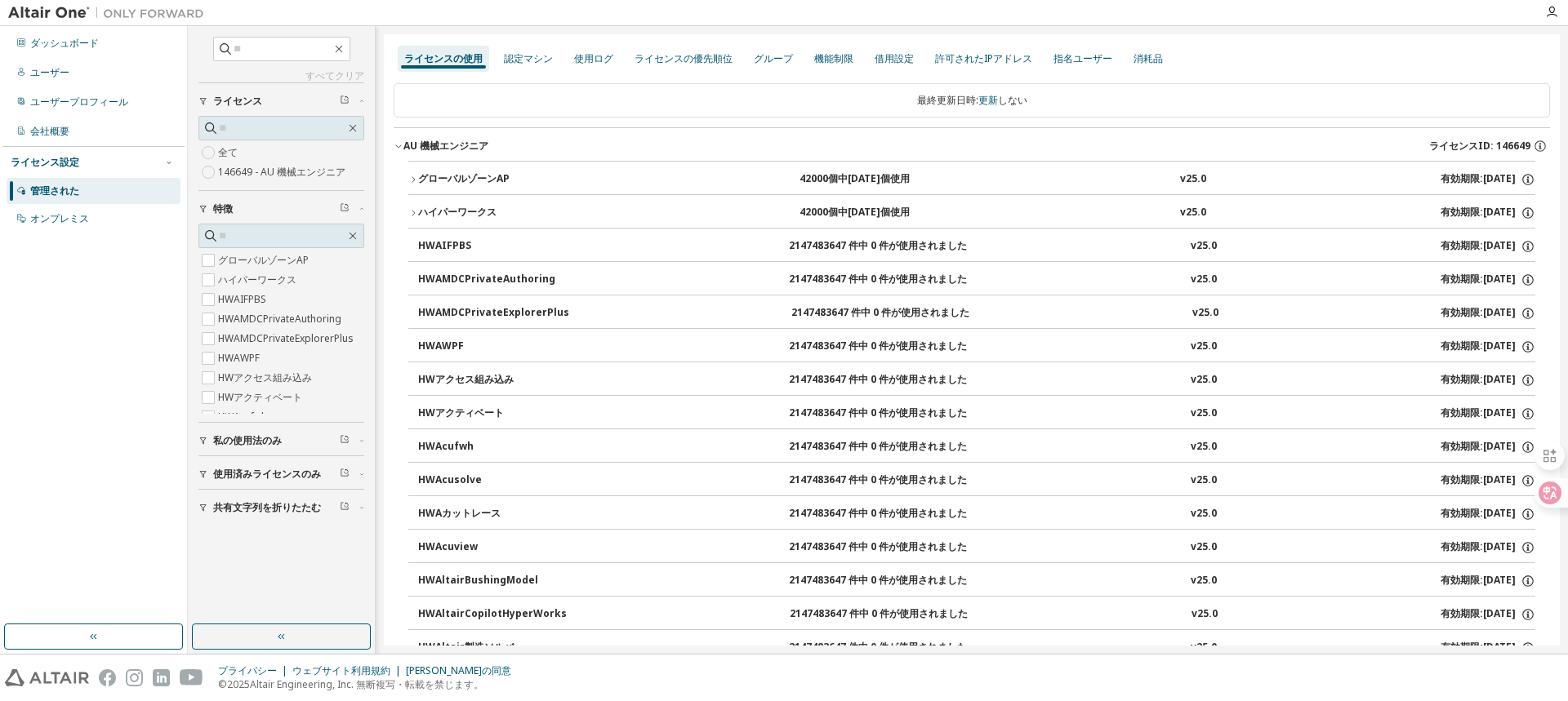
click at [416, 174] on icon "button" at bounding box center [413, 179] width 10 height 10
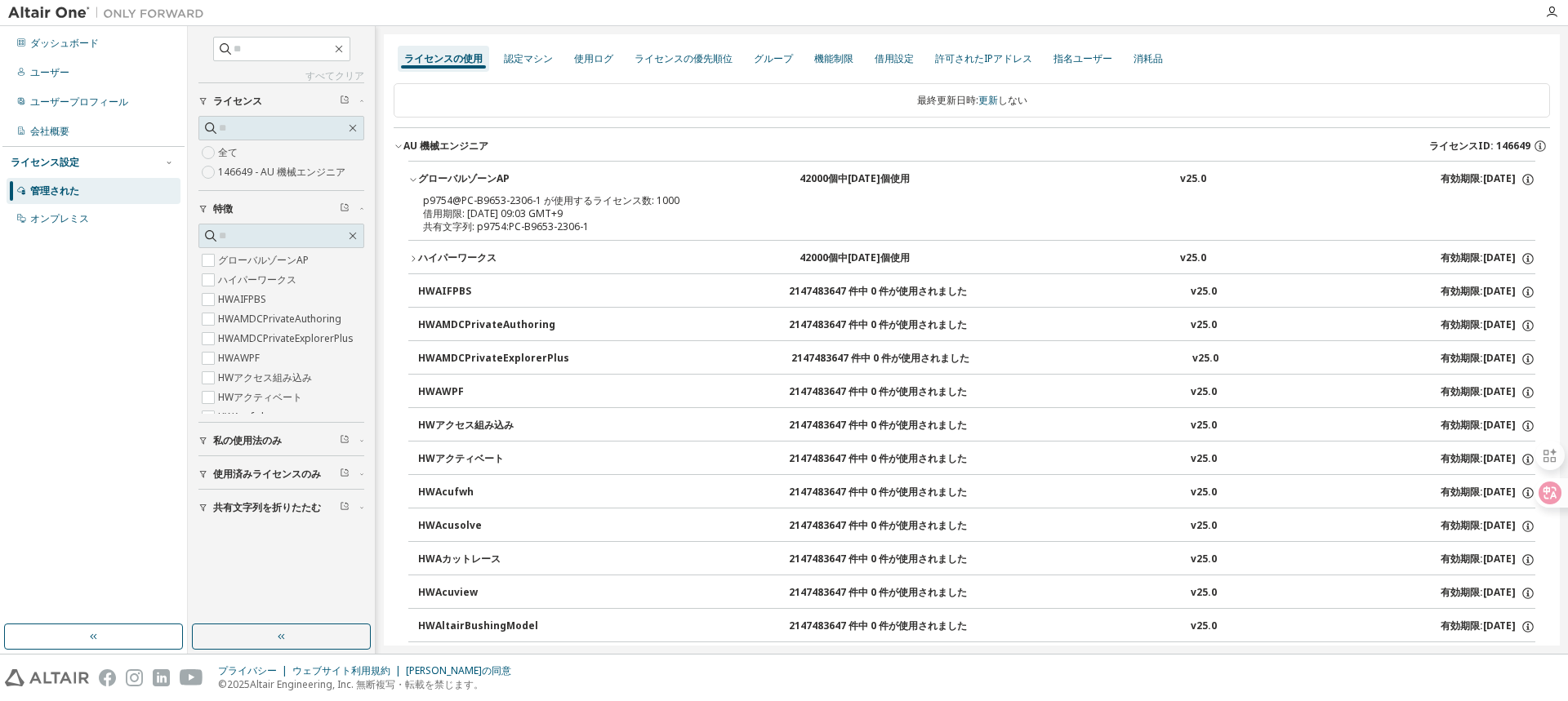
click at [487, 221] on font "共有文字列: p9754:PC-B9653-2306-1" at bounding box center [506, 226] width 166 height 14
click at [487, 219] on font "借用期限: [DATE] 09:03 GMT+9" at bounding box center [493, 213] width 139 height 14
click at [592, 230] on div "共有文字列: p9754:PC-B9653-2306-1" at bounding box center [952, 227] width 1058 height 13
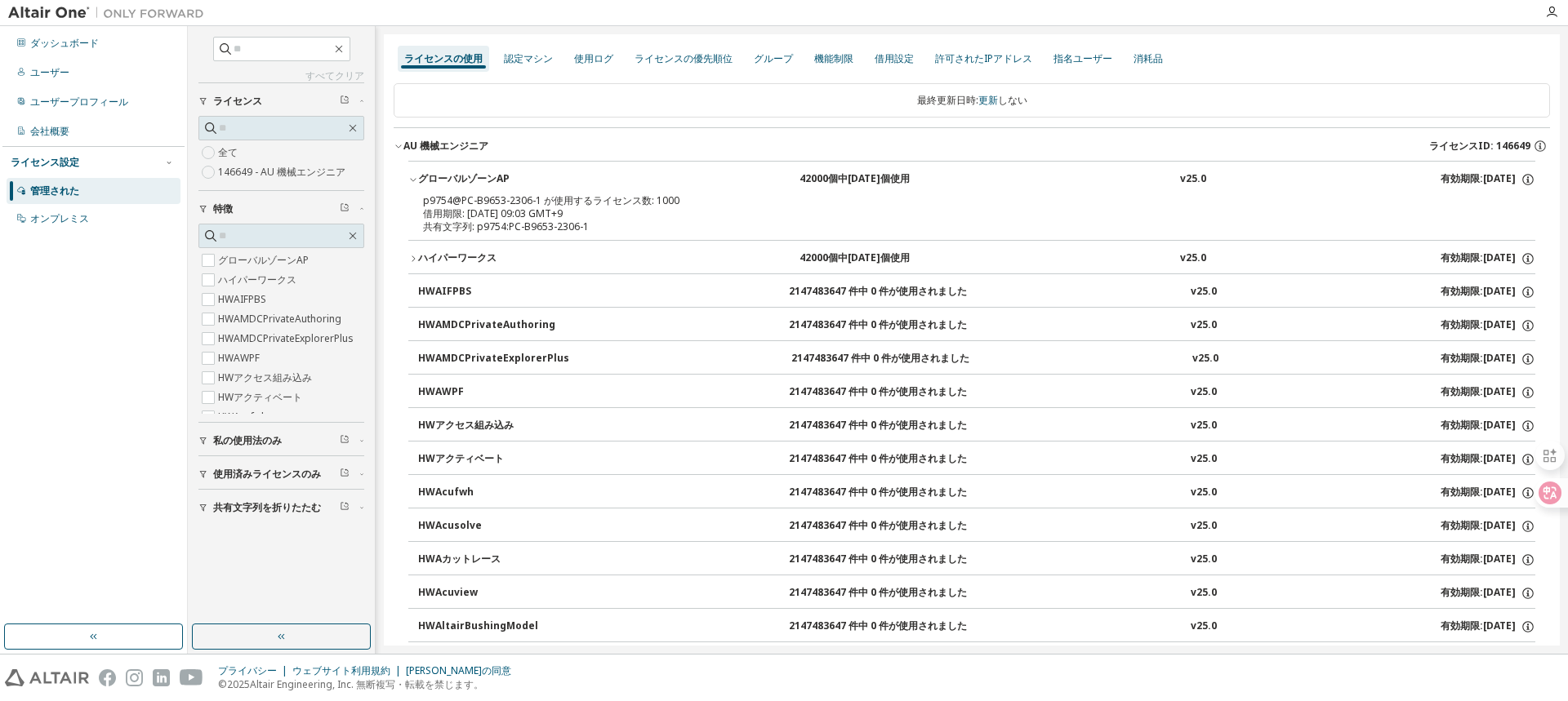
click at [592, 230] on div "共有文字列: p9754:PC-B9653-2306-1" at bounding box center [952, 227] width 1058 height 13
click at [416, 261] on icon "button" at bounding box center [413, 259] width 10 height 10
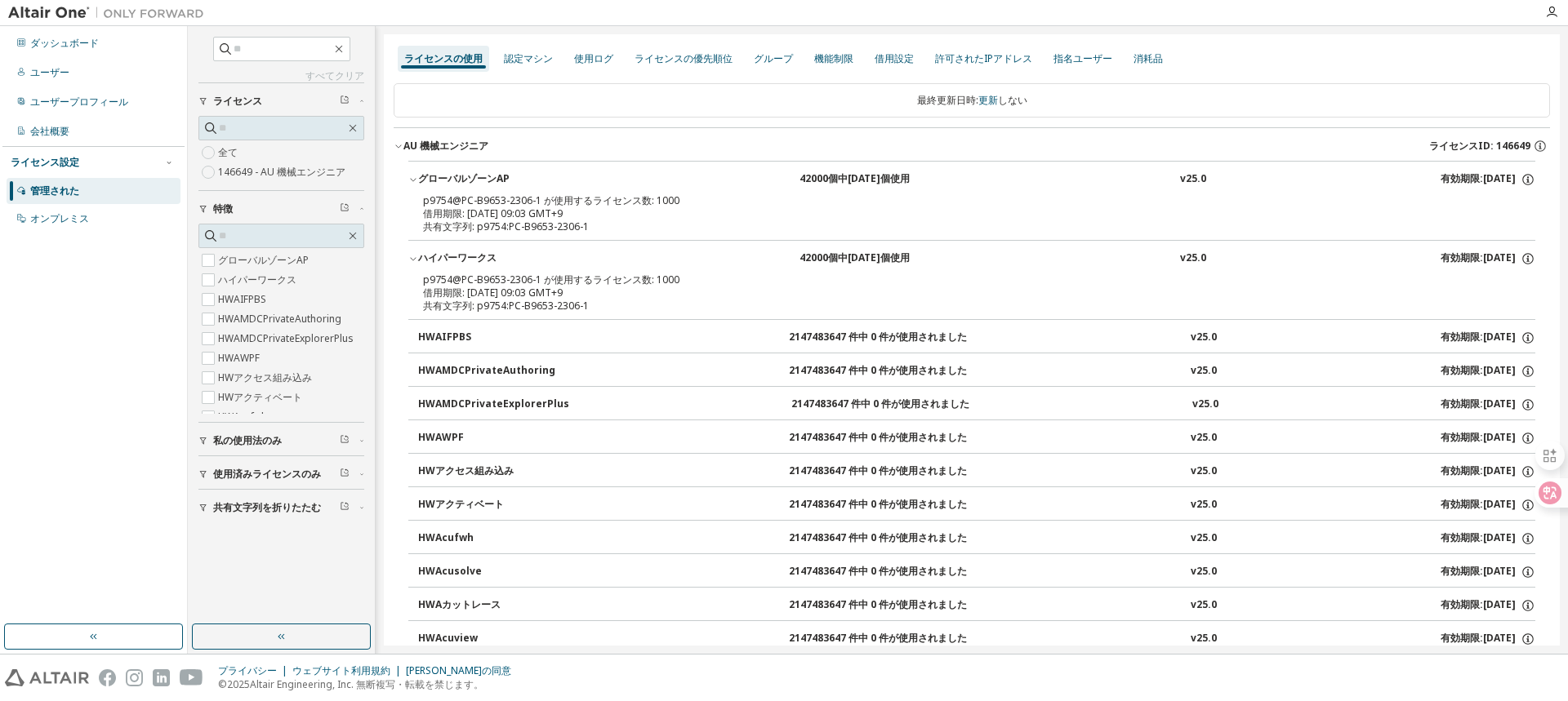
click at [416, 261] on icon "button" at bounding box center [413, 259] width 10 height 10
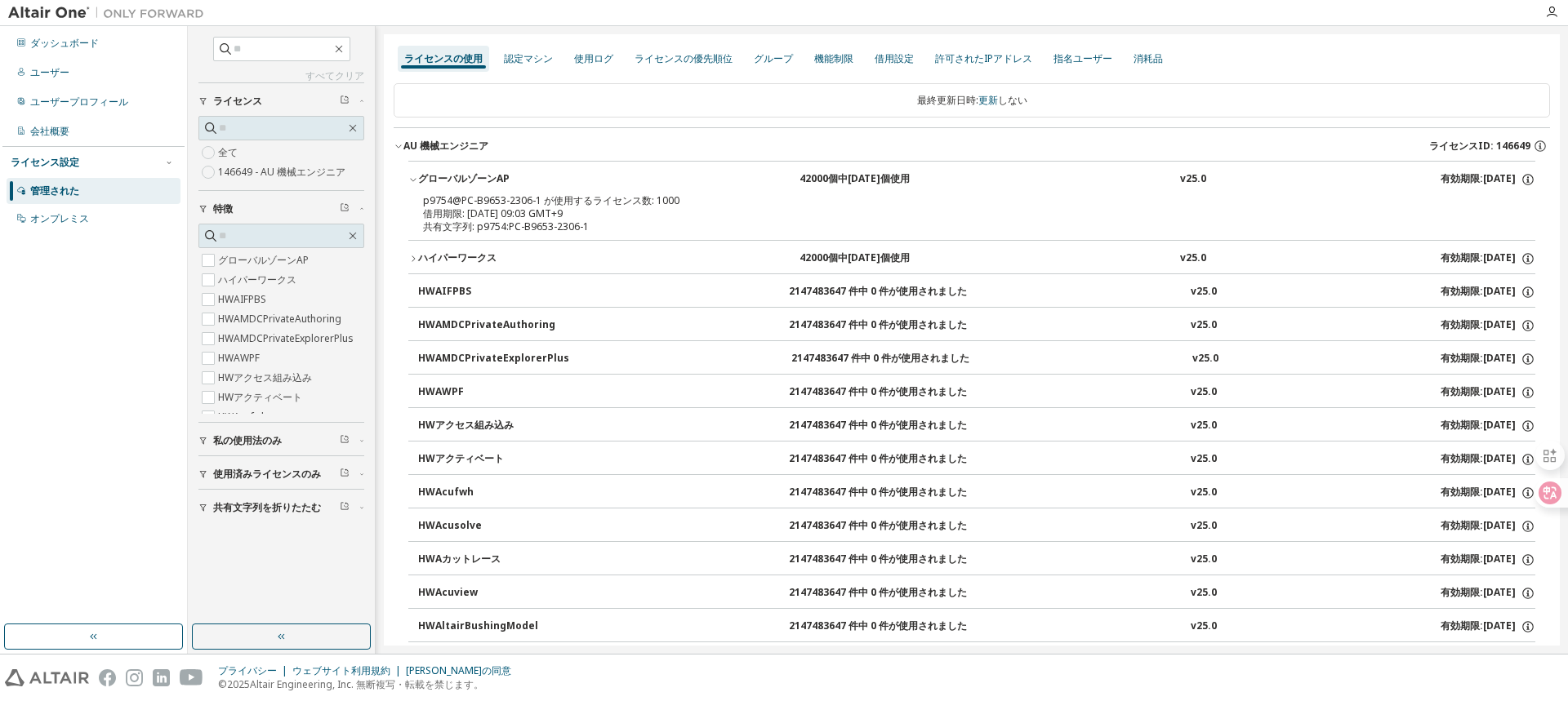
click at [409, 181] on icon "button" at bounding box center [413, 179] width 10 height 10
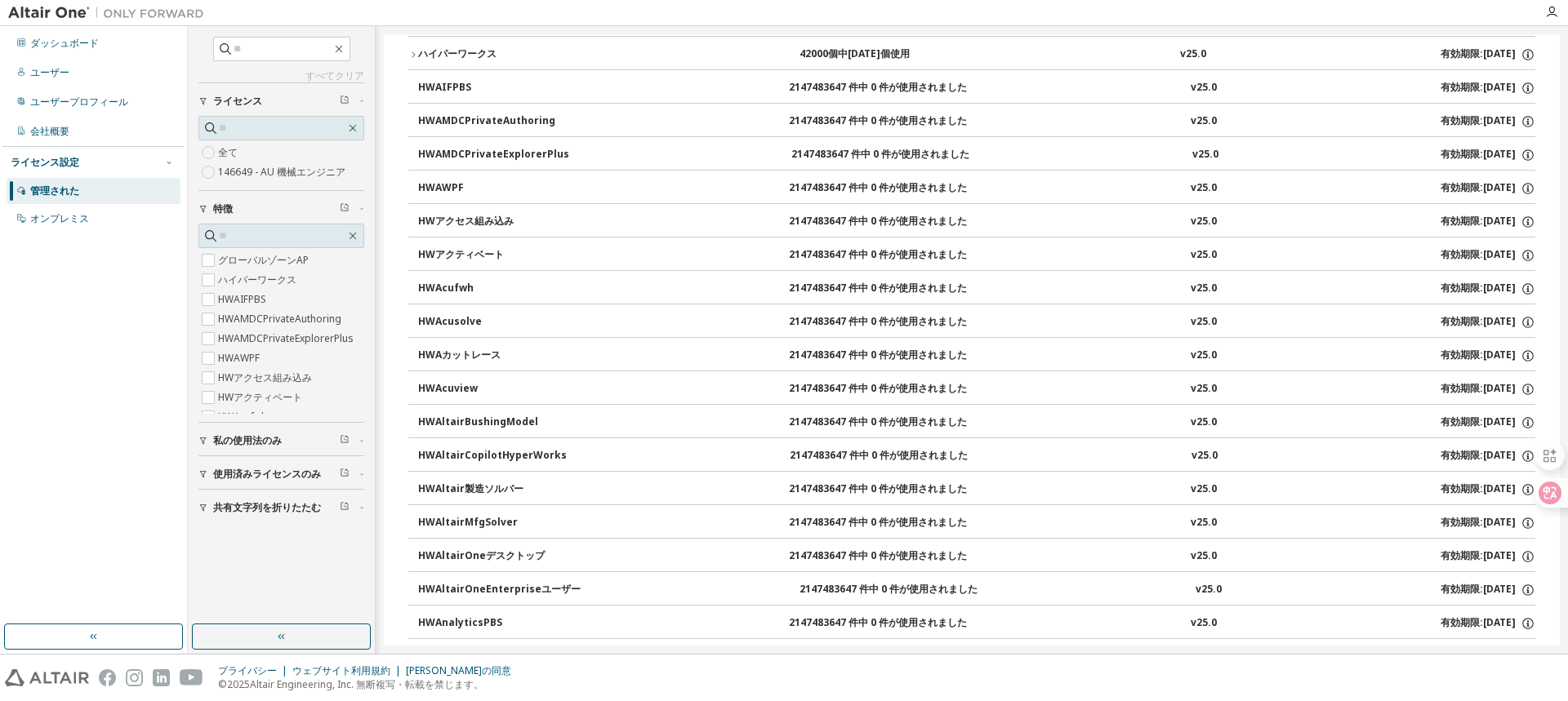
scroll to position [245, 0]
